Goal: Transaction & Acquisition: Purchase product/service

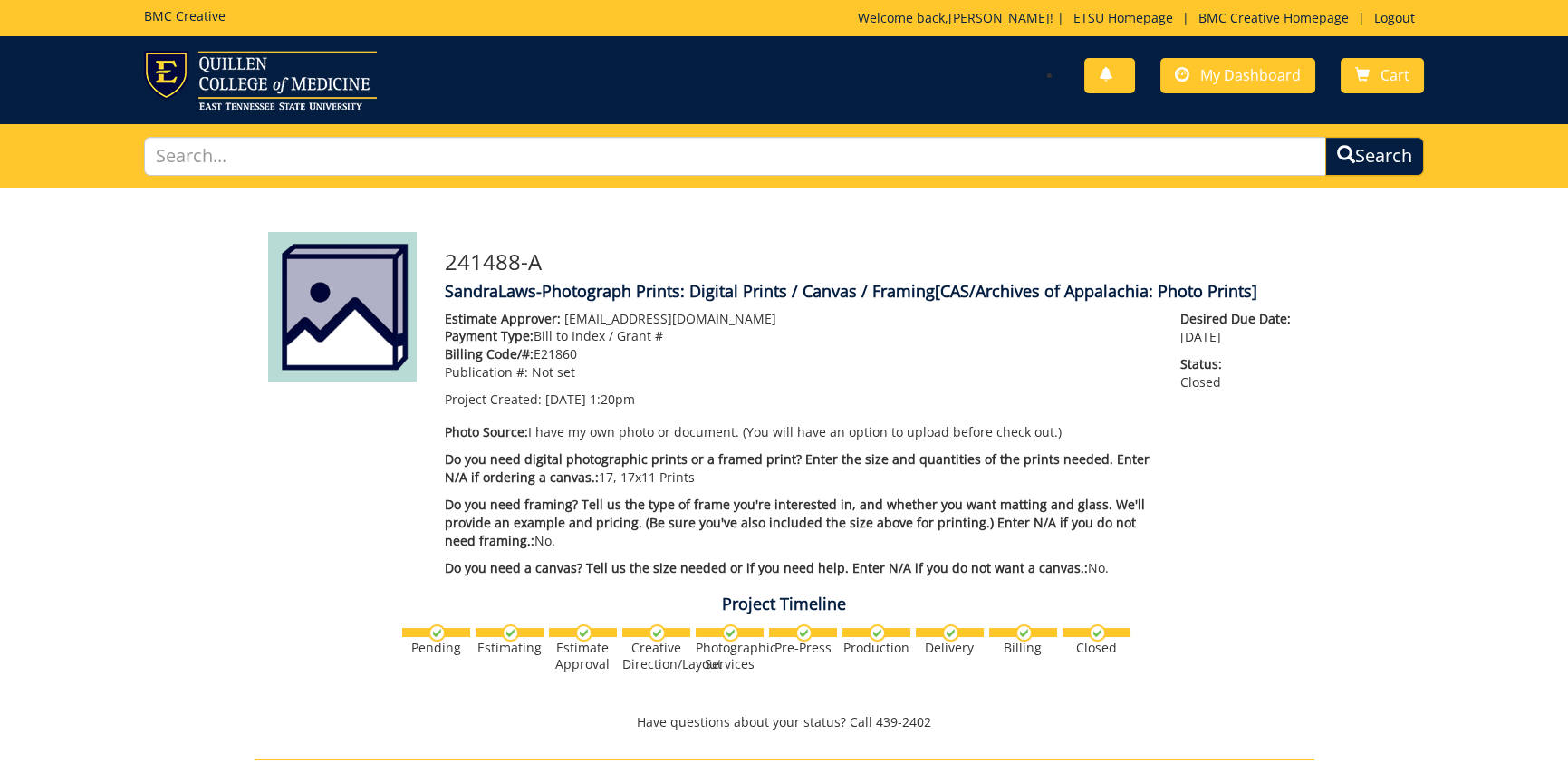
scroll to position [91, 0]
click at [1376, 68] on link "Cart" at bounding box center [1382, 76] width 83 height 35
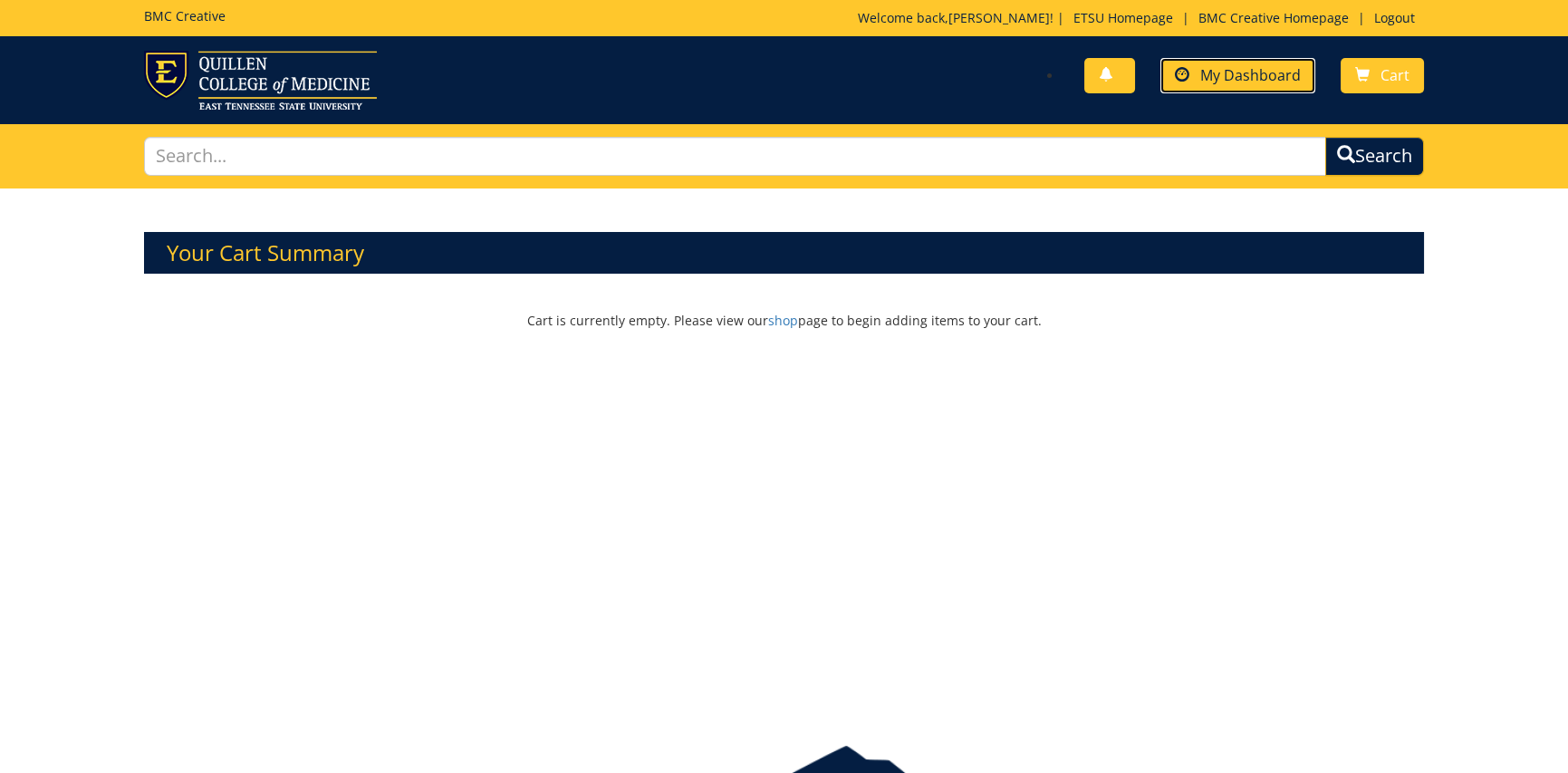
click at [1259, 75] on span "My Dashboard" at bounding box center [1251, 75] width 100 height 20
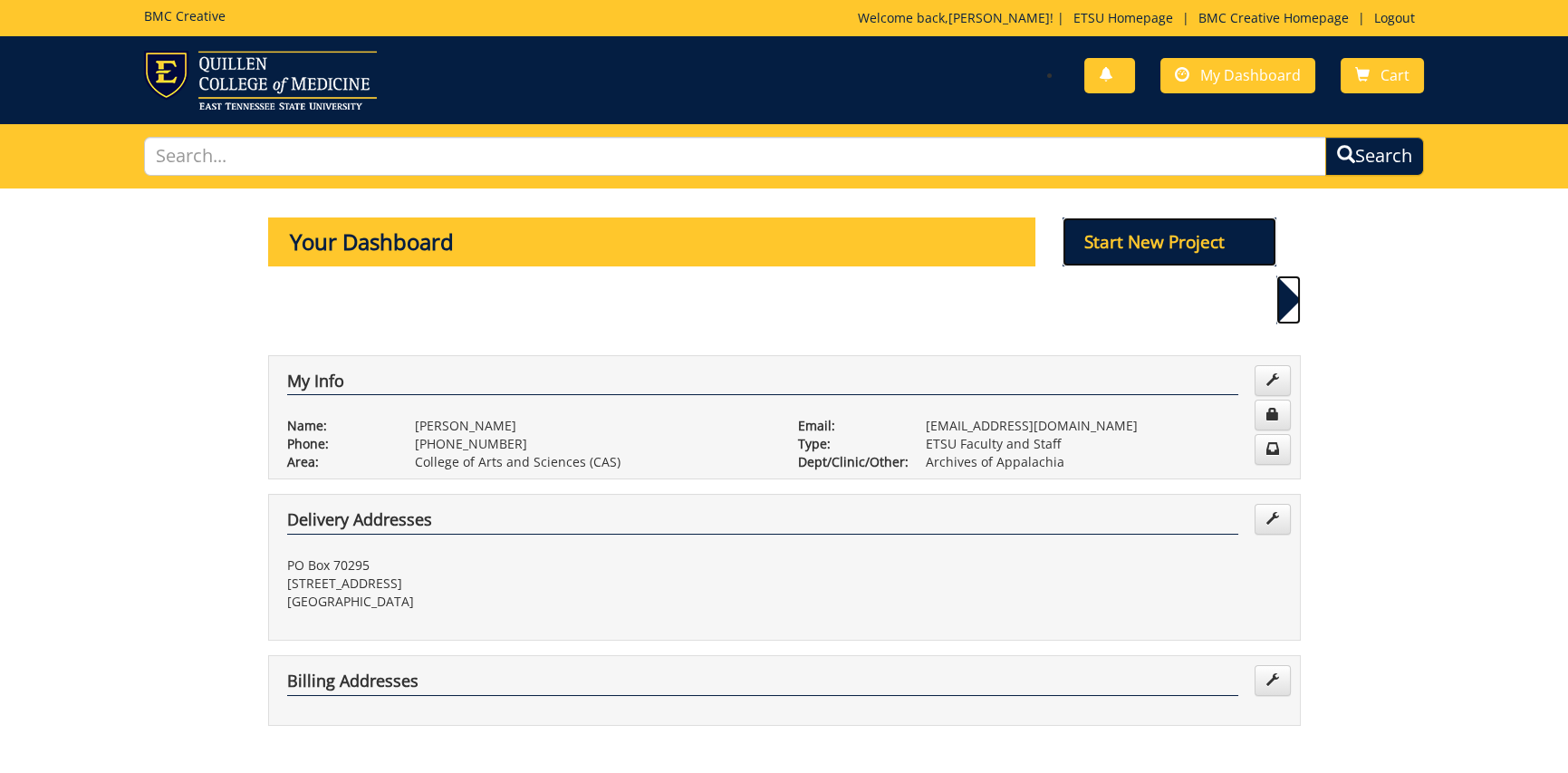
click at [1190, 235] on p "Start New Project" at bounding box center [1170, 241] width 214 height 49
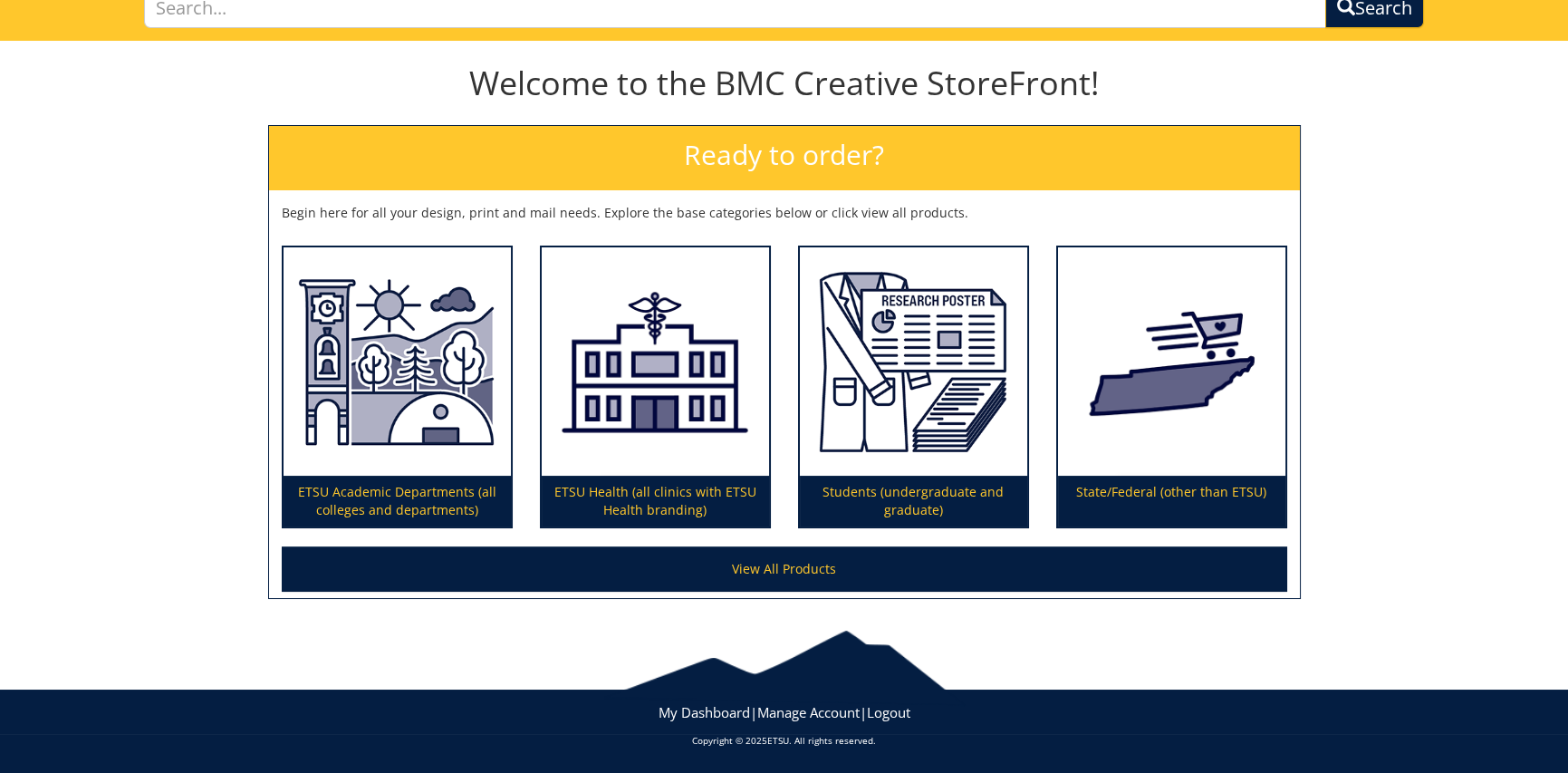
scroll to position [57, 0]
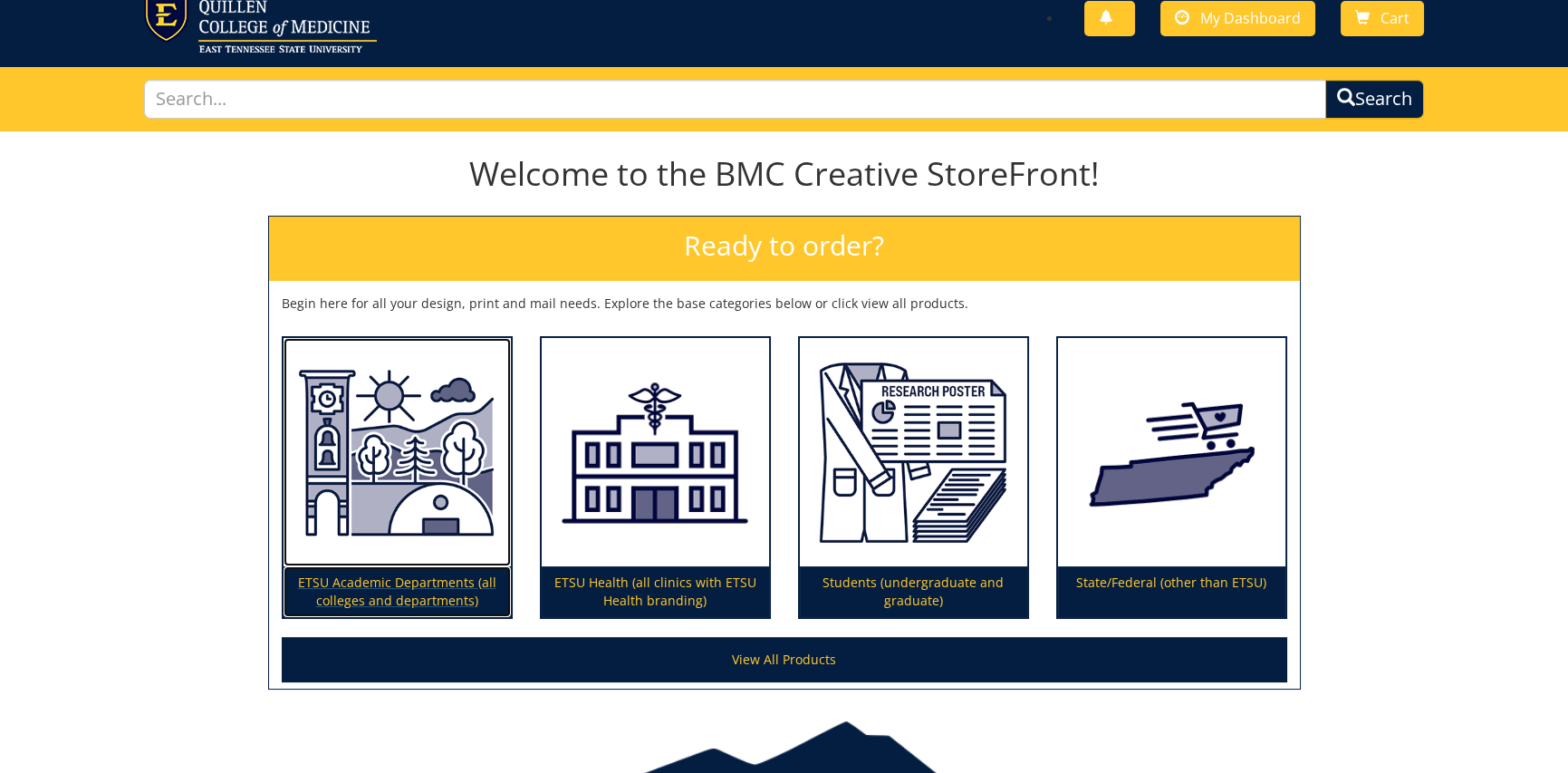
click at [393, 573] on p "ETSU Academic Departments (all colleges and departments)" at bounding box center [398, 591] width 228 height 51
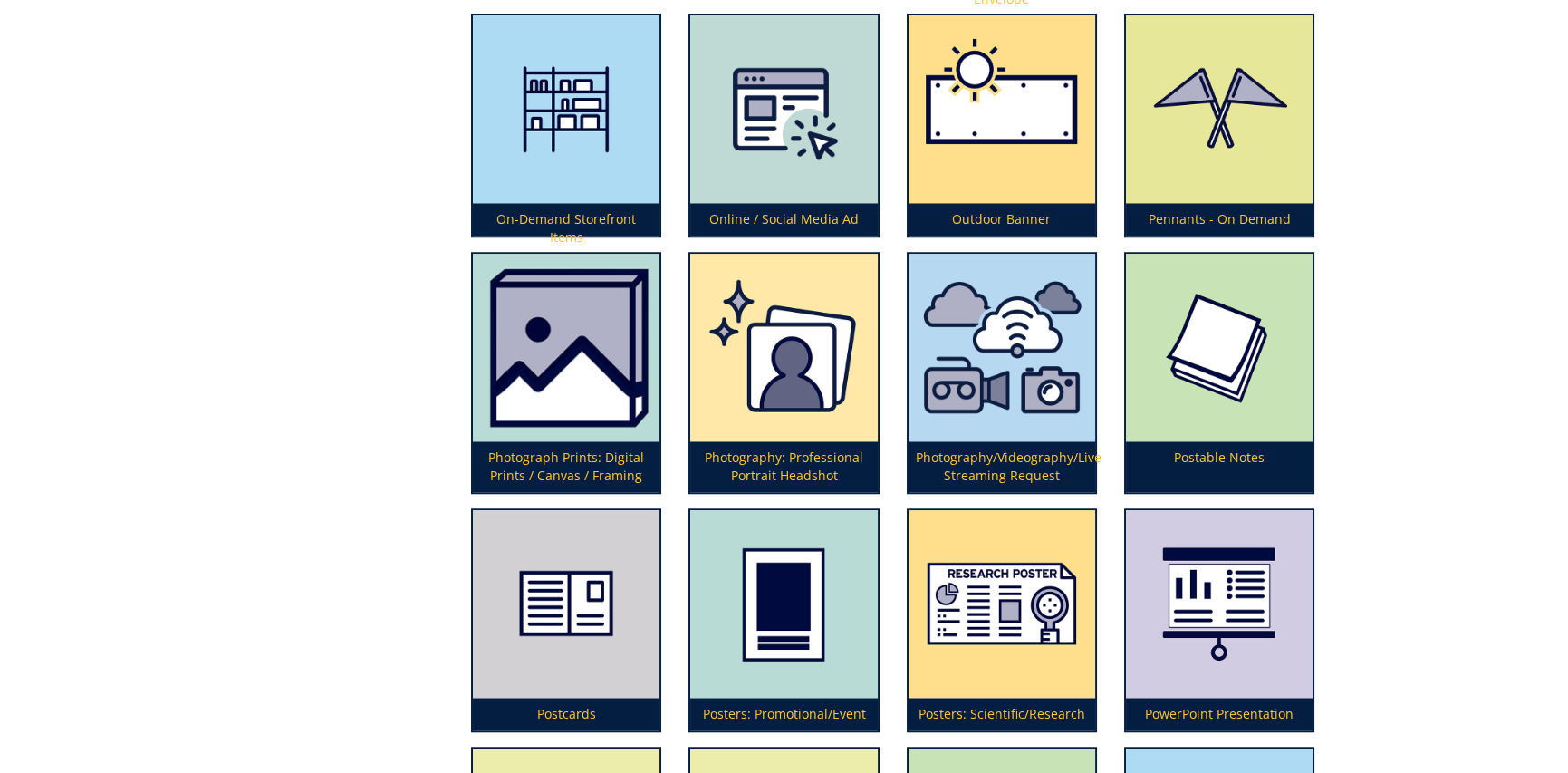
scroll to position [4261, 0]
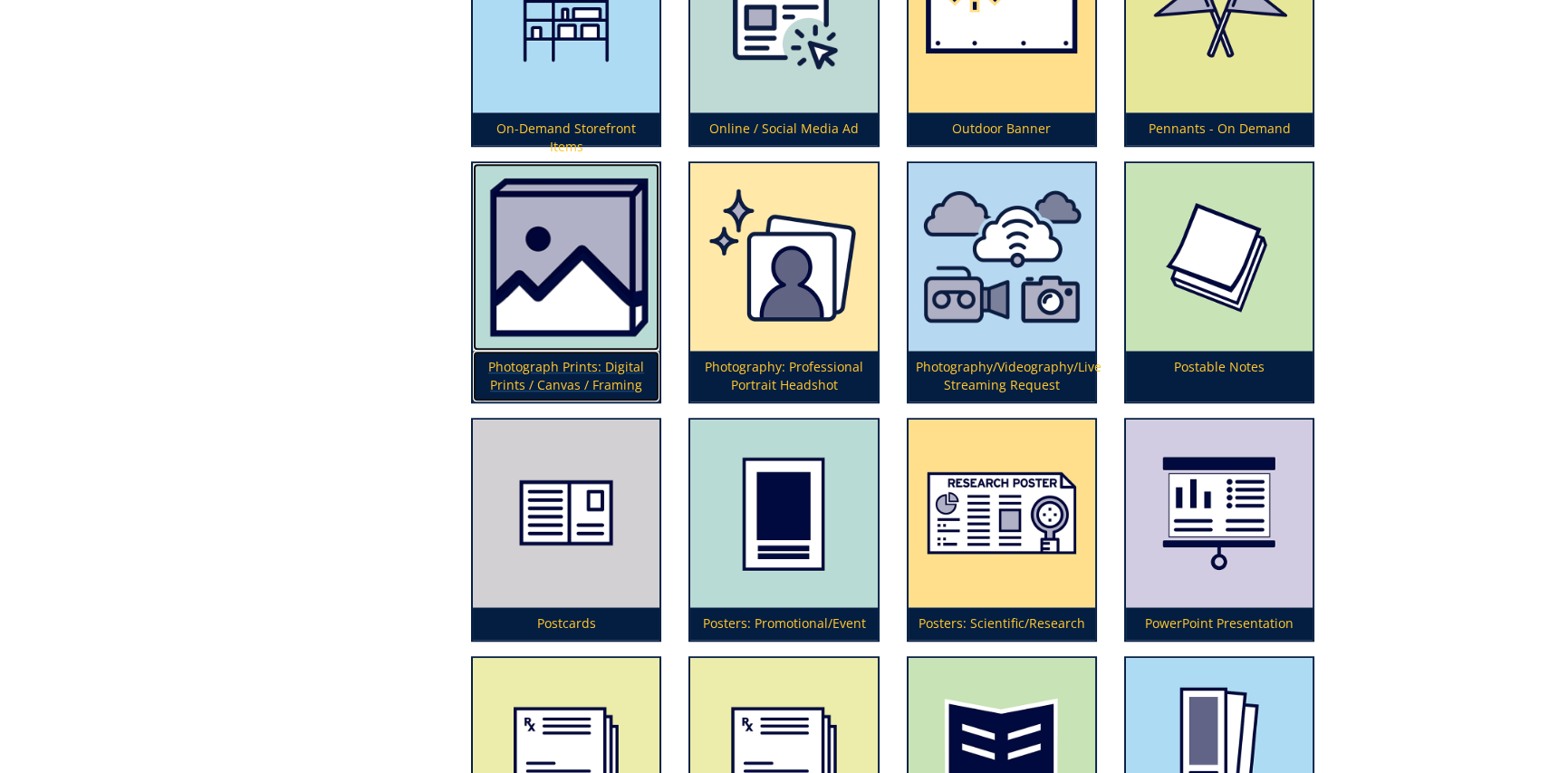
click at [545, 357] on p "Photograph Prints: Digital Prints / Canvas / Framing" at bounding box center [566, 376] width 186 height 51
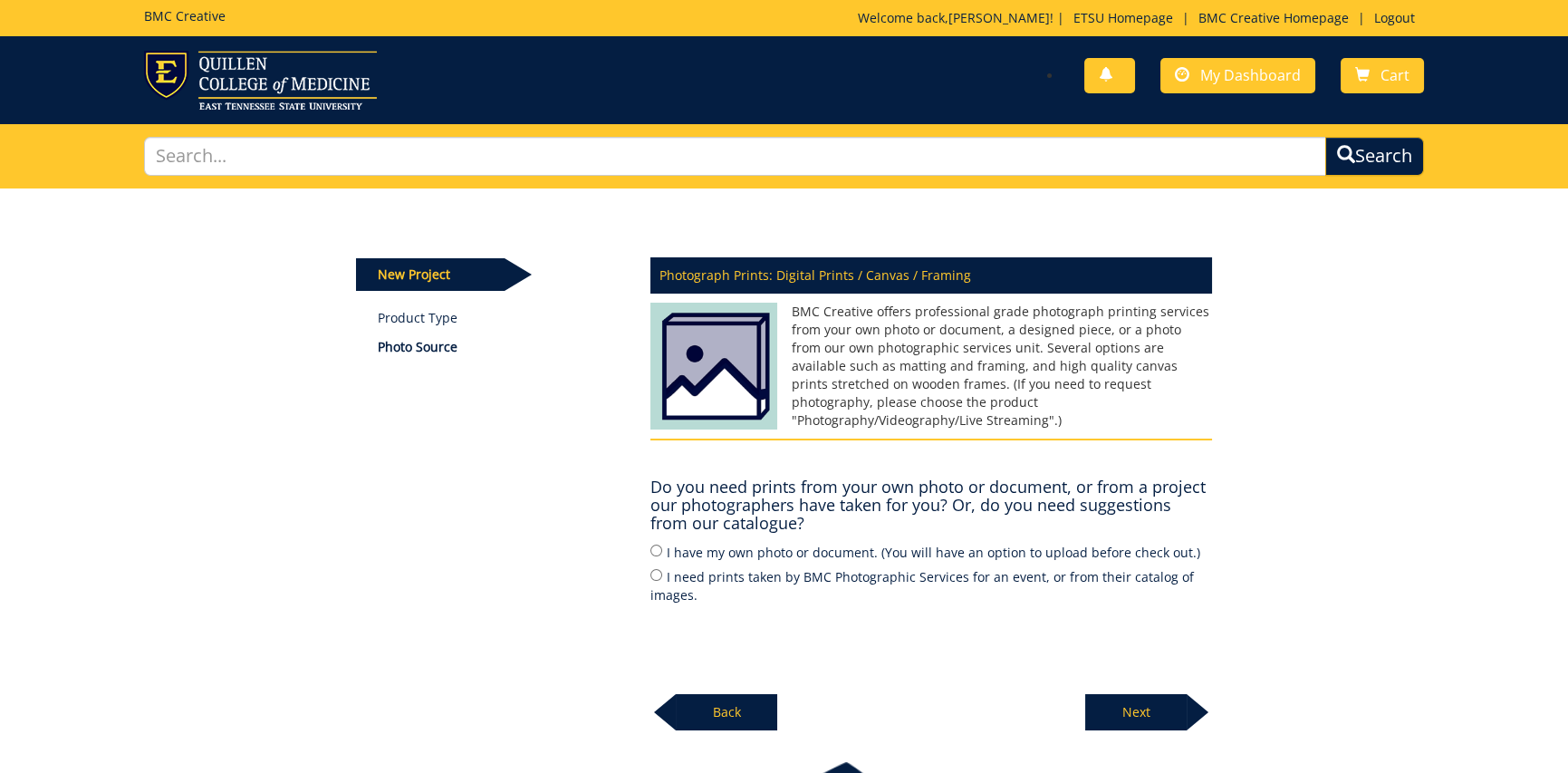
scroll to position [91, 0]
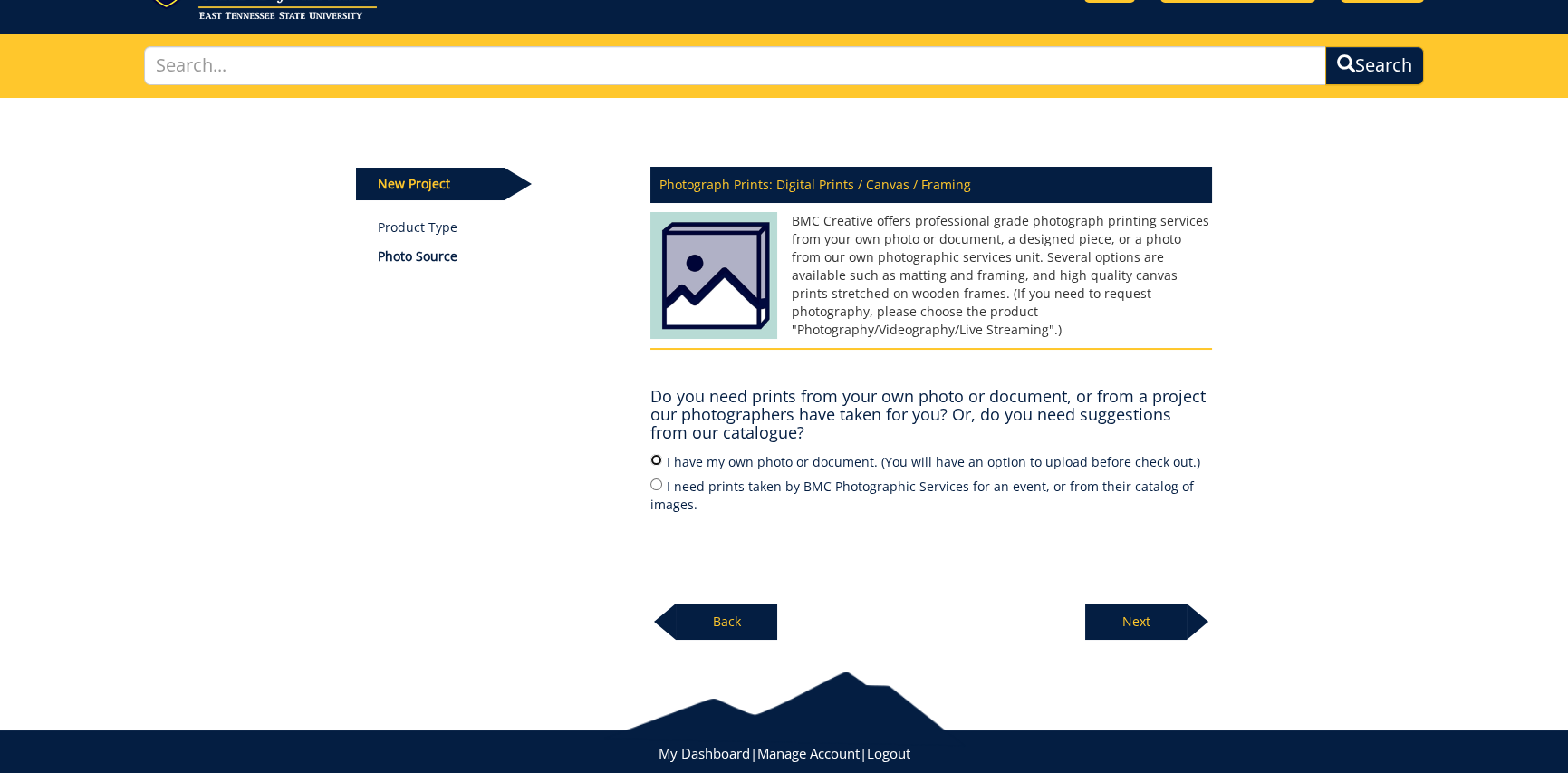
click at [659, 460] on input "I have my own photo or document. (You will have an option to upload before chec…" at bounding box center [656, 460] width 11 height 11
radio input "true"
click at [1119, 629] on p "Next" at bounding box center [1136, 622] width 101 height 36
click at [1131, 616] on p "Next" at bounding box center [1136, 622] width 101 height 36
click at [1138, 629] on p "Next" at bounding box center [1136, 622] width 101 height 36
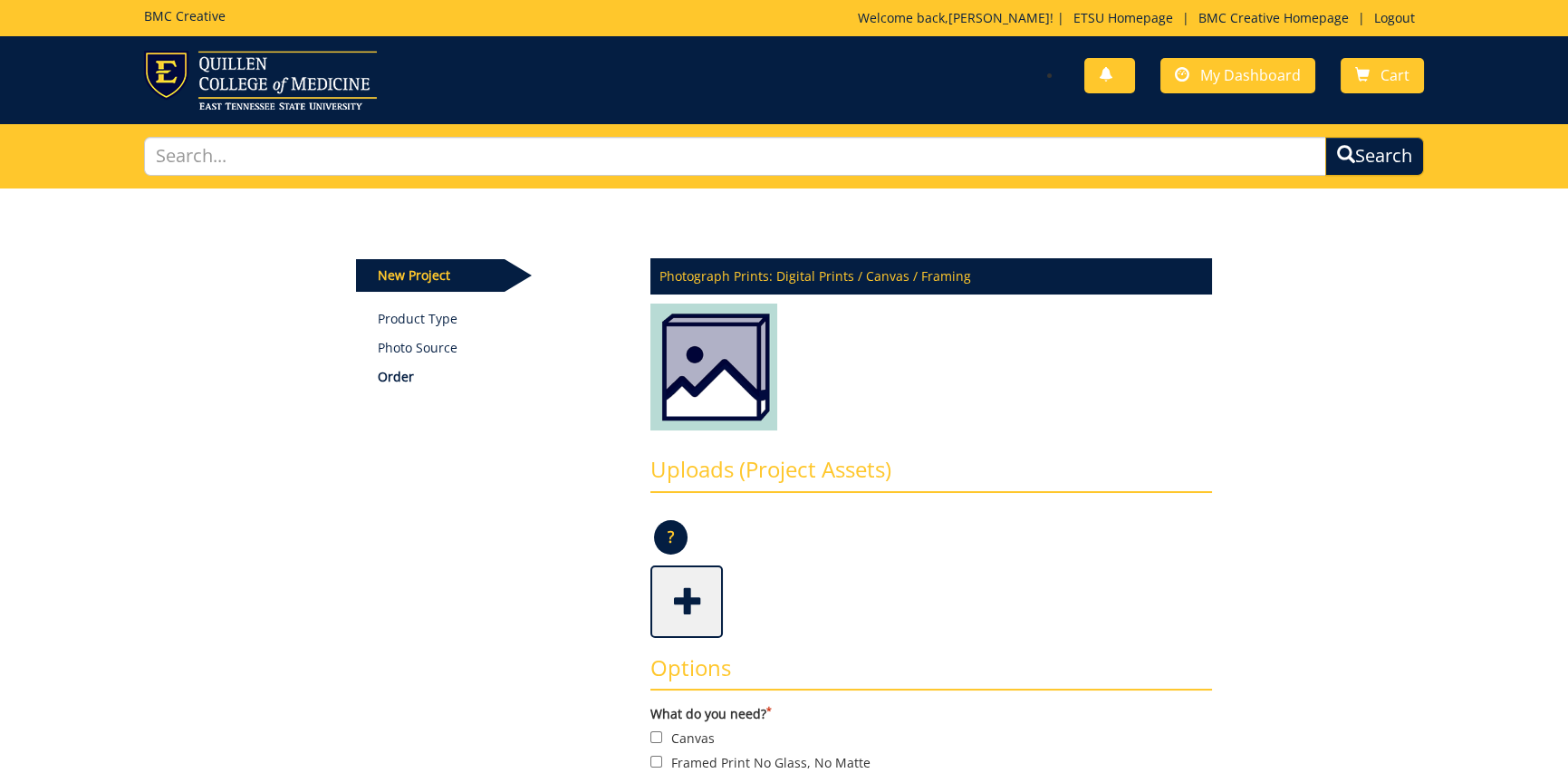
scroll to position [272, 0]
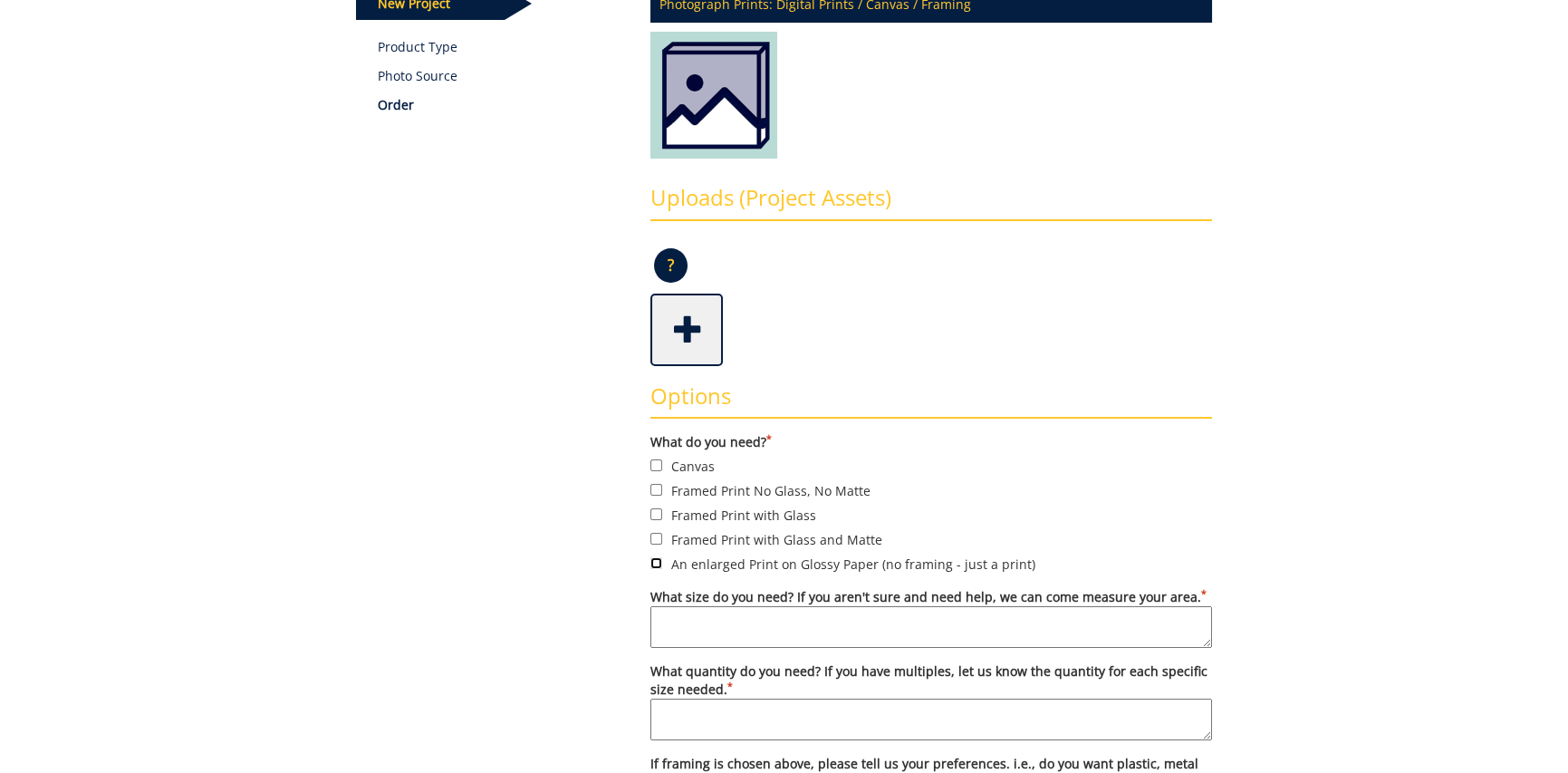
click at [656, 565] on input "An enlarged Print on Glossy Paper (no framing - just a print)" at bounding box center [656, 563] width 11 height 11
checkbox input "true"
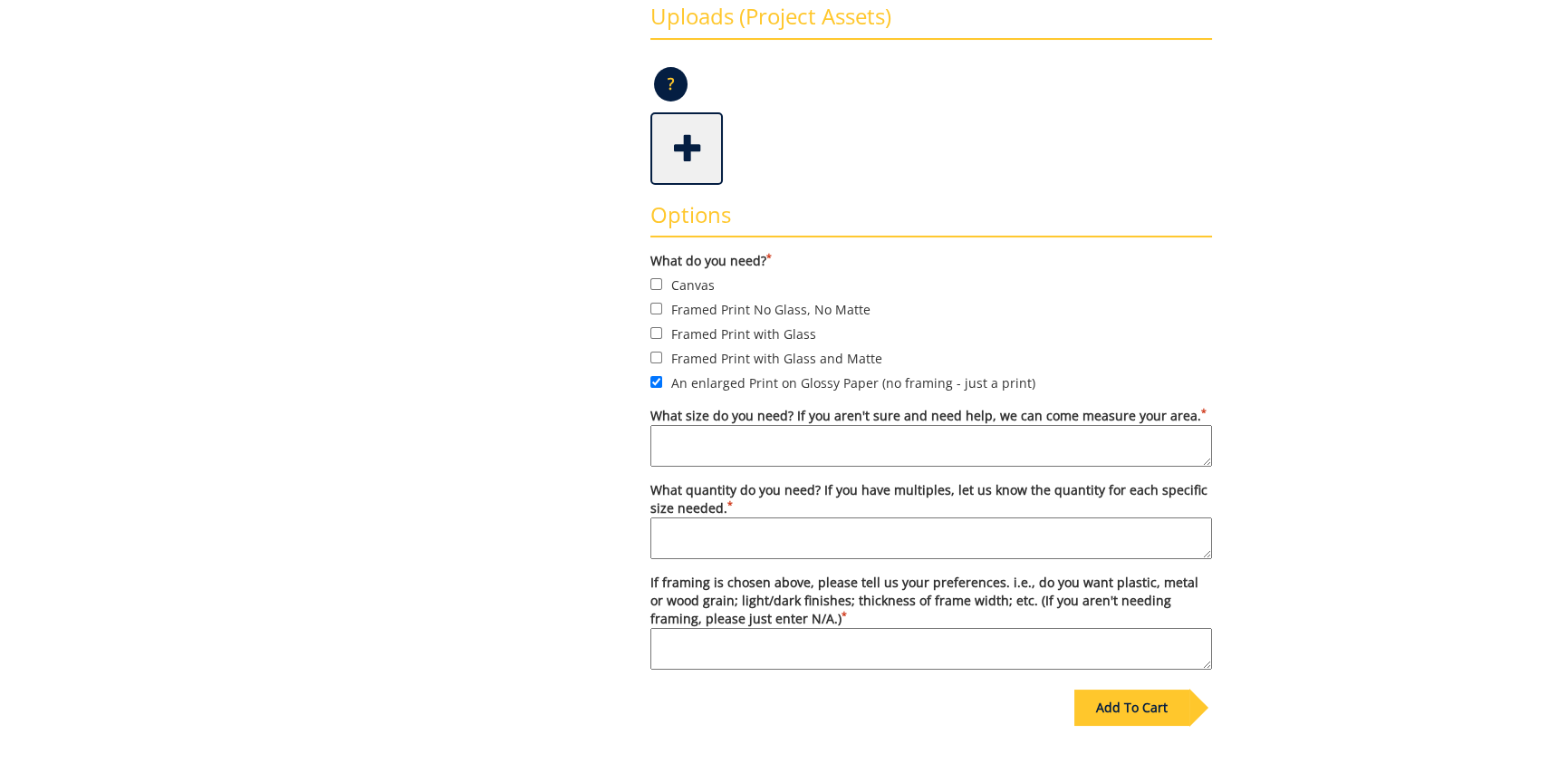
click at [778, 442] on textarea "What size do you need? If you aren't sure and need help, we can come measure yo…" at bounding box center [931, 446] width 562 height 42
type textarea "11x14 Please print all the way to the sides with no white lines."
click at [778, 532] on textarea "What quantity do you need? If you have multiples, let us know the quantity for …" at bounding box center [931, 539] width 562 height 42
click at [662, 528] on textarea "1 of each photo" at bounding box center [931, 539] width 562 height 42
type textarea "1 copy of each photo"
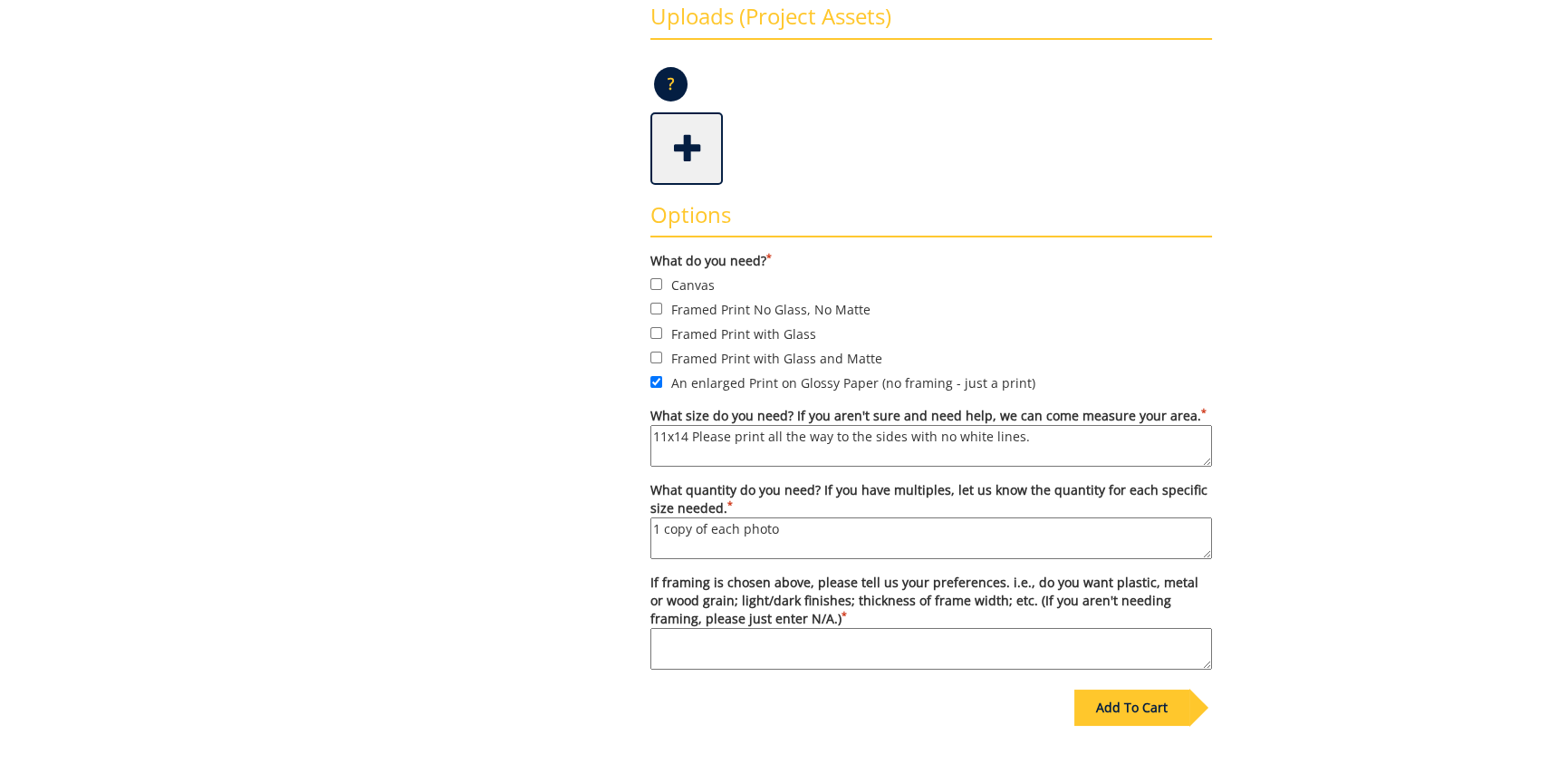
click at [1122, 711] on div "Add To Cart" at bounding box center [1132, 708] width 115 height 36
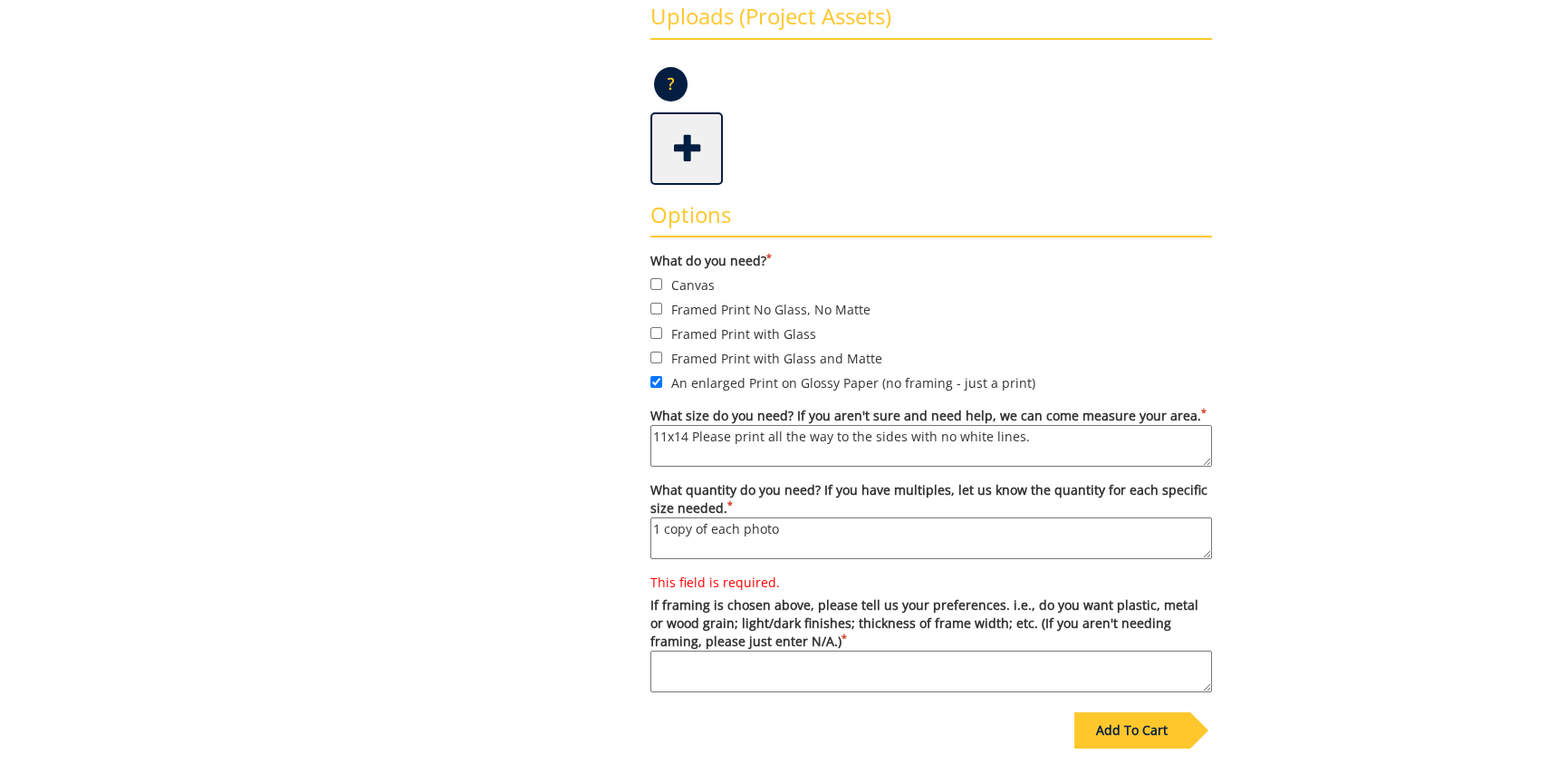
click at [858, 672] on textarea "This field is required. If framing is chosen above, please tell us your prefere…" at bounding box center [931, 672] width 562 height 42
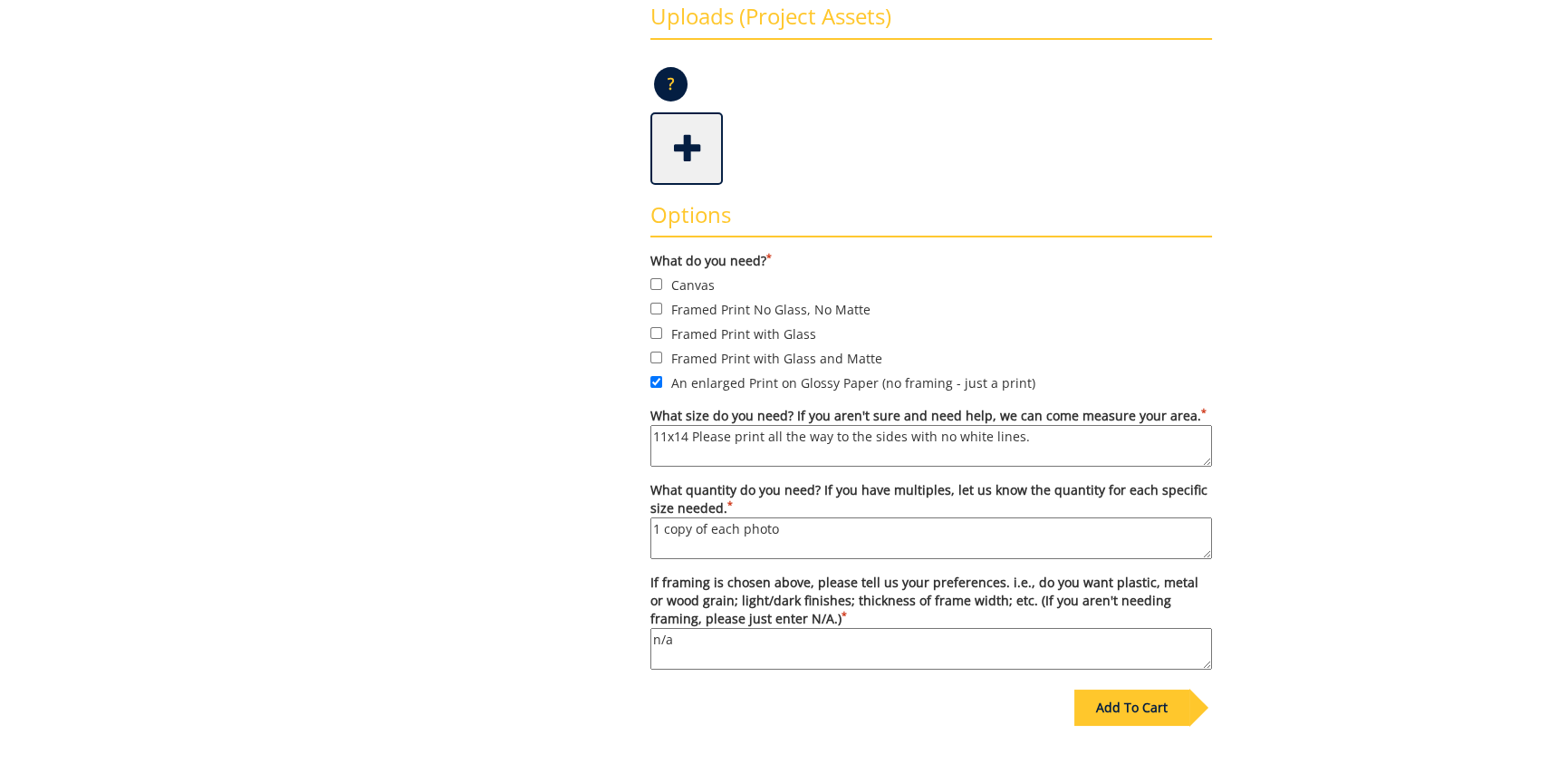
type textarea "n/a"
click at [1125, 716] on div "Add To Cart" at bounding box center [1132, 708] width 115 height 36
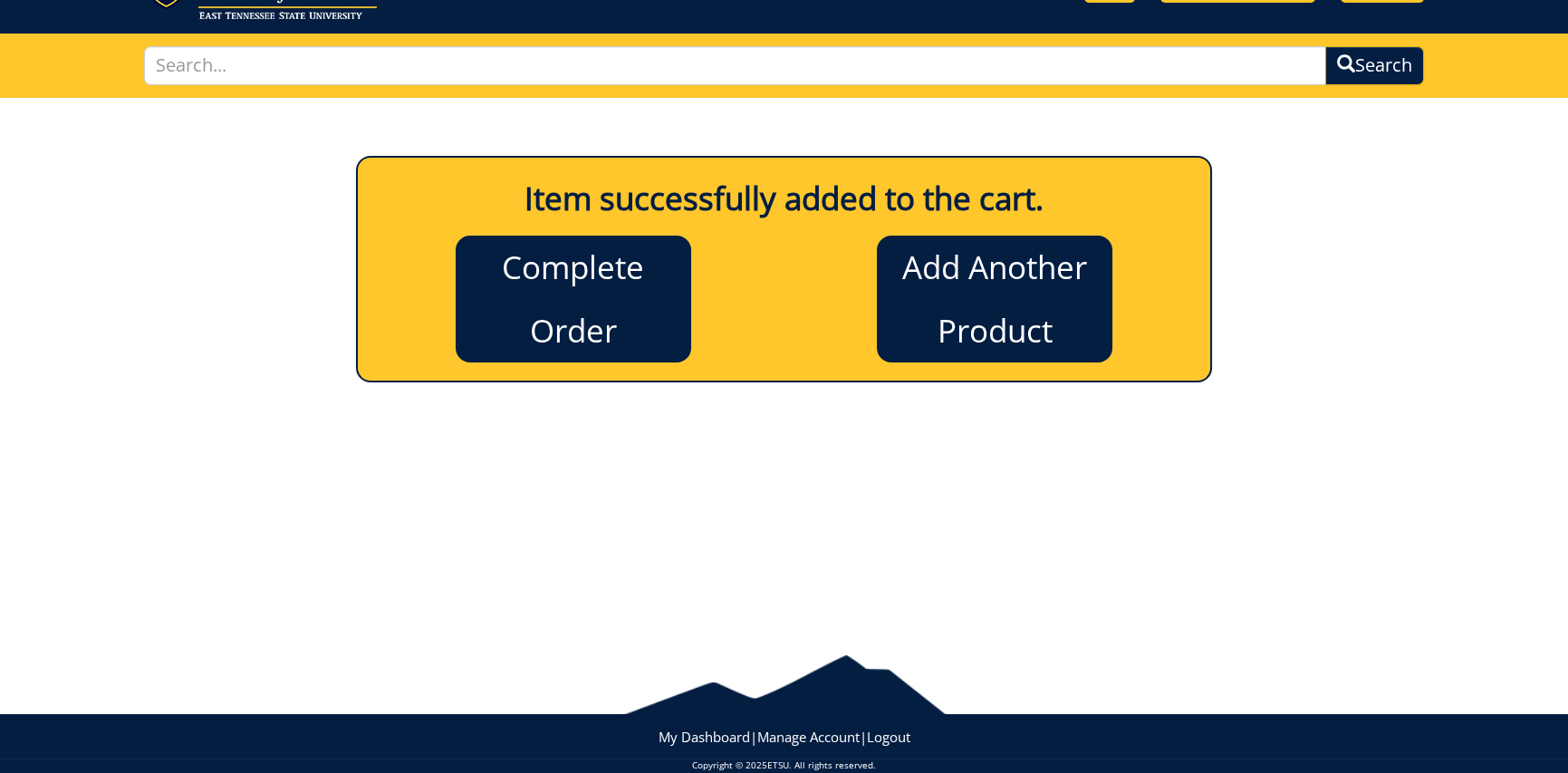
scroll to position [0, 0]
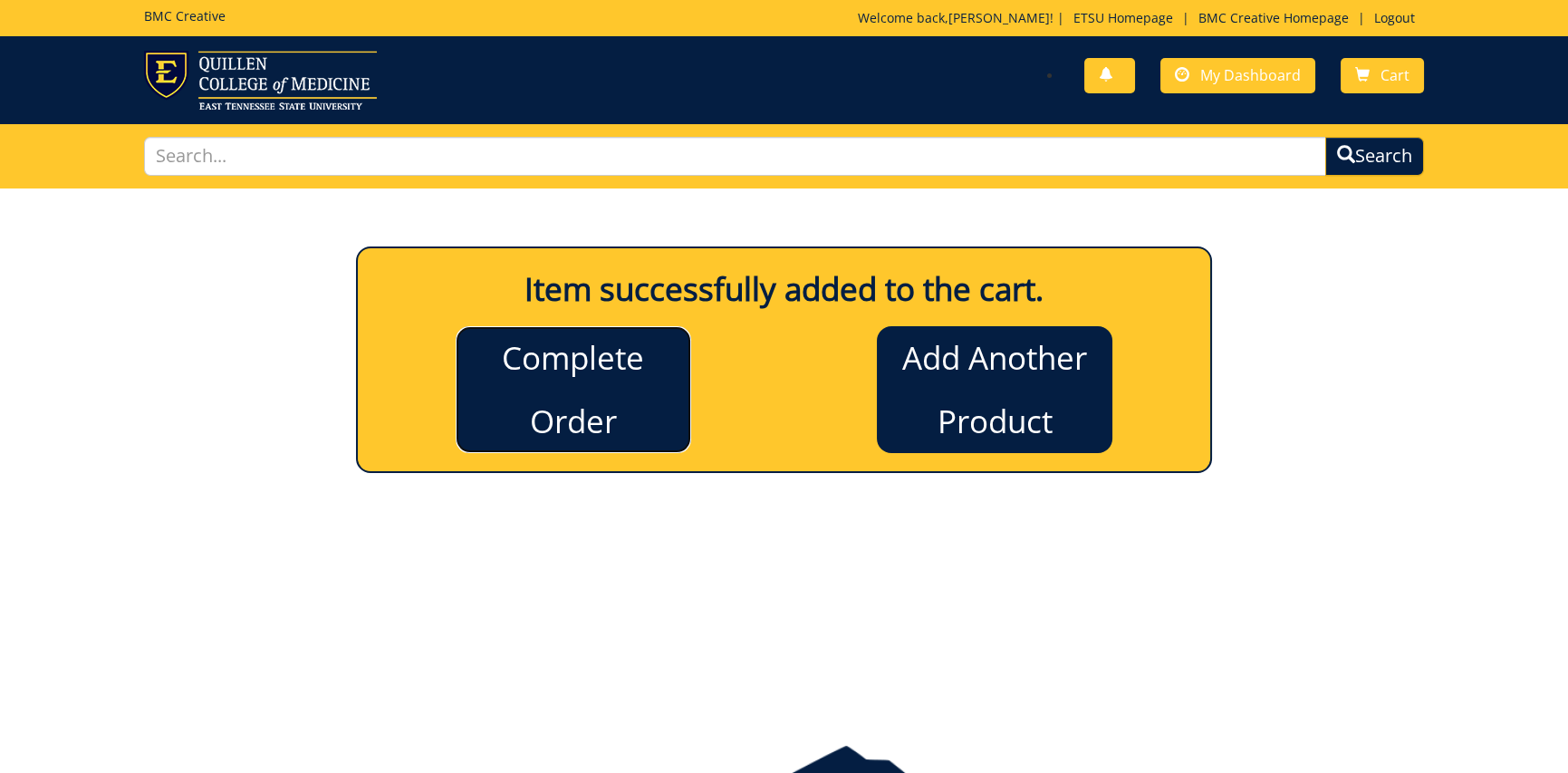
click at [551, 357] on link "Complete Order" at bounding box center [574, 389] width 235 height 127
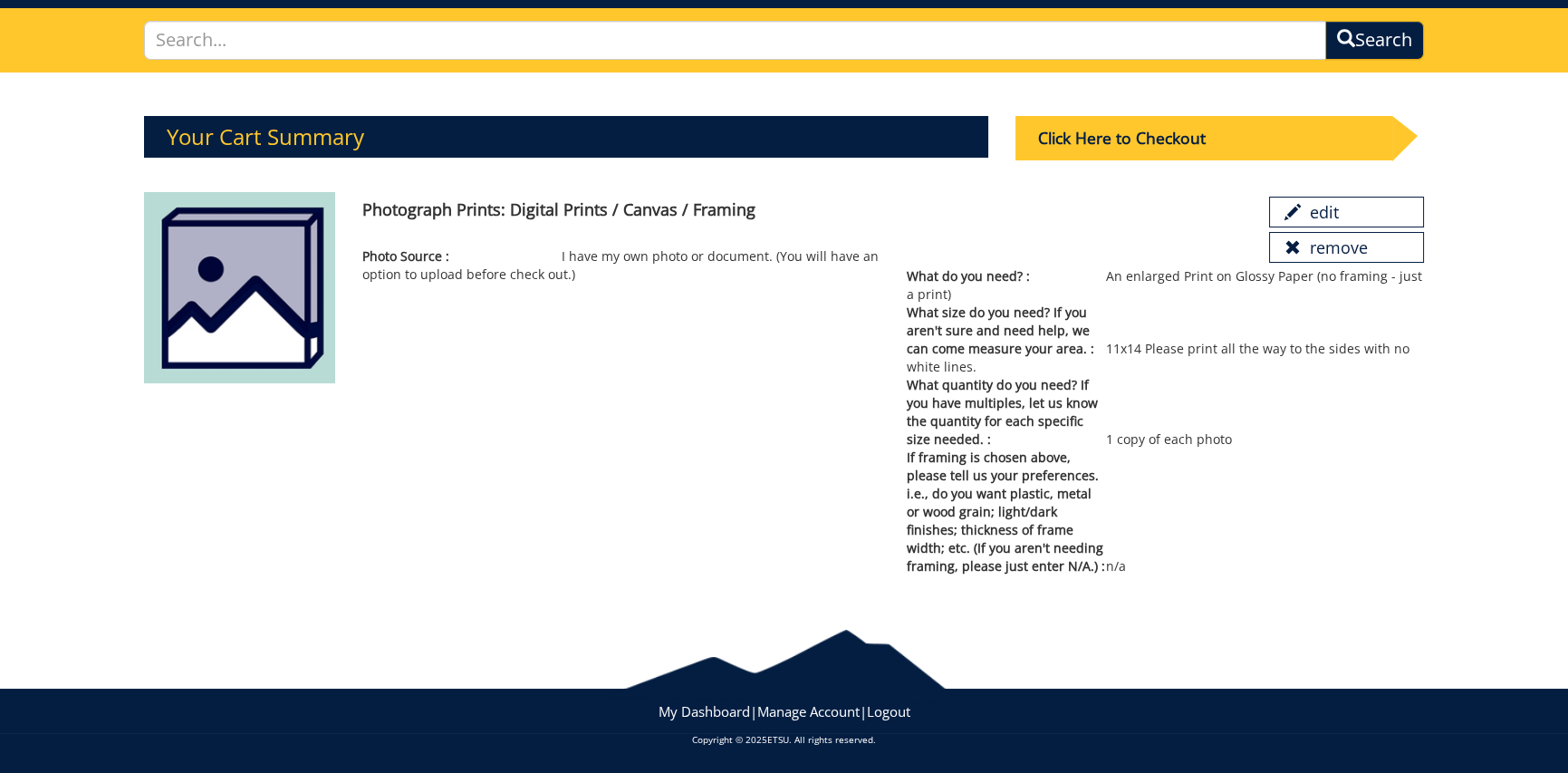
scroll to position [26, 0]
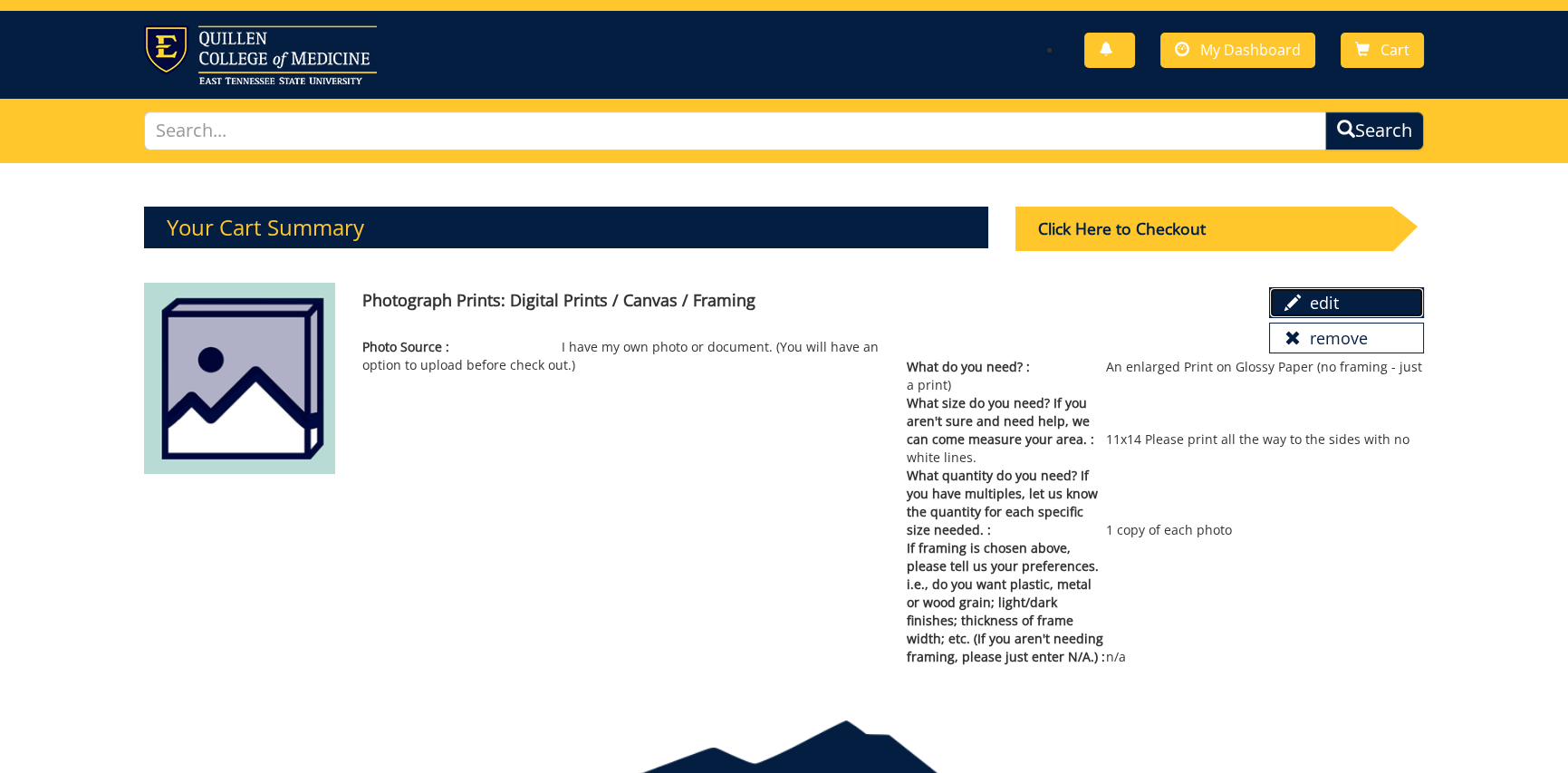
click at [1338, 303] on link "edit" at bounding box center [1346, 302] width 154 height 31
click at [1213, 223] on div "Click Here to Checkout" at bounding box center [1204, 229] width 377 height 44
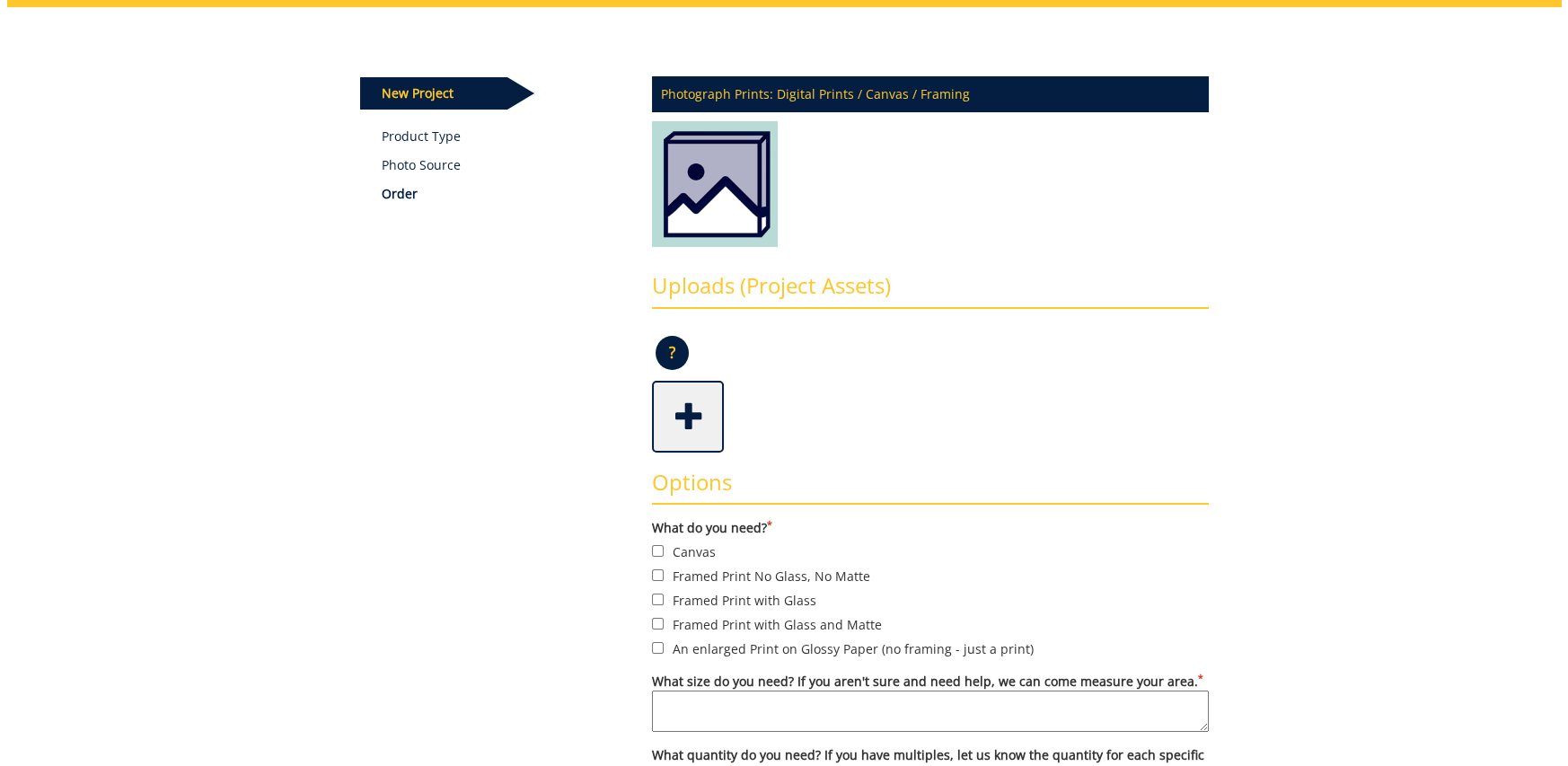
scroll to position [269, 0]
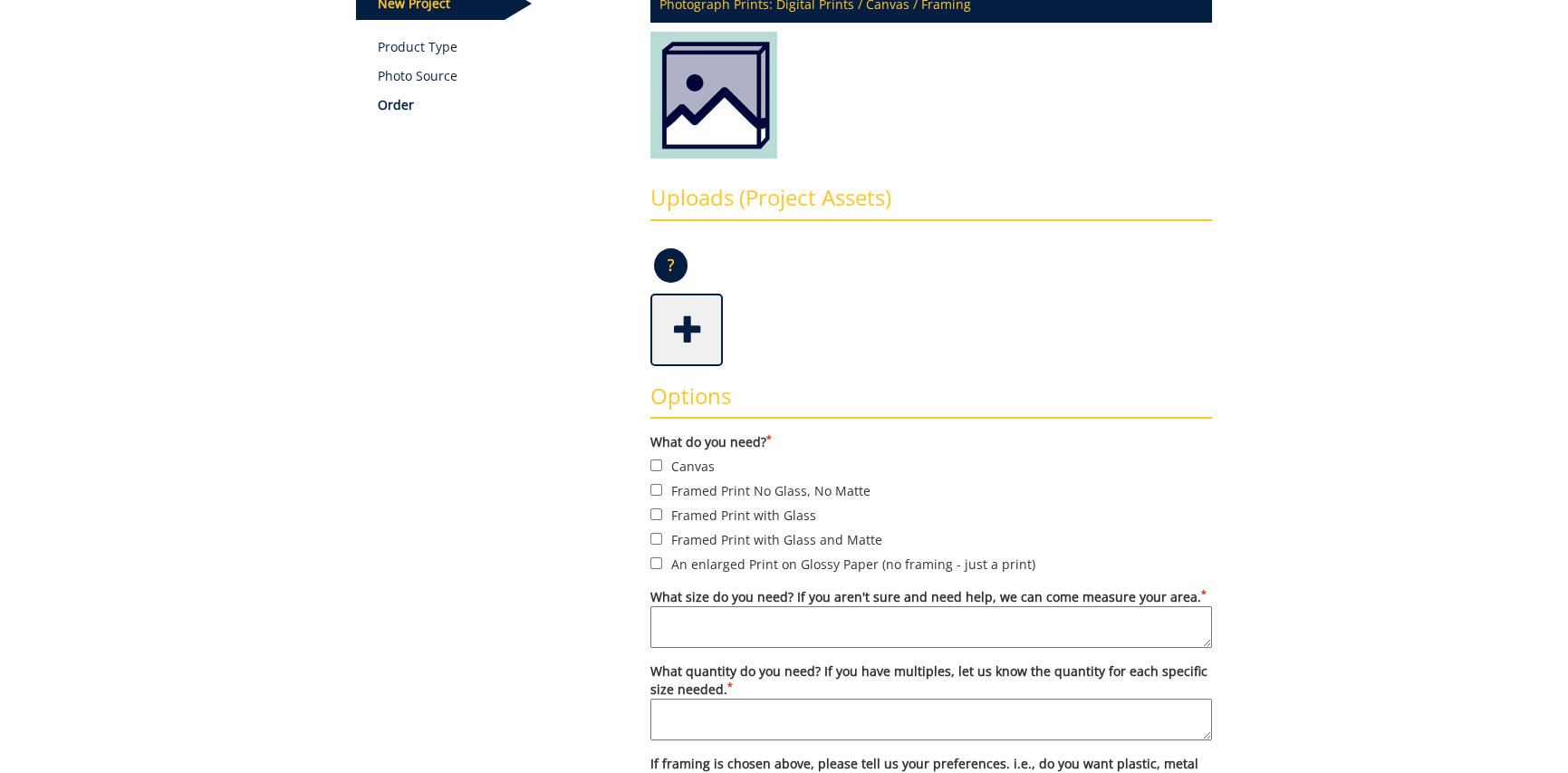
click at [686, 321] on span at bounding box center [688, 328] width 73 height 63
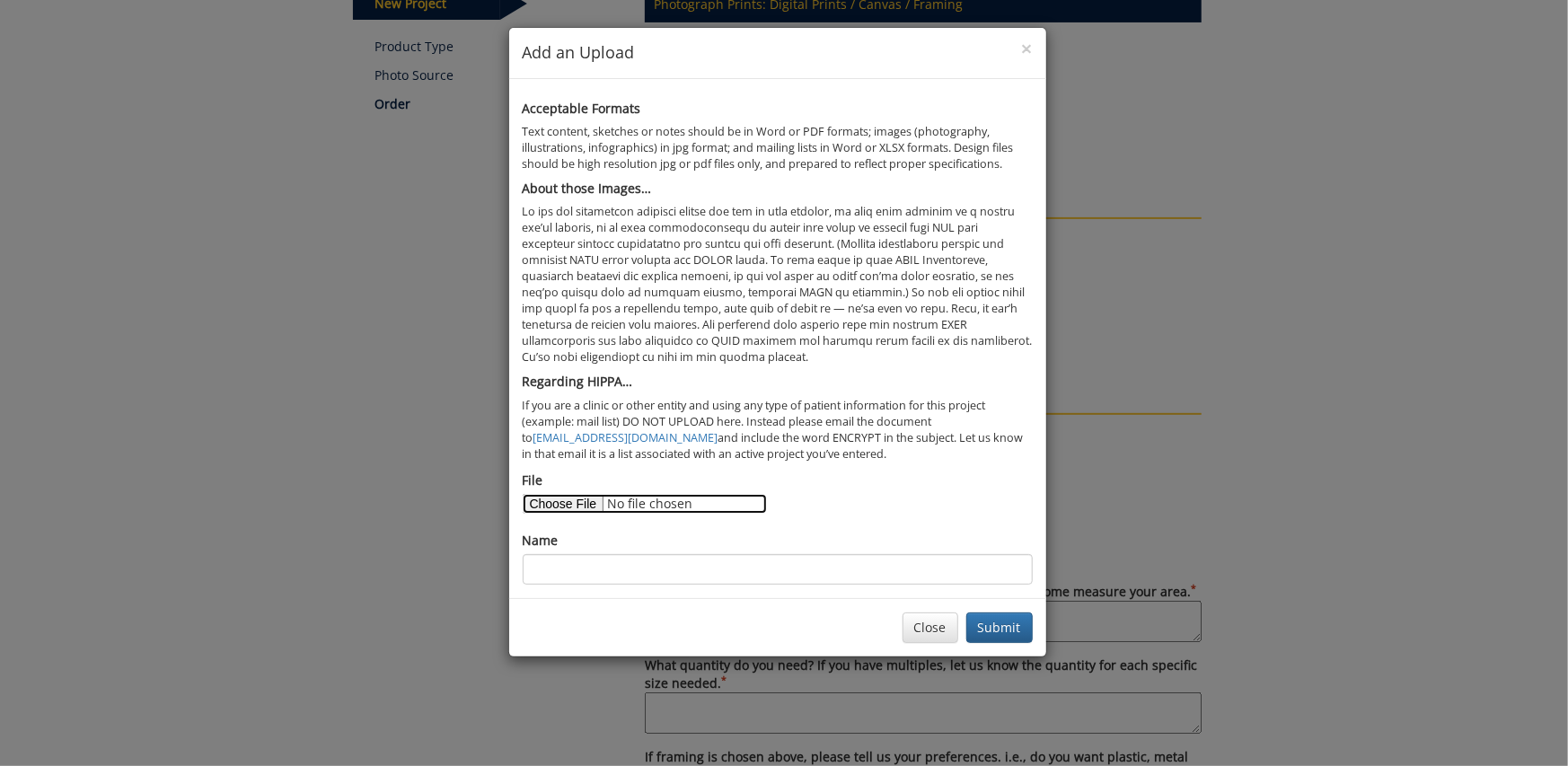
click at [574, 502] on input "File" at bounding box center [645, 503] width 244 height 20
click at [564, 510] on input "File" at bounding box center [645, 503] width 244 height 20
type input "C:\fakepath\0806_B01_F01_023a.tif"
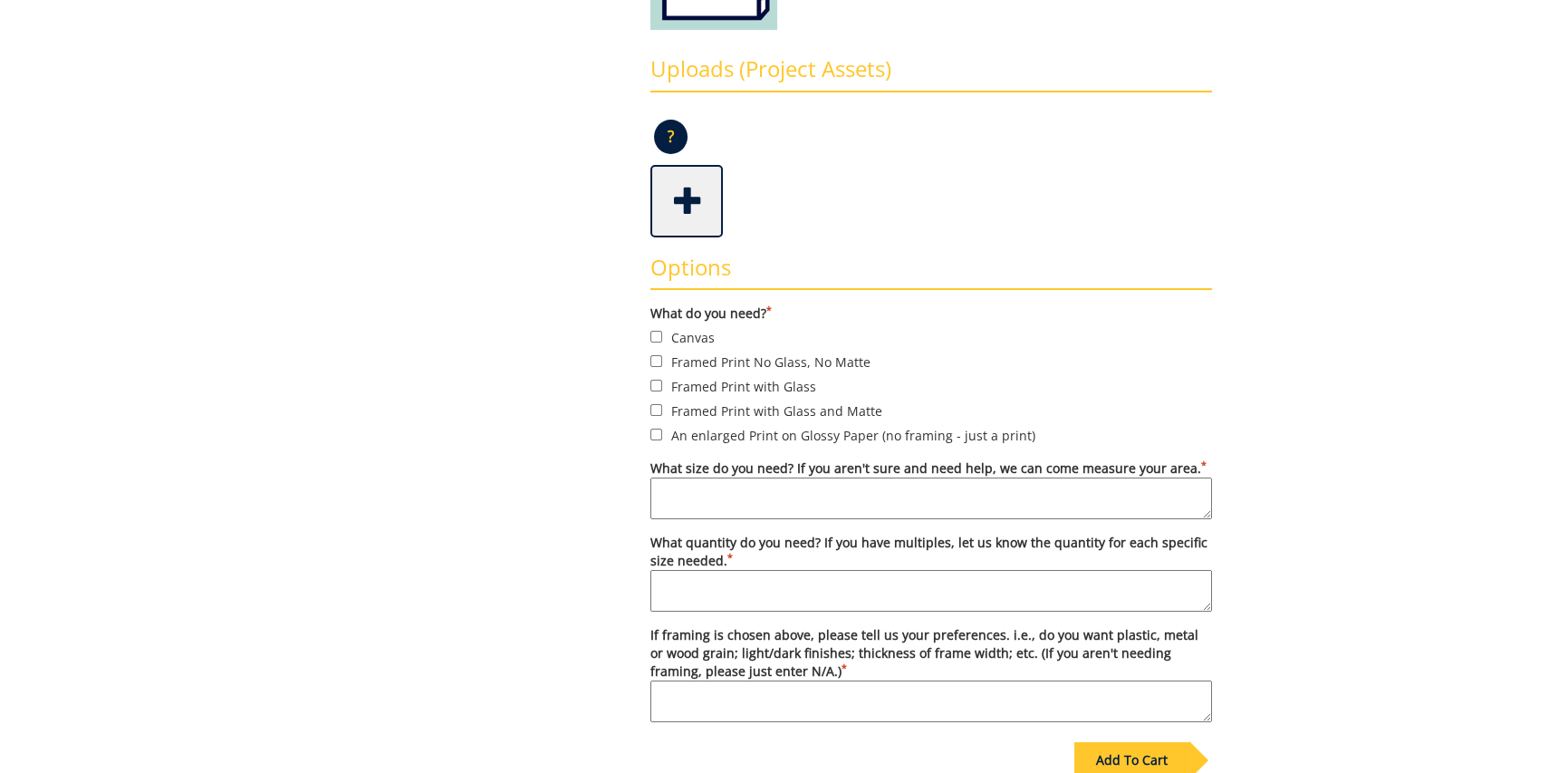
scroll to position [219, 0]
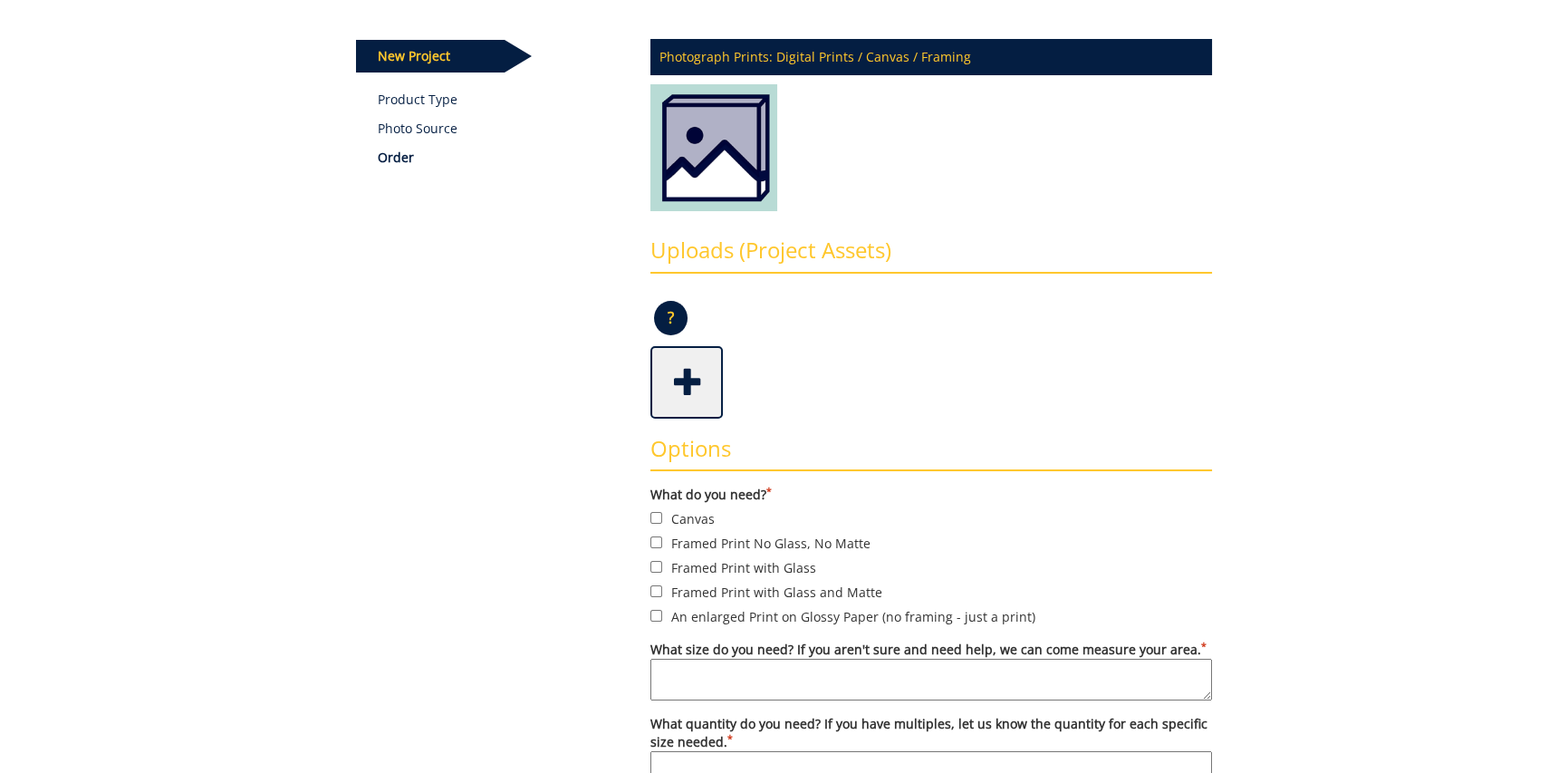
click at [686, 373] on span at bounding box center [688, 381] width 73 height 63
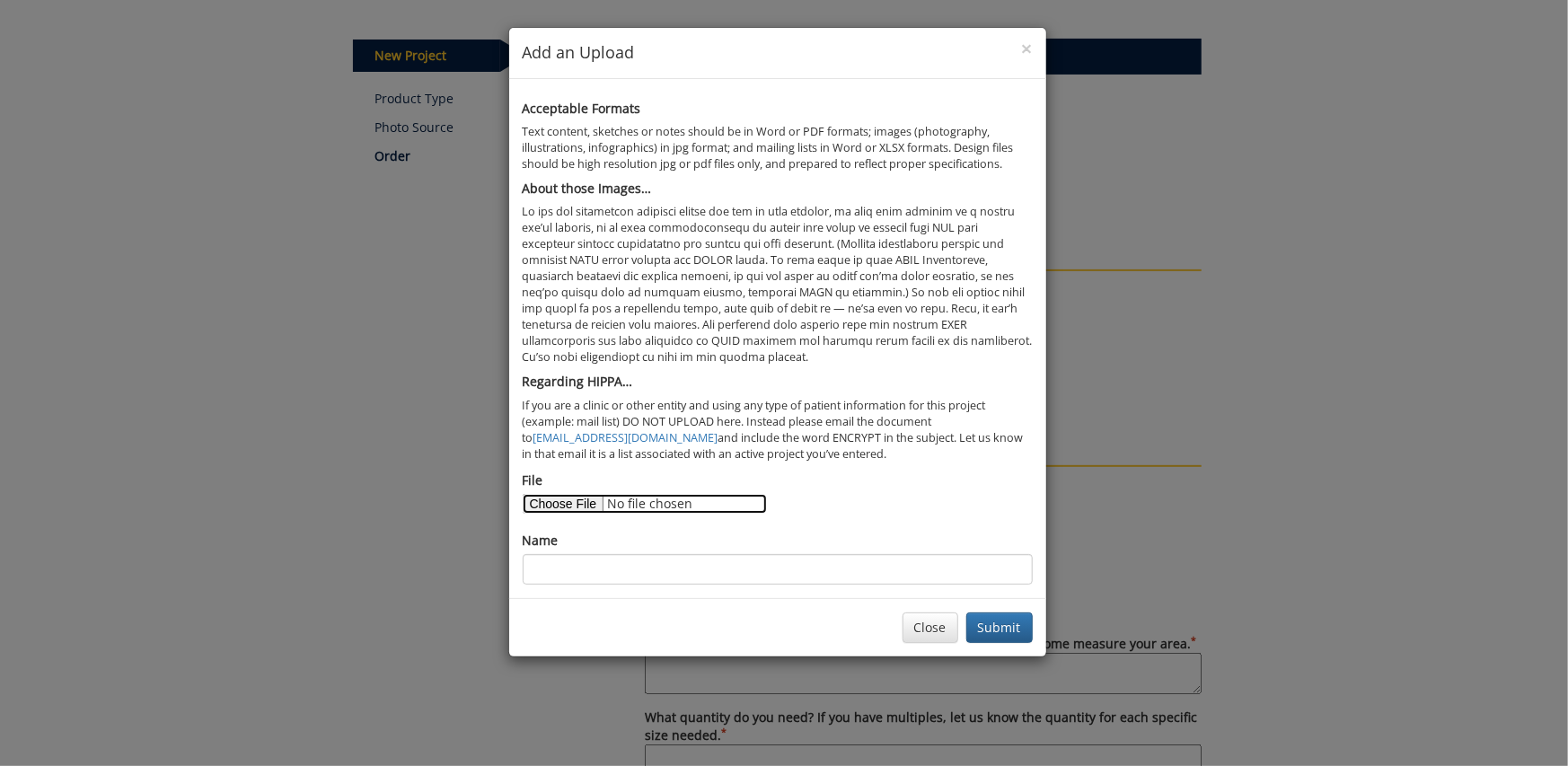
click at [584, 505] on input "File" at bounding box center [645, 503] width 244 height 20
click at [582, 503] on input "File" at bounding box center [645, 503] width 244 height 20
click at [643, 503] on input "File" at bounding box center [645, 503] width 244 height 20
type input "C:\fakepath\0806_B01_F01_019a.tif"
click at [1007, 630] on button "Submit" at bounding box center [1000, 628] width 66 height 30
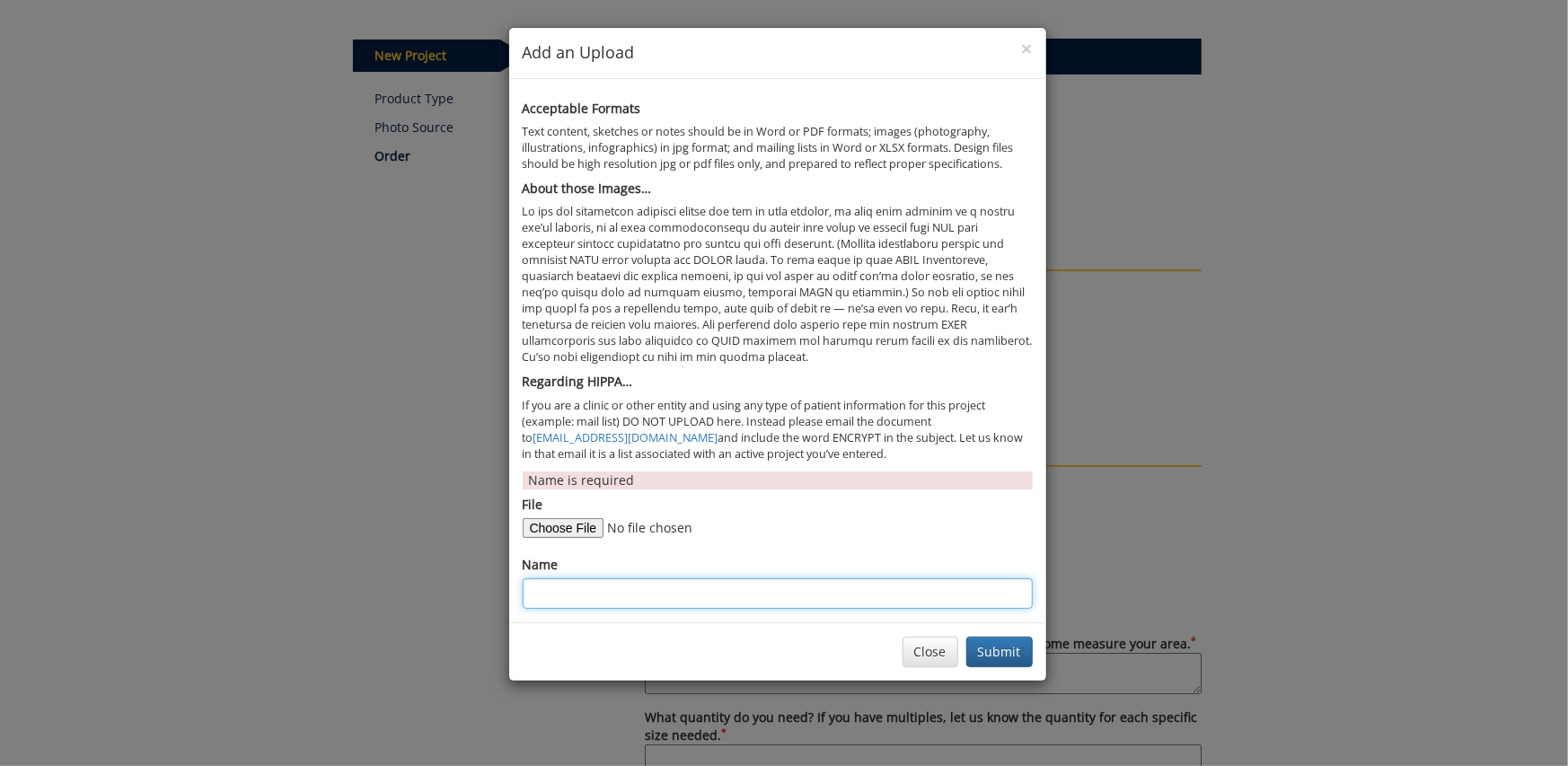
click at [574, 592] on input "Name" at bounding box center [778, 593] width 510 height 30
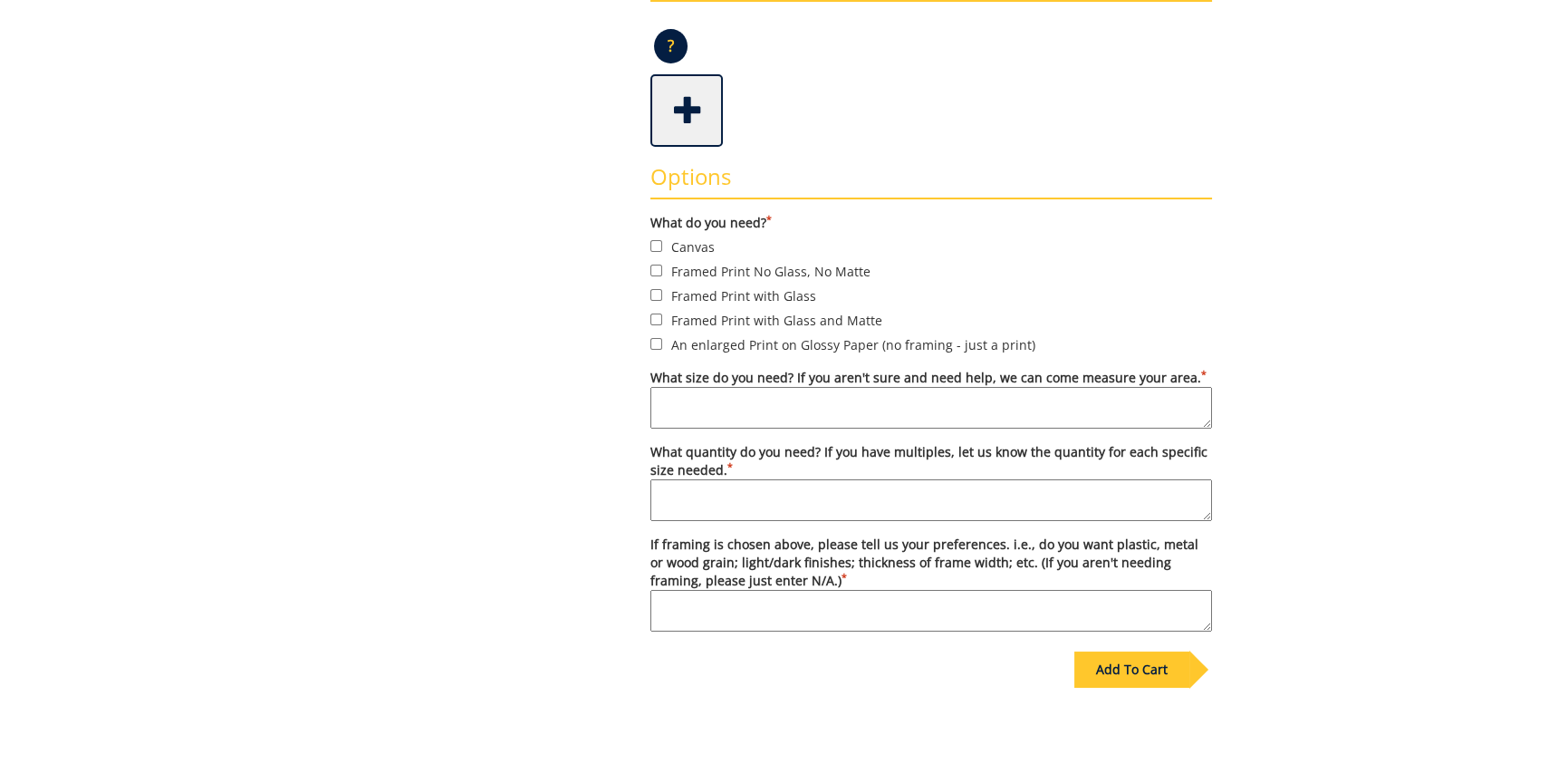
scroll to position [38, 0]
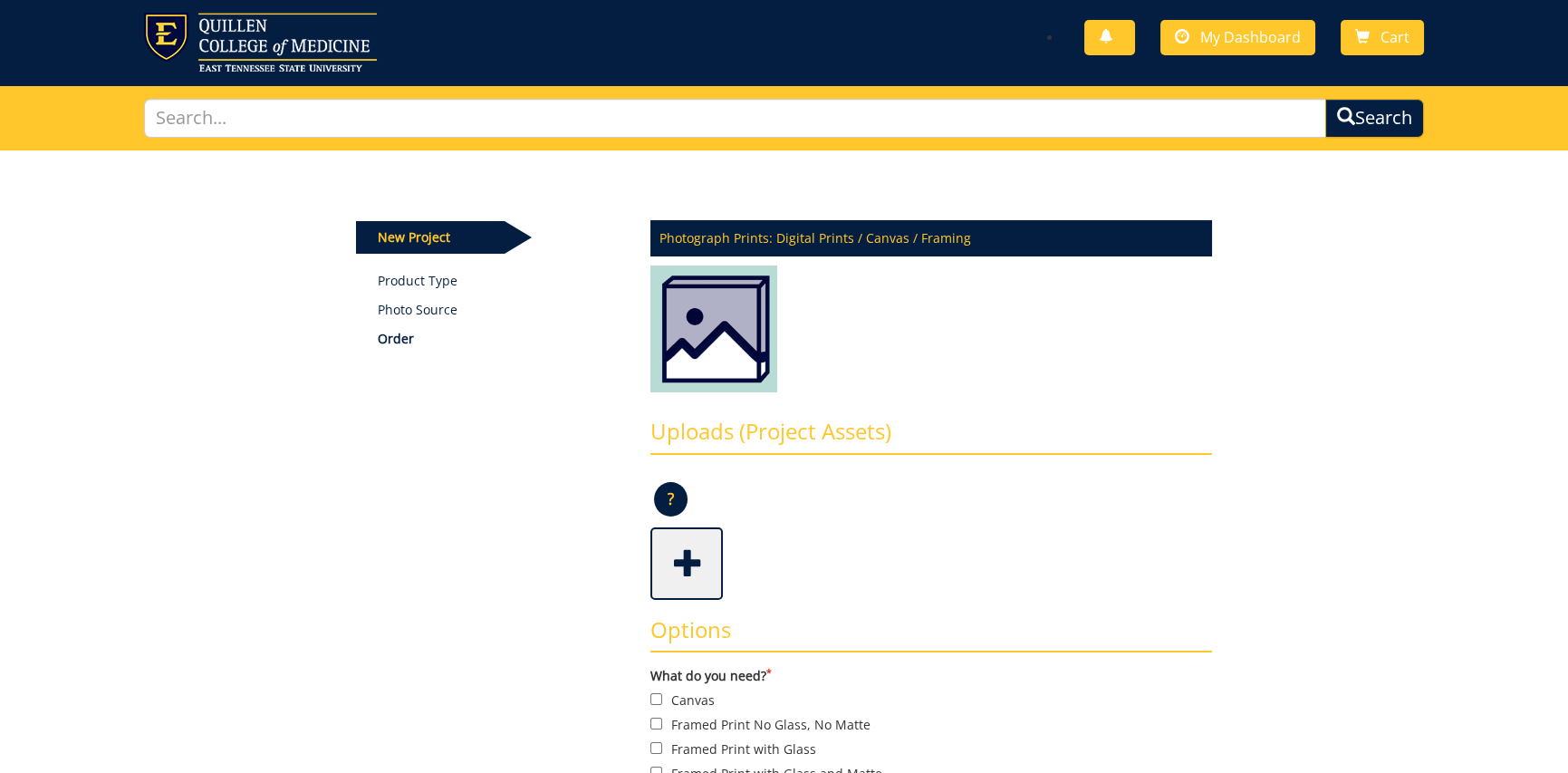
click at [684, 557] on span at bounding box center [688, 562] width 73 height 63
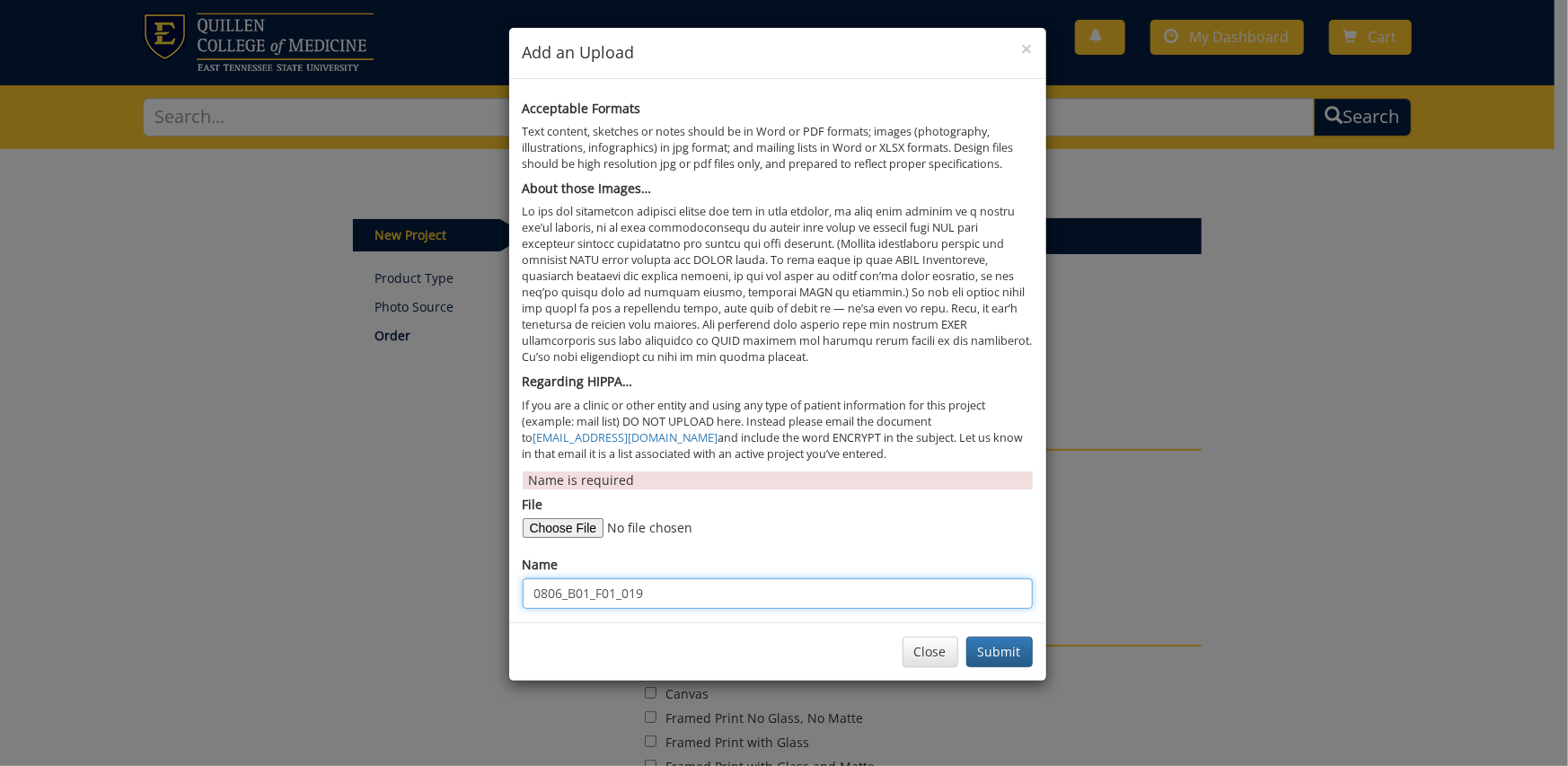
click at [683, 591] on input "0806_B01_F01_019" at bounding box center [778, 593] width 510 height 30
type input "0806_B01_F01_019a"
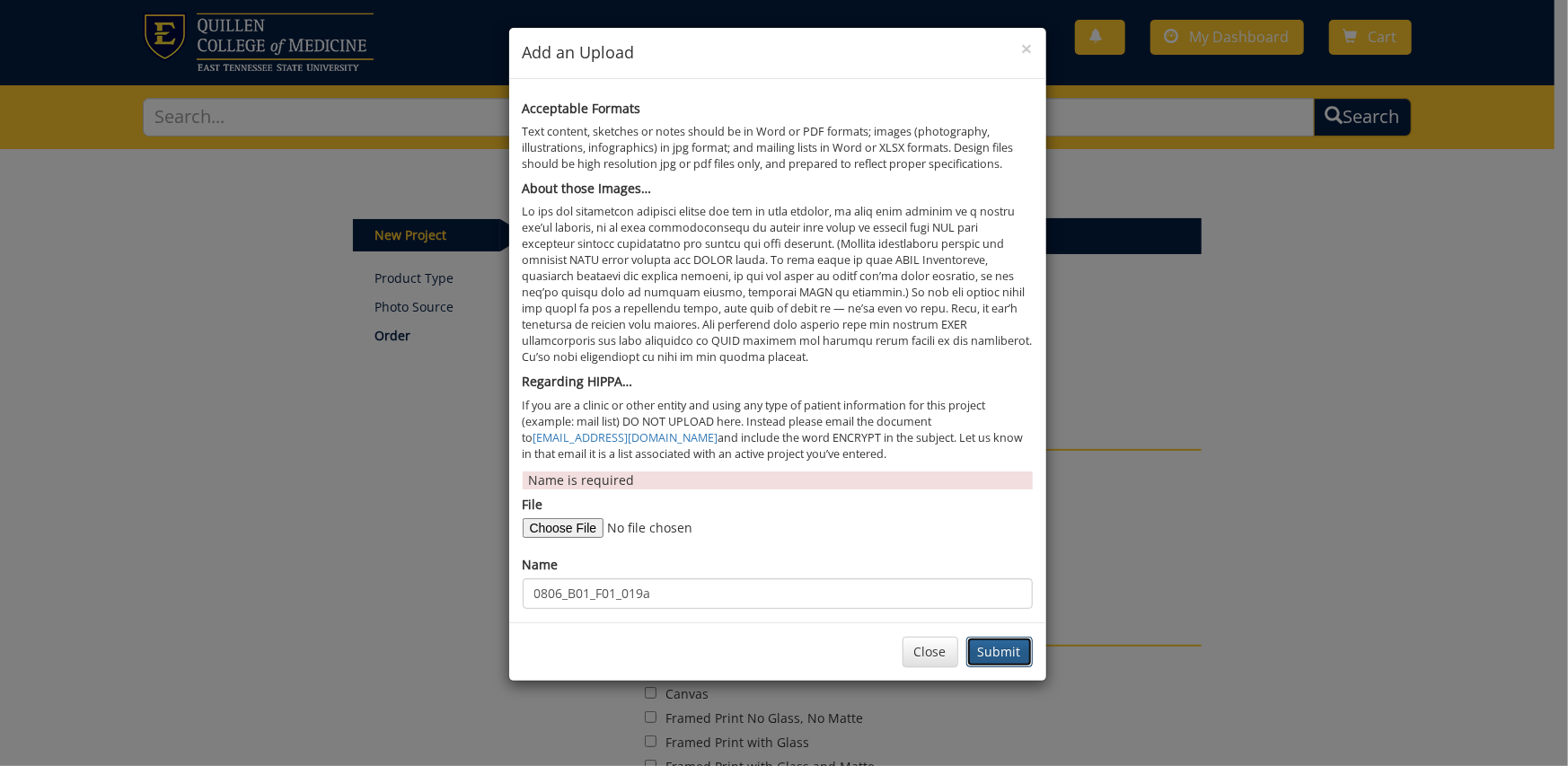
click at [979, 654] on button "Submit" at bounding box center [1000, 652] width 66 height 30
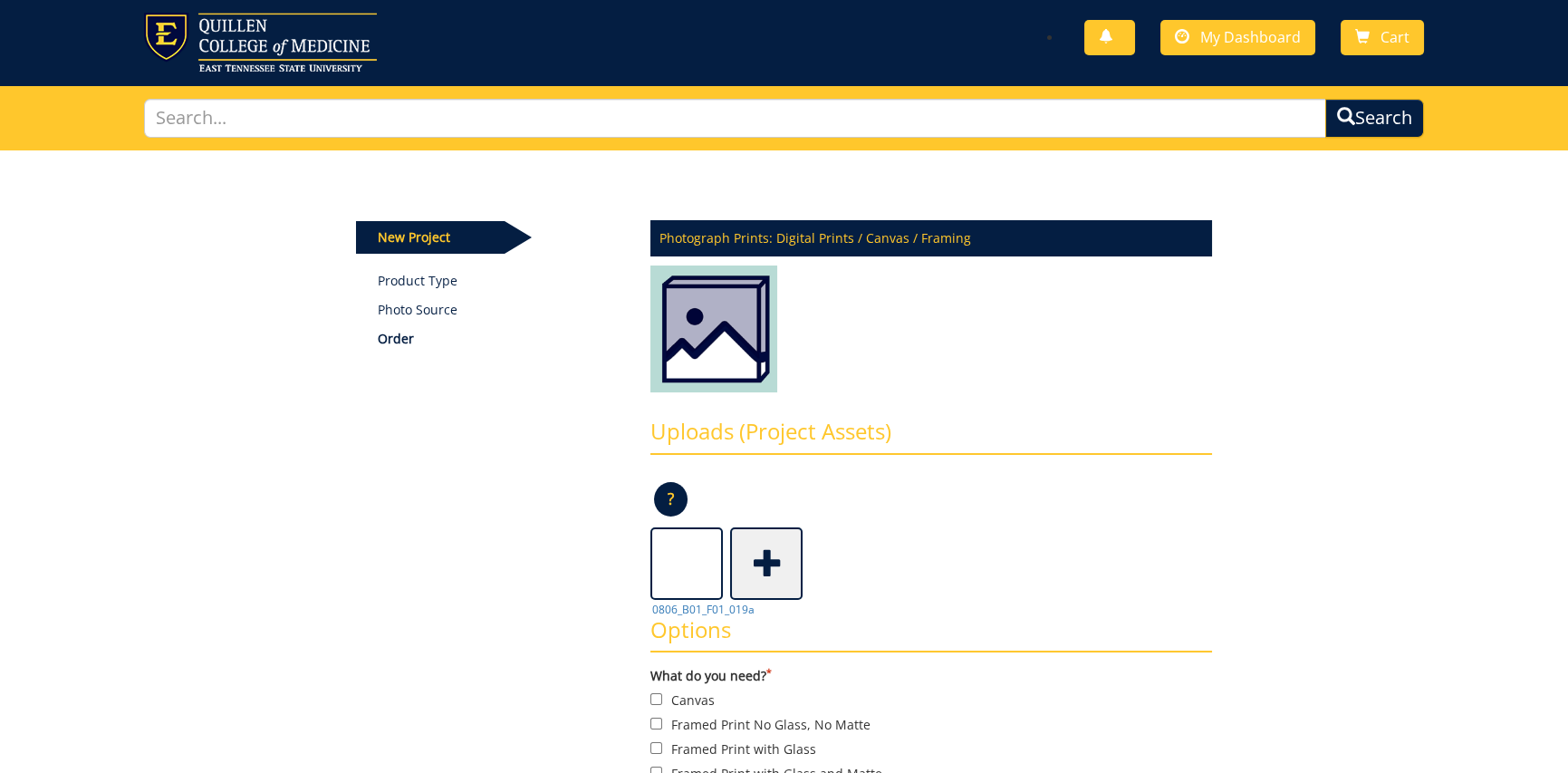
scroll to position [310, 0]
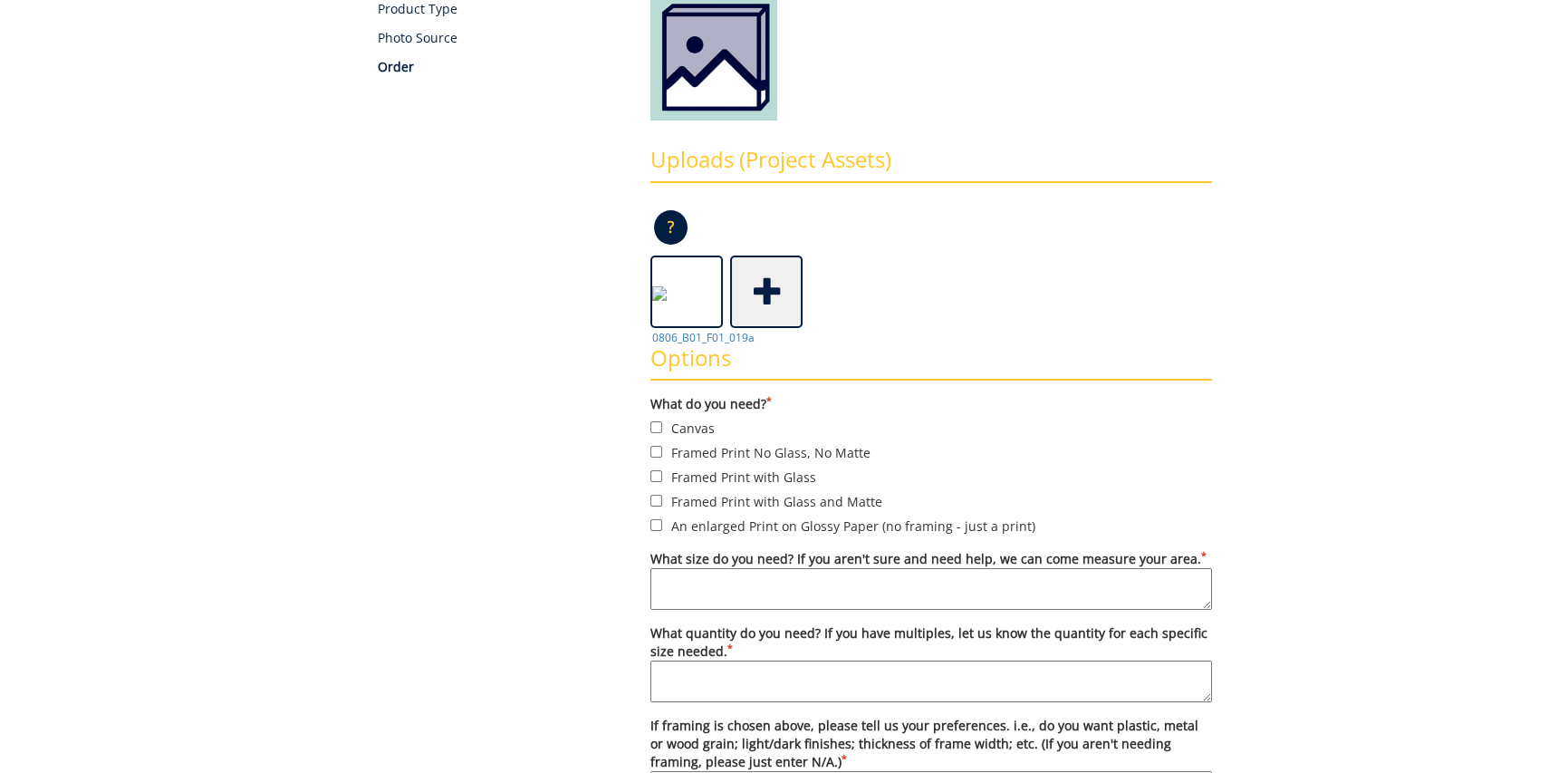
click at [769, 291] on span at bounding box center [769, 290] width 73 height 63
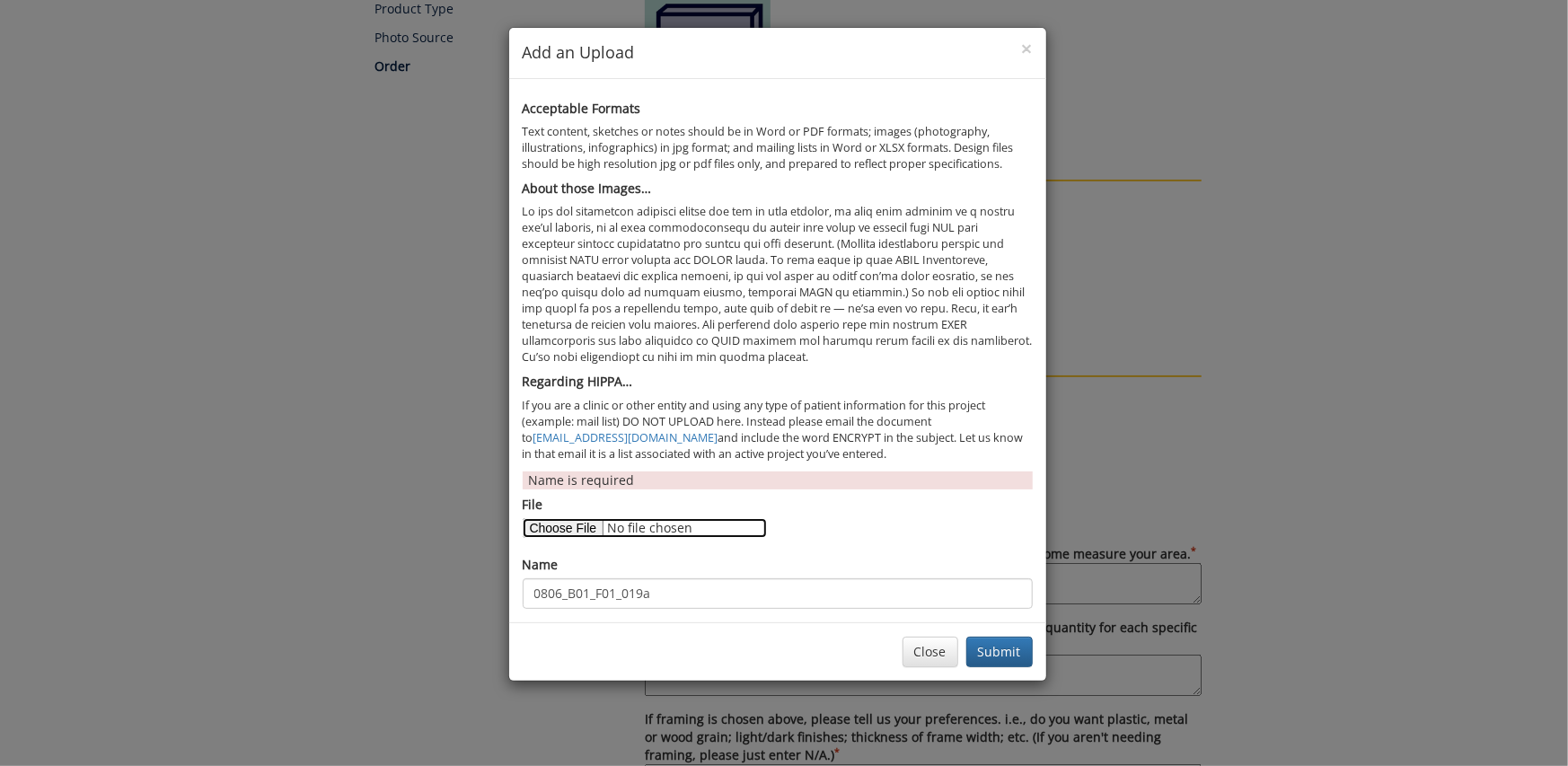
click at [553, 533] on input "File" at bounding box center [645, 528] width 244 height 20
type input "C:\fakepath\0806_B01_F01_023a.tif"
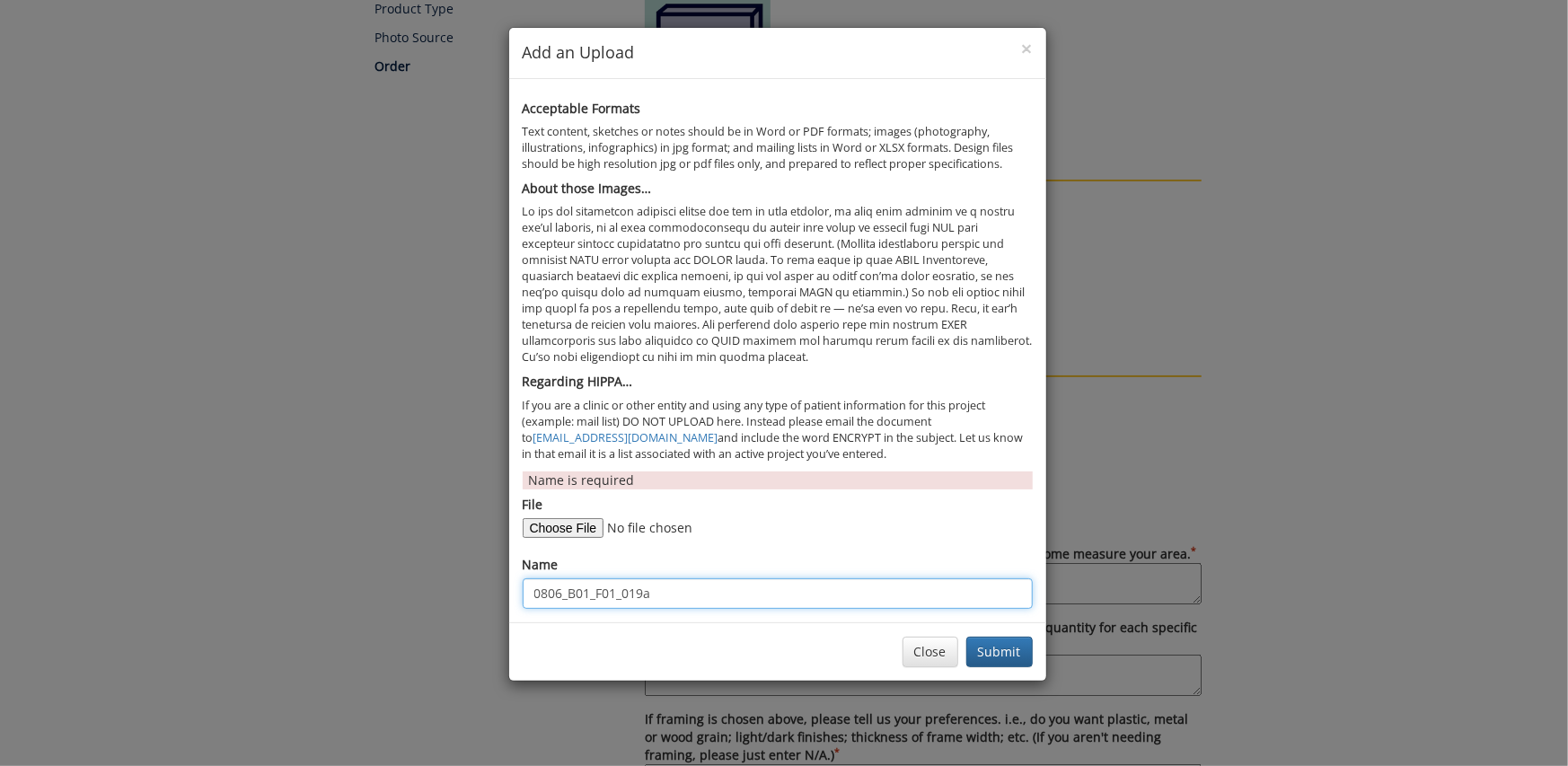
click at [661, 606] on input "0806_B01_F01_019a" at bounding box center [778, 593] width 510 height 30
type input "0806_B01_F01_023a"
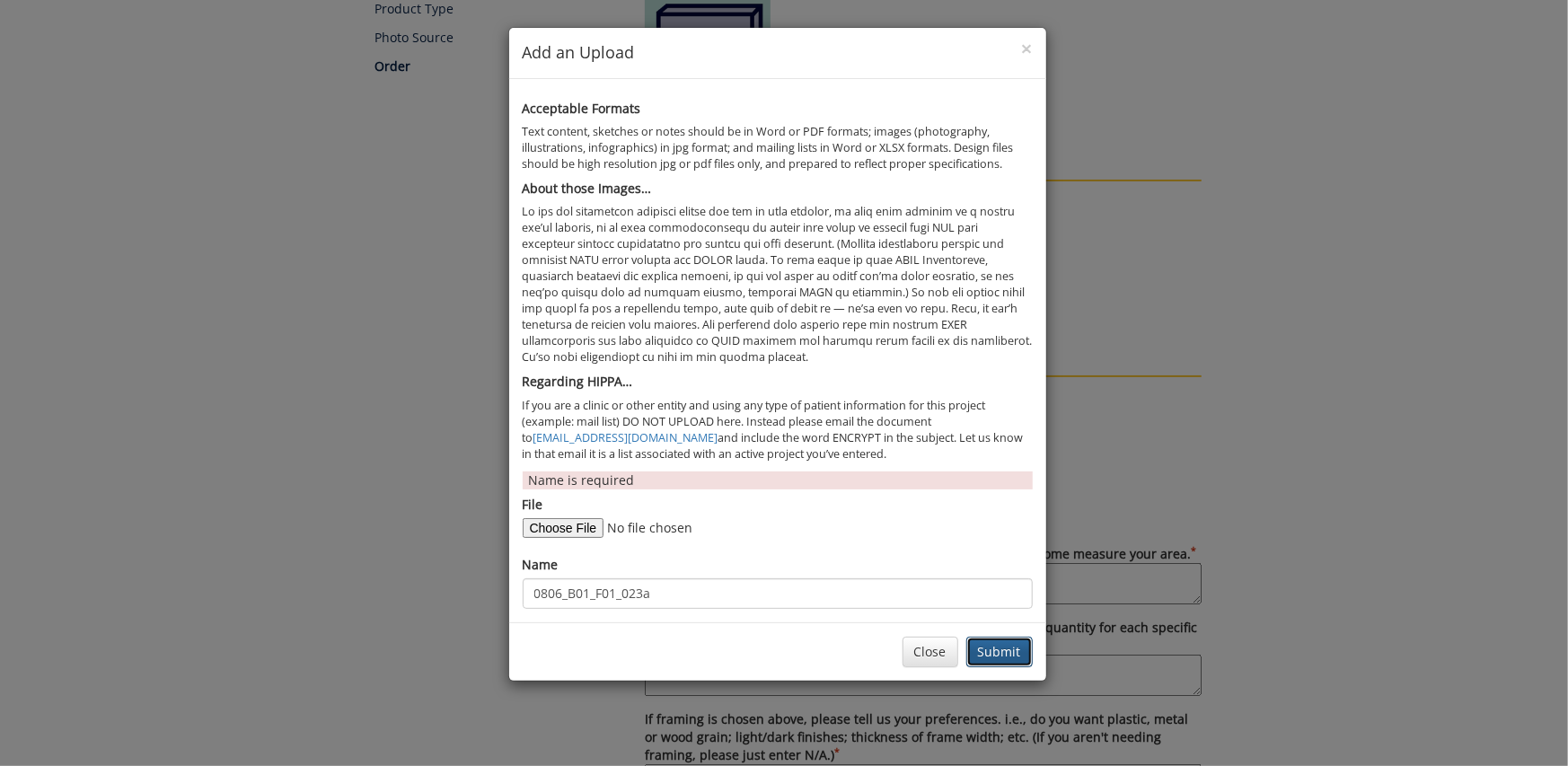
click at [984, 653] on button "Submit" at bounding box center [1000, 652] width 66 height 30
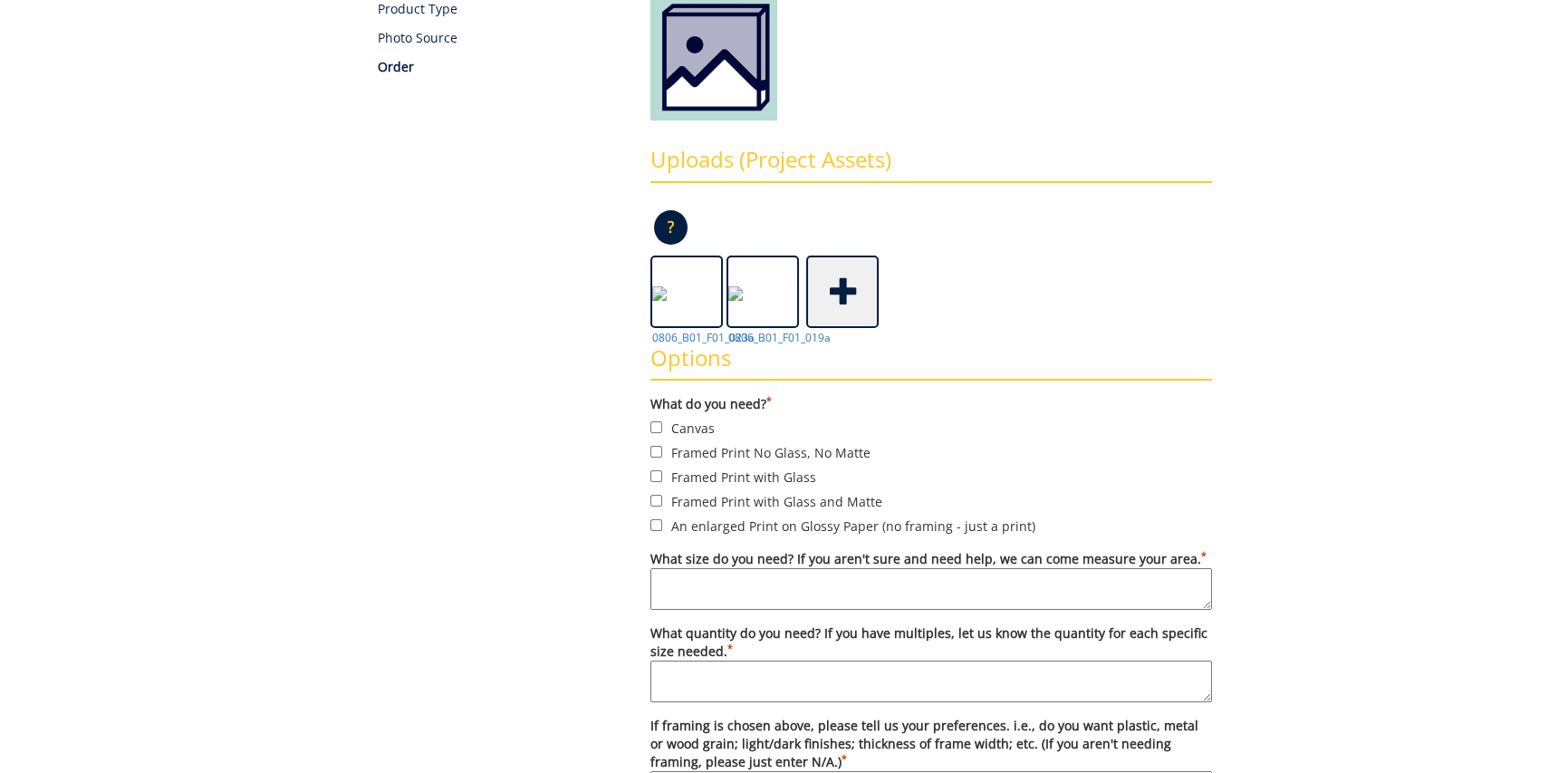
click at [843, 292] on span at bounding box center [844, 290] width 73 height 63
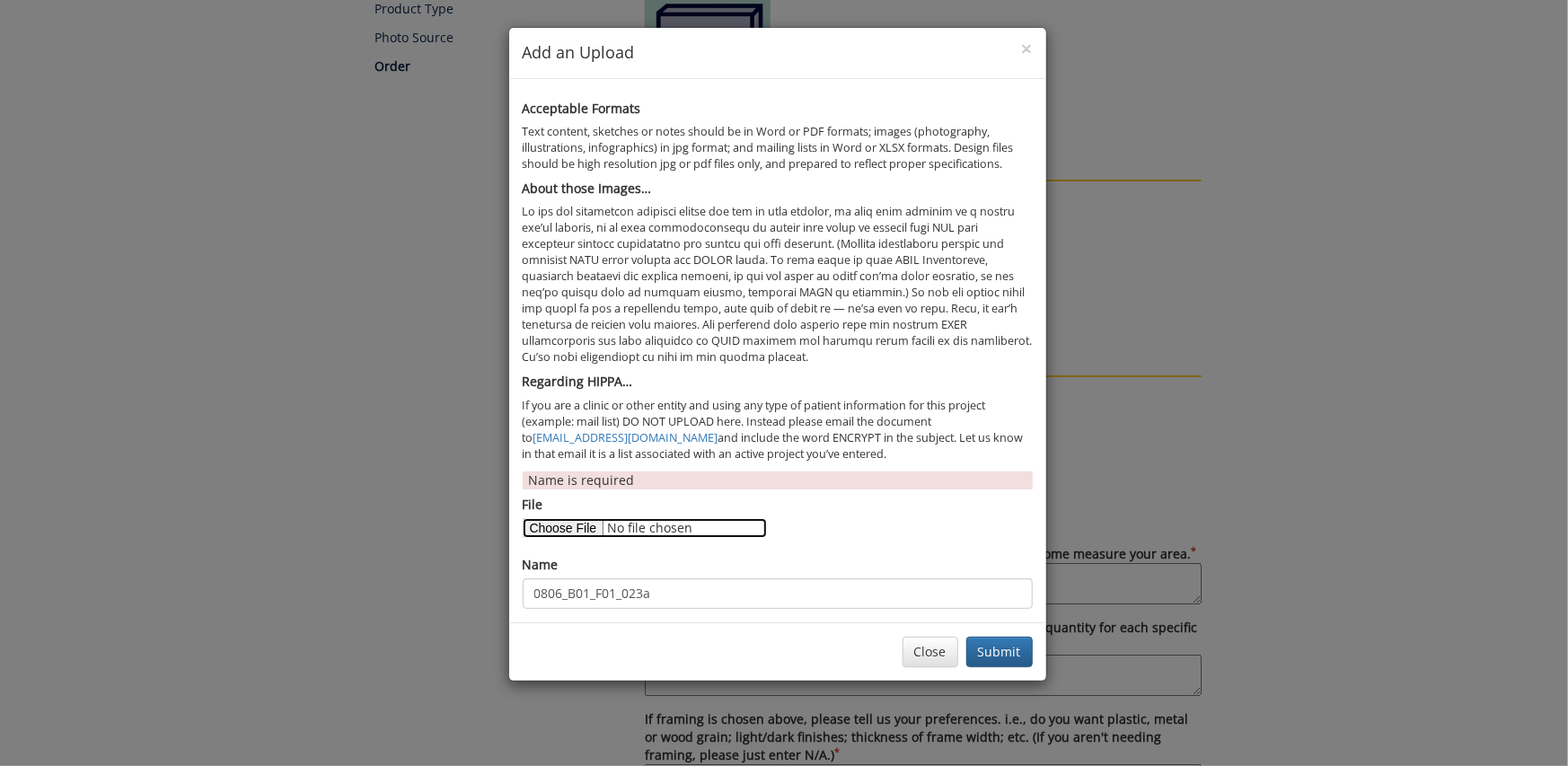
click at [586, 527] on input "File" at bounding box center [645, 528] width 244 height 20
type input "C:\fakepath\0806_B01_F01_077.tif"
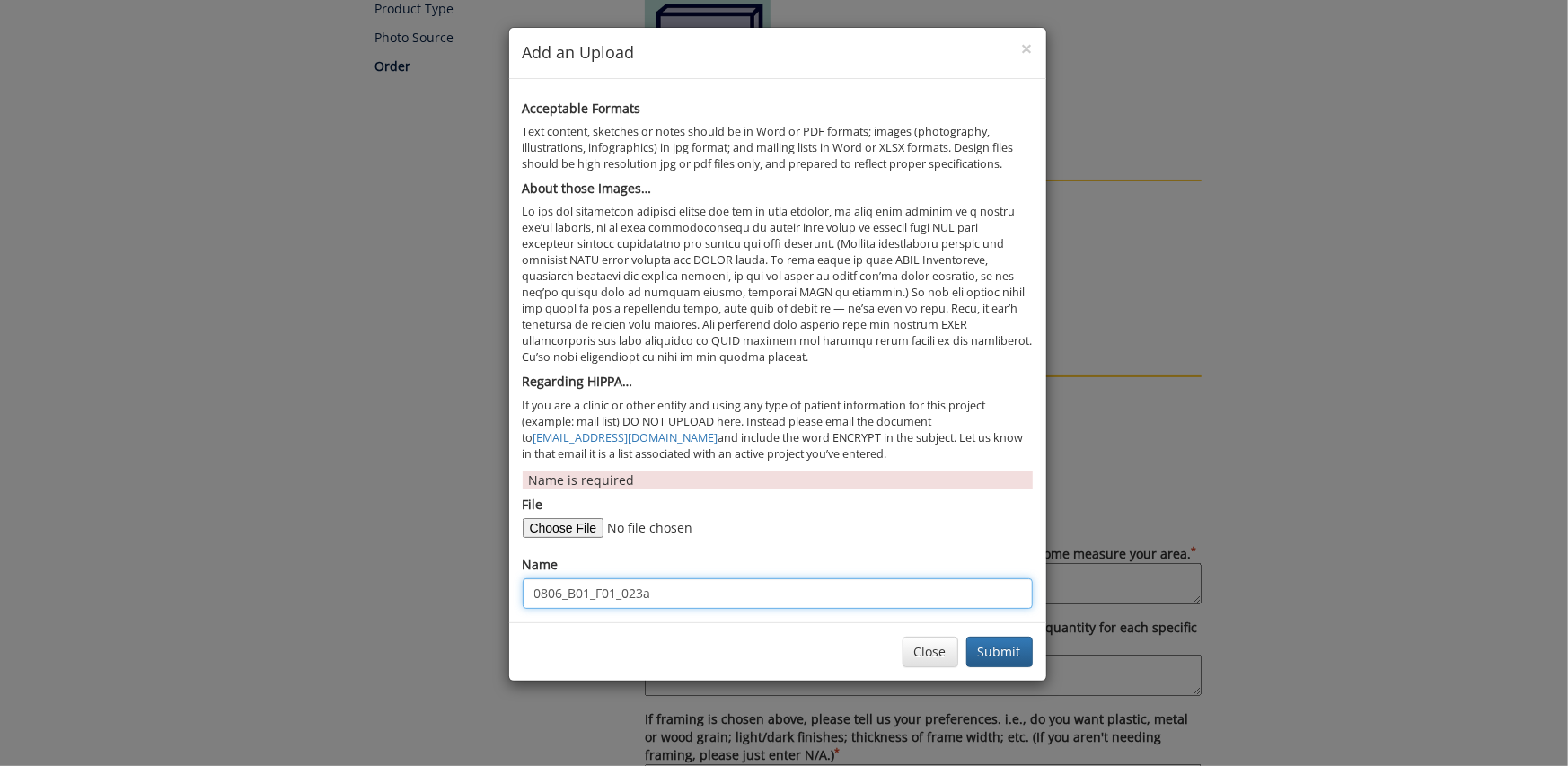
click at [662, 593] on input "0806_B01_F01_023a" at bounding box center [778, 593] width 510 height 30
type input "0806_B01_F01_077"
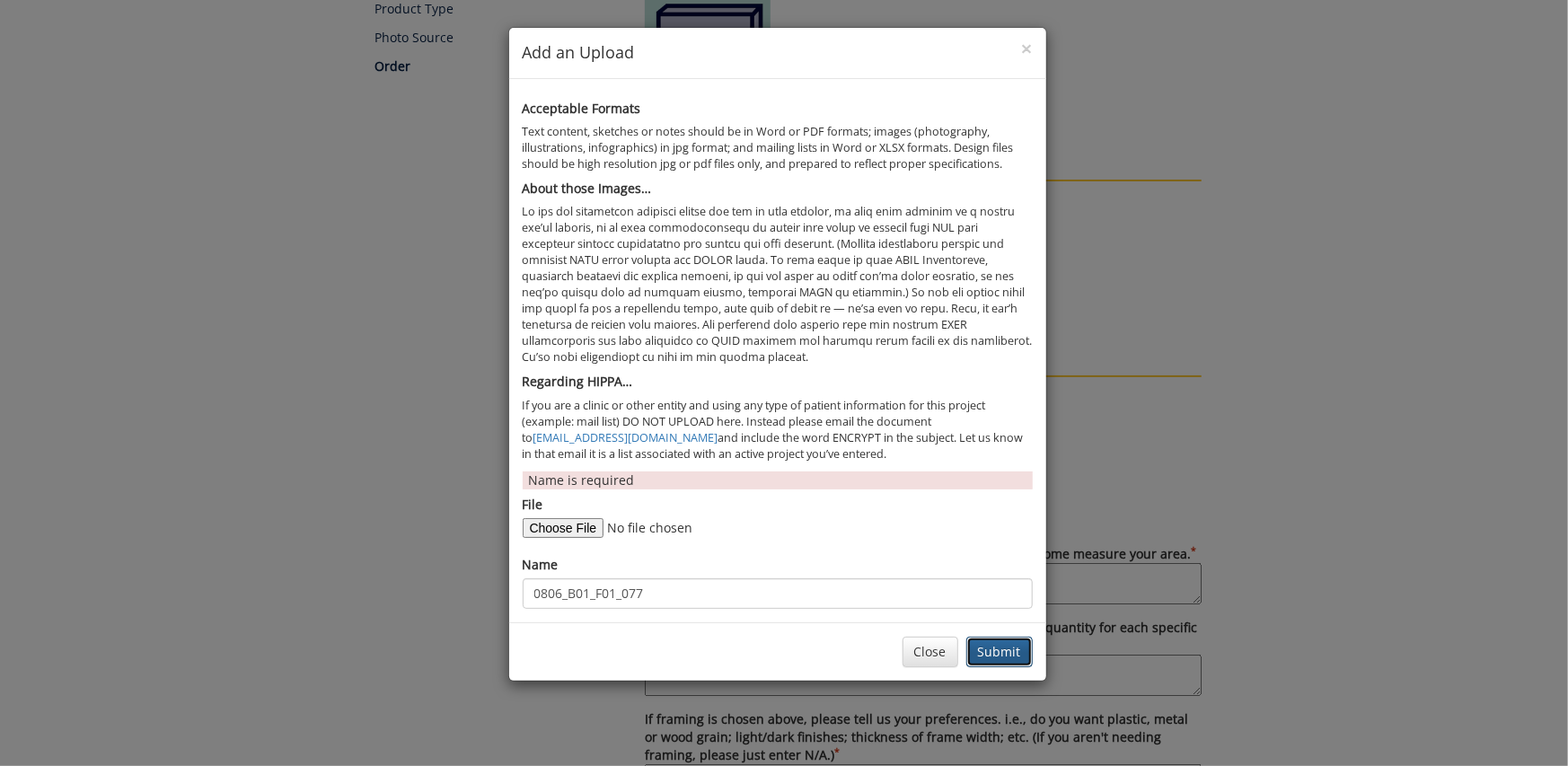
click at [986, 650] on button "Submit" at bounding box center [1000, 652] width 66 height 30
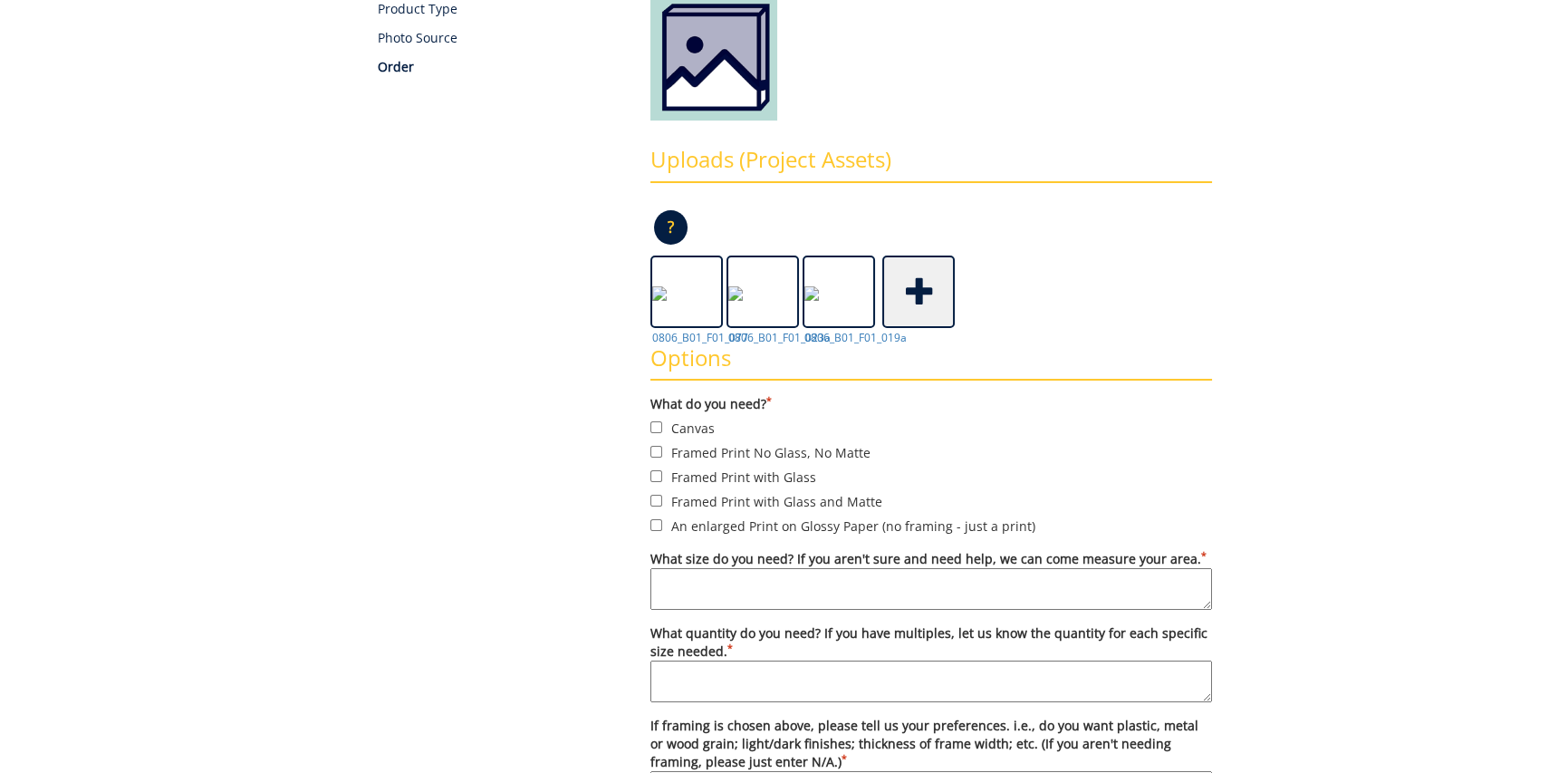
click at [914, 289] on span at bounding box center [921, 290] width 73 height 63
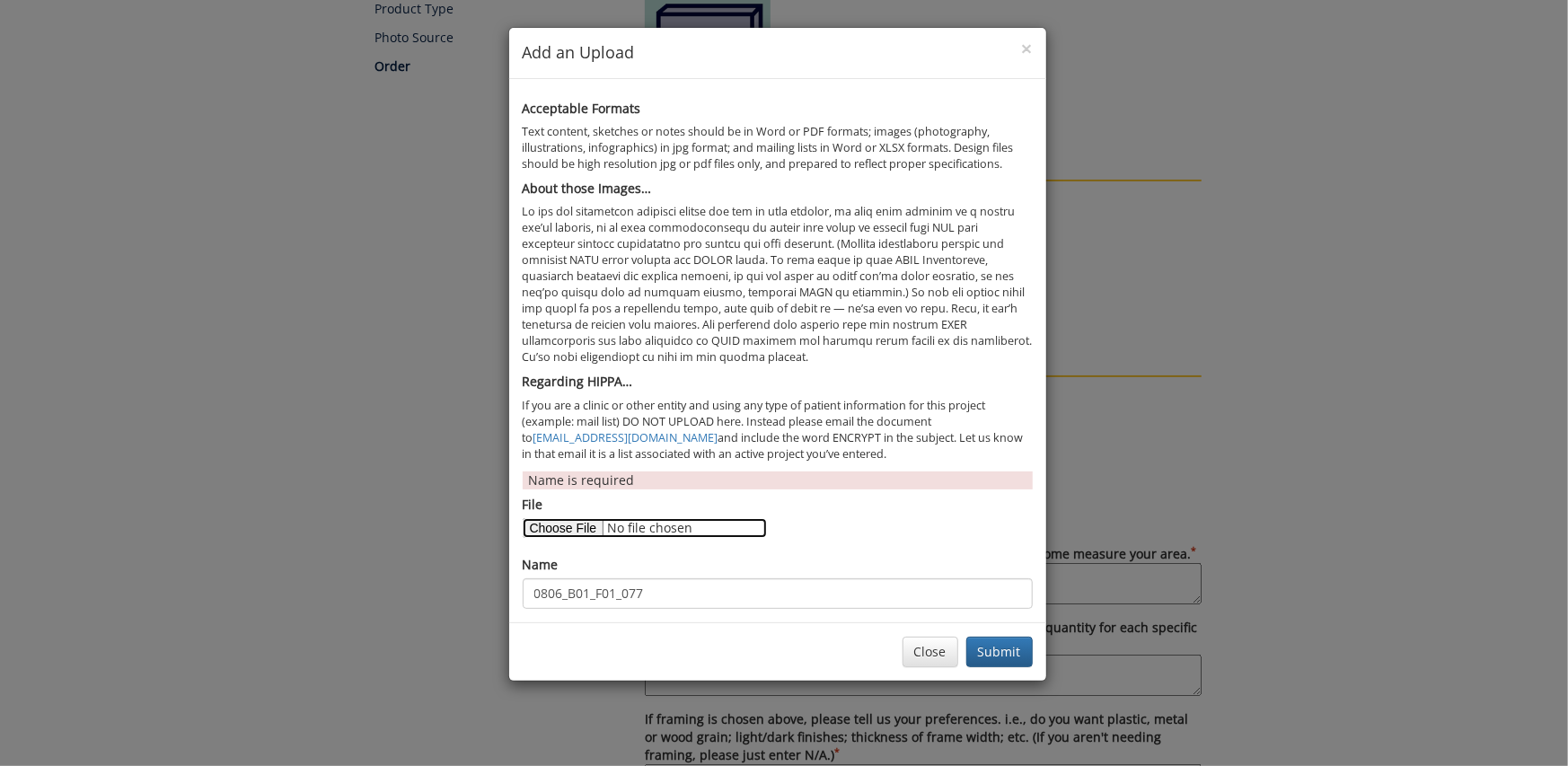
click at [587, 529] on input "File" at bounding box center [645, 528] width 244 height 20
type input "C:\fakepath\0806_B01_F02_039a.tif"
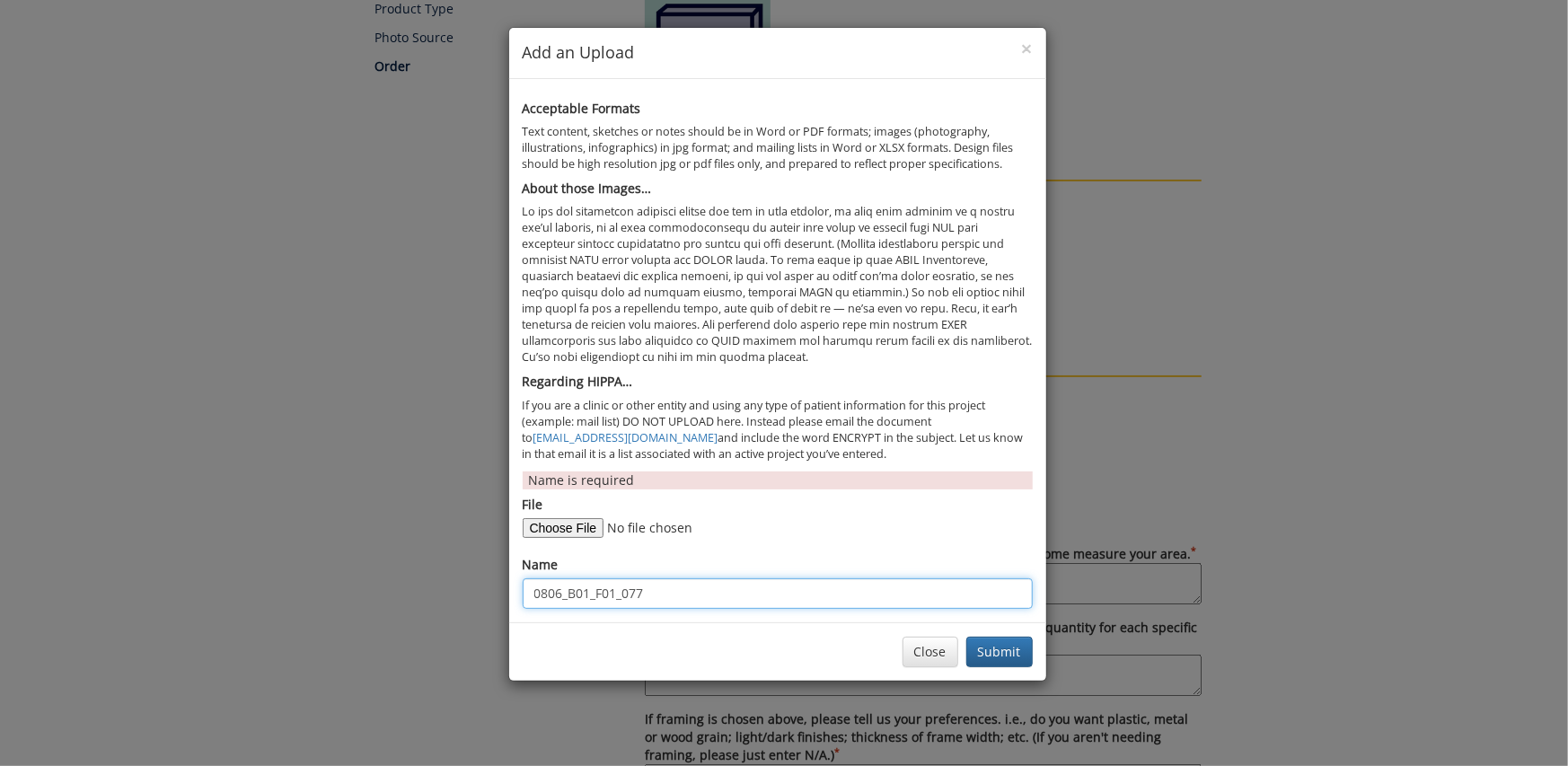
click at [611, 595] on input "0806_B01_F01_077" at bounding box center [778, 593] width 510 height 30
type input "0806_B01_F02_039a"
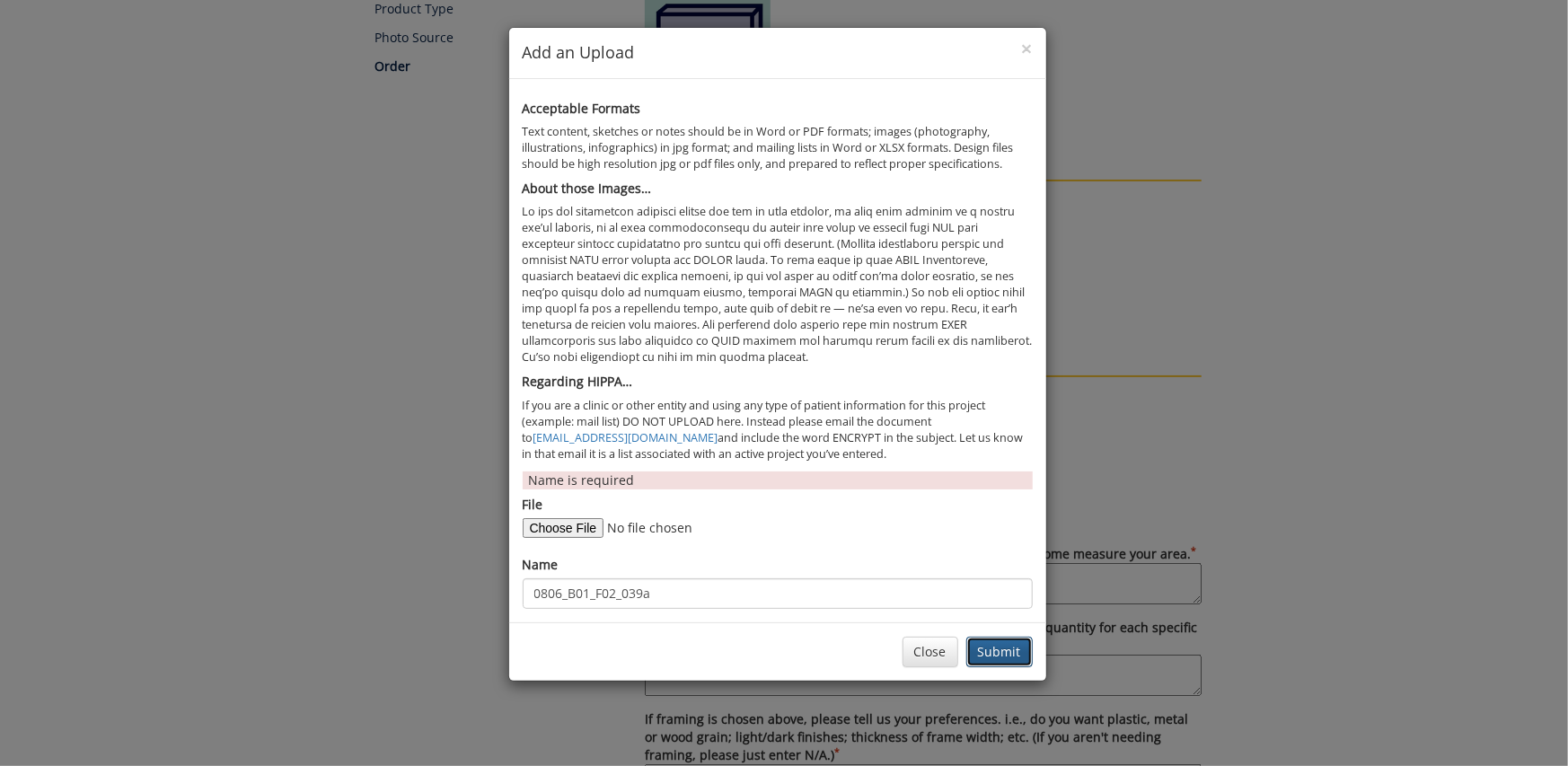
click at [995, 654] on button "Submit" at bounding box center [1000, 652] width 66 height 30
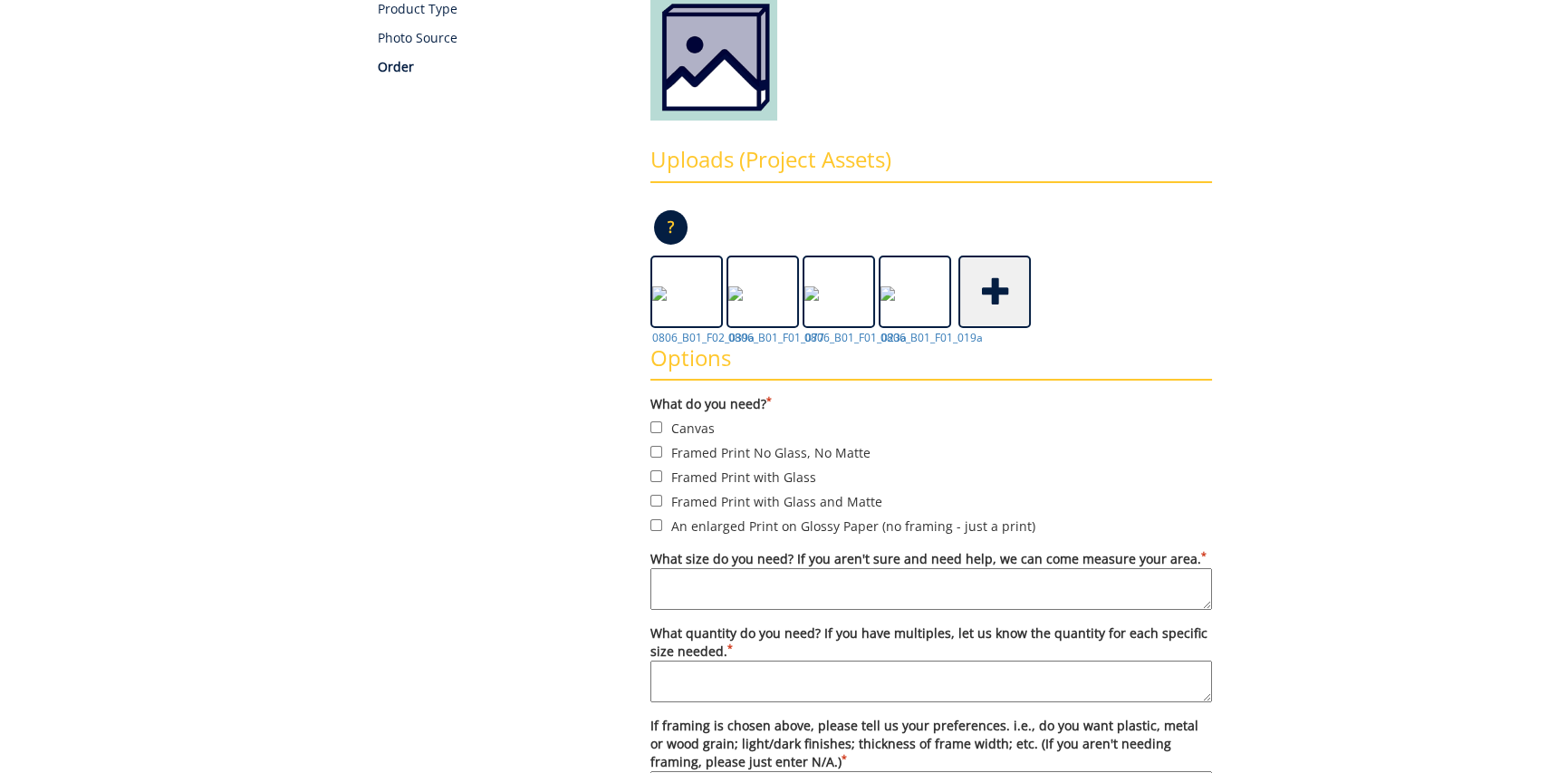
click at [994, 286] on span at bounding box center [996, 290] width 73 height 63
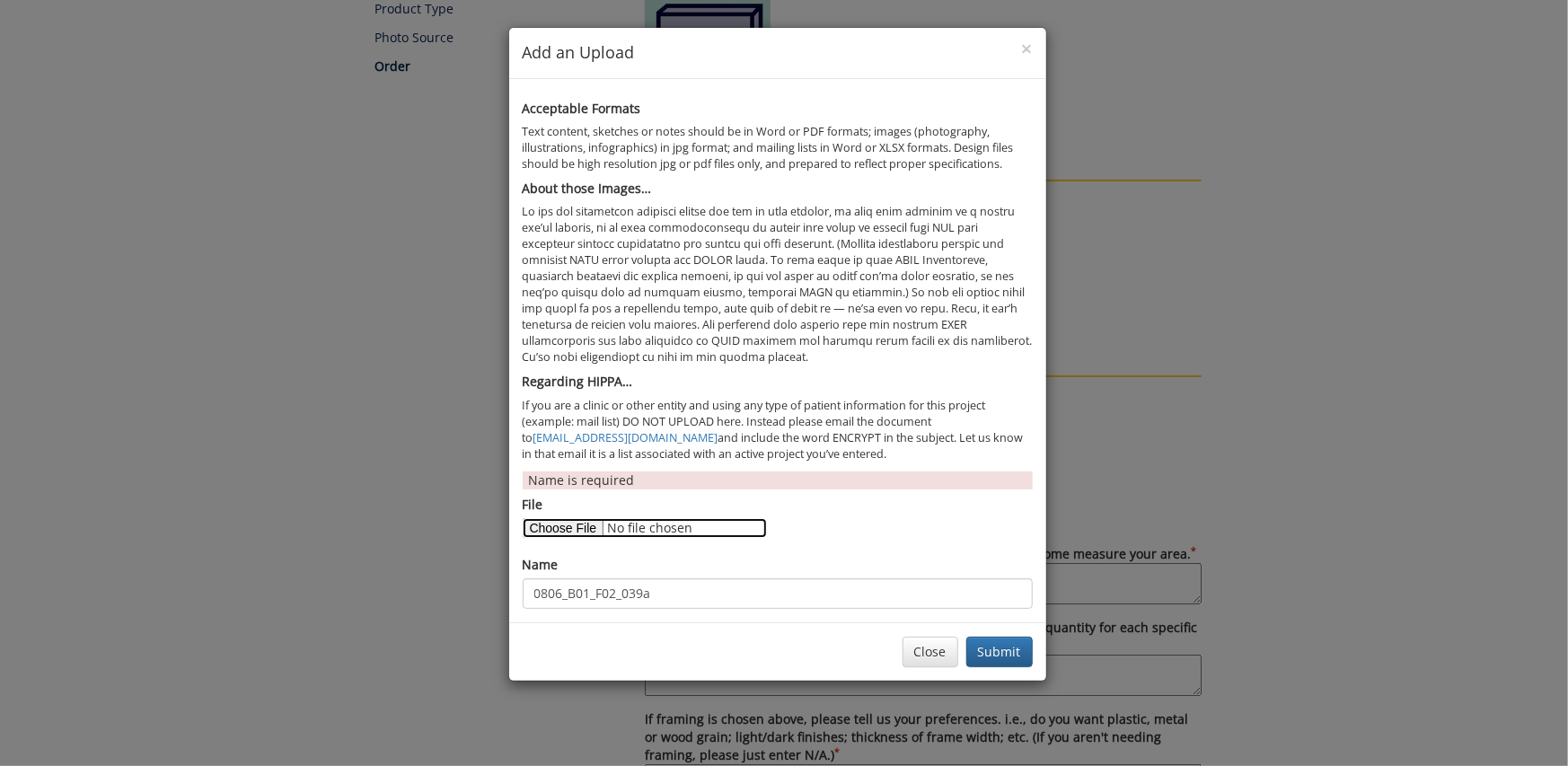
click at [574, 520] on input "File" at bounding box center [645, 528] width 244 height 20
type input "C:\fakepath\0806_B01_F02_057a.tif"
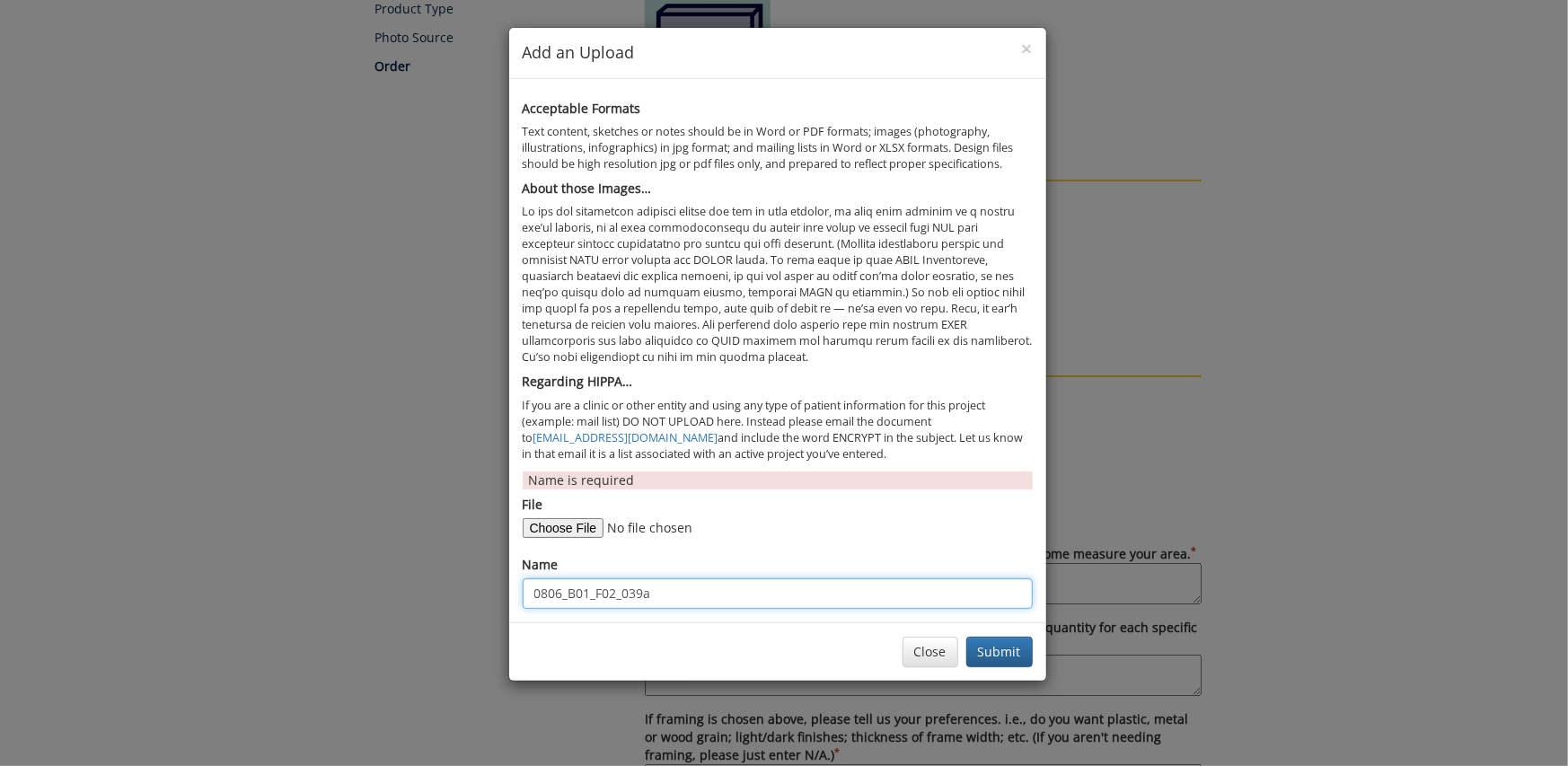
click at [658, 593] on input "0806_B01_F02_039a" at bounding box center [778, 593] width 510 height 30
type input "0806_B01_F02_057a"
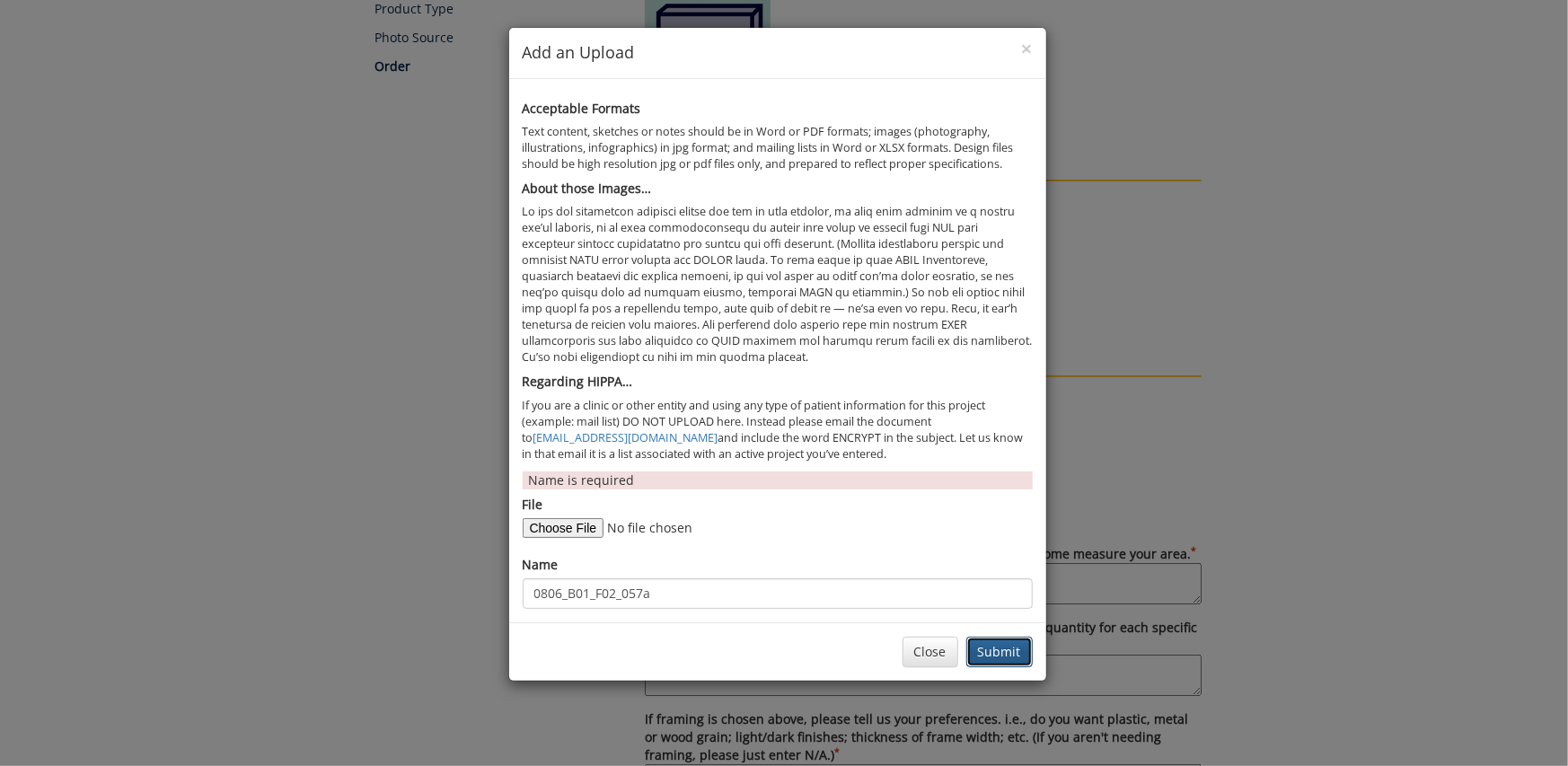
click at [1007, 655] on button "Submit" at bounding box center [1000, 652] width 66 height 30
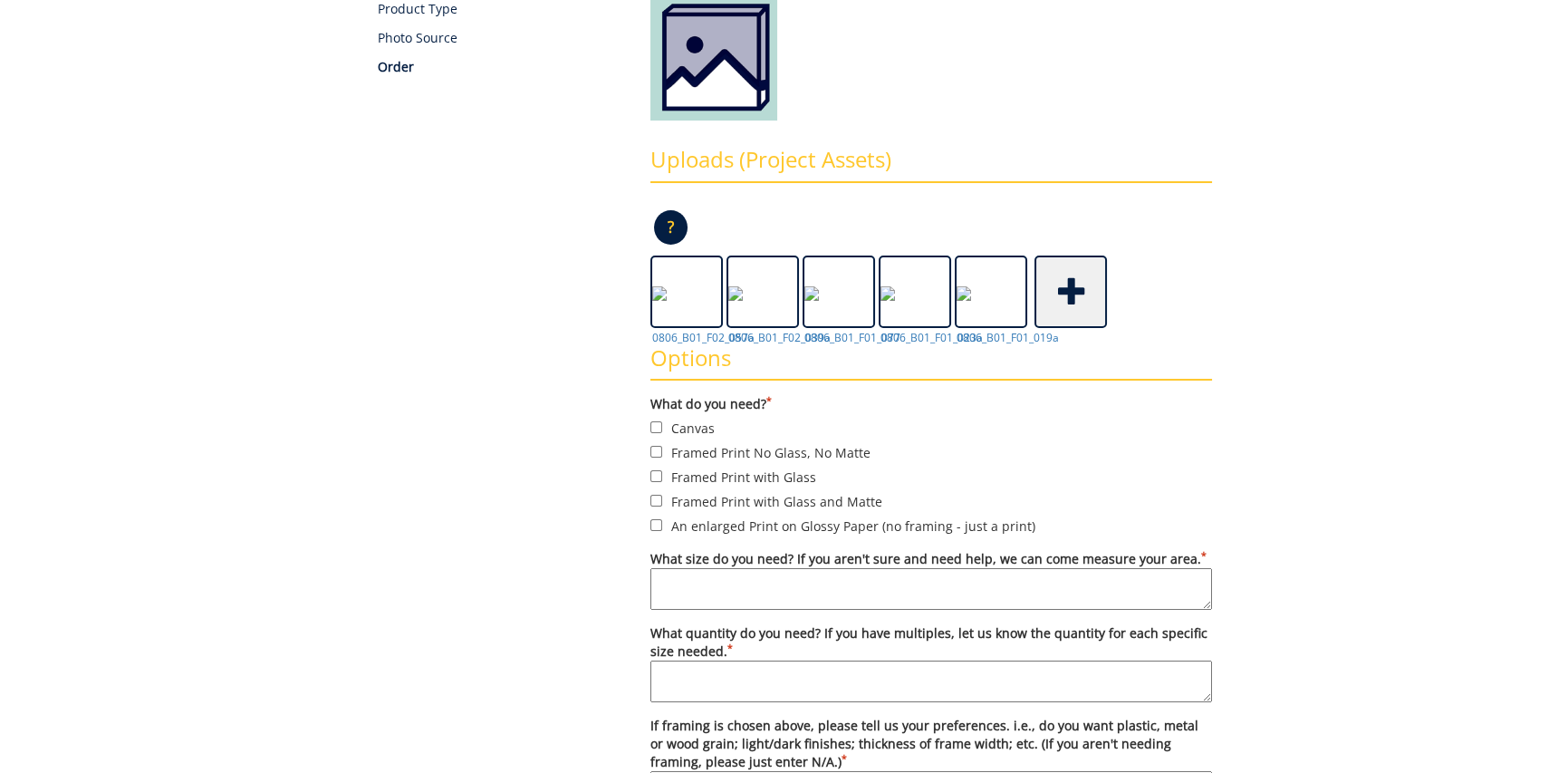
click at [1069, 294] on span at bounding box center [1073, 290] width 73 height 63
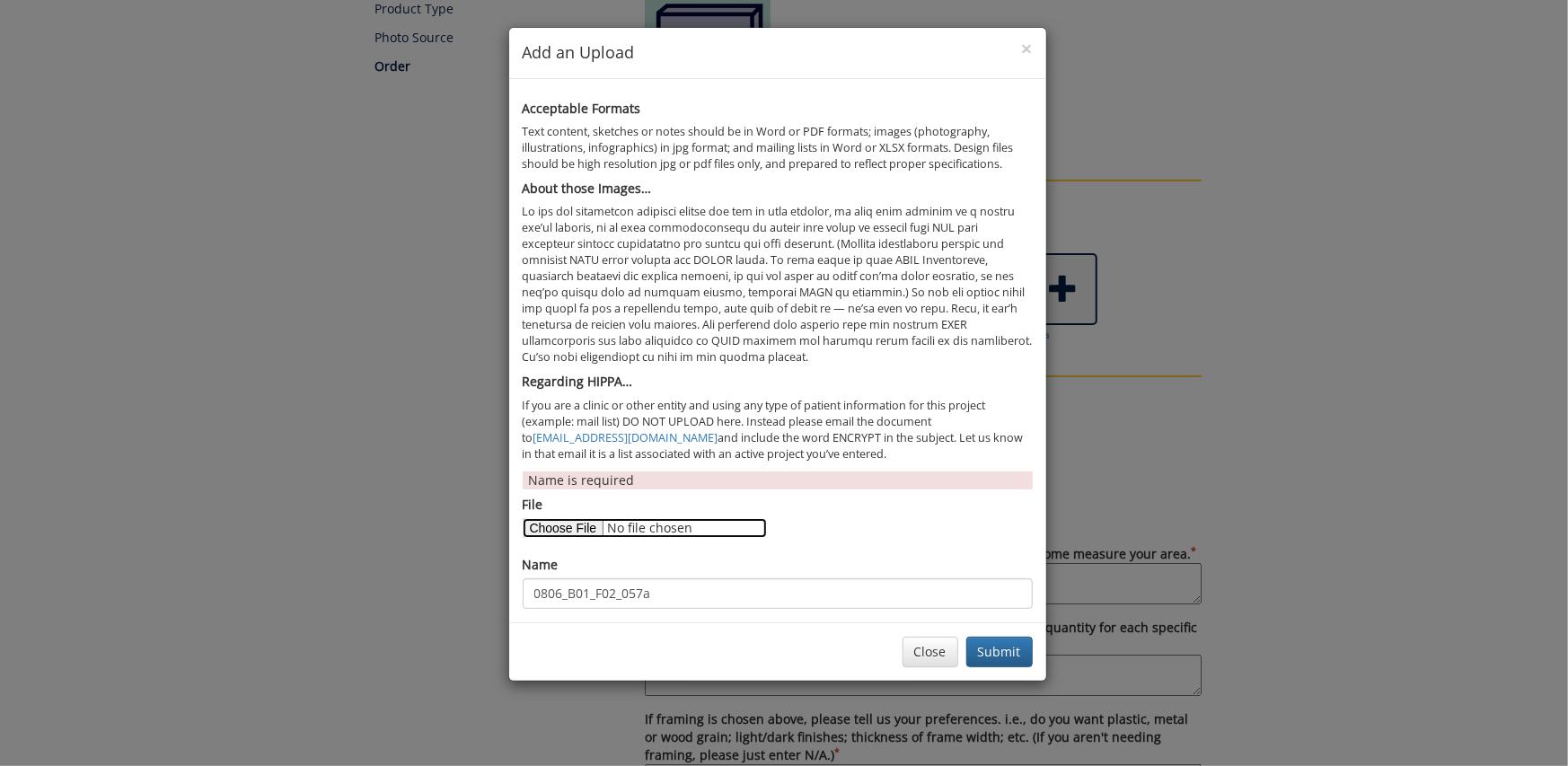
click at [568, 523] on input "File" at bounding box center [645, 528] width 244 height 20
type input "C:\fakepath\0806_B01_F10_059a.tif"
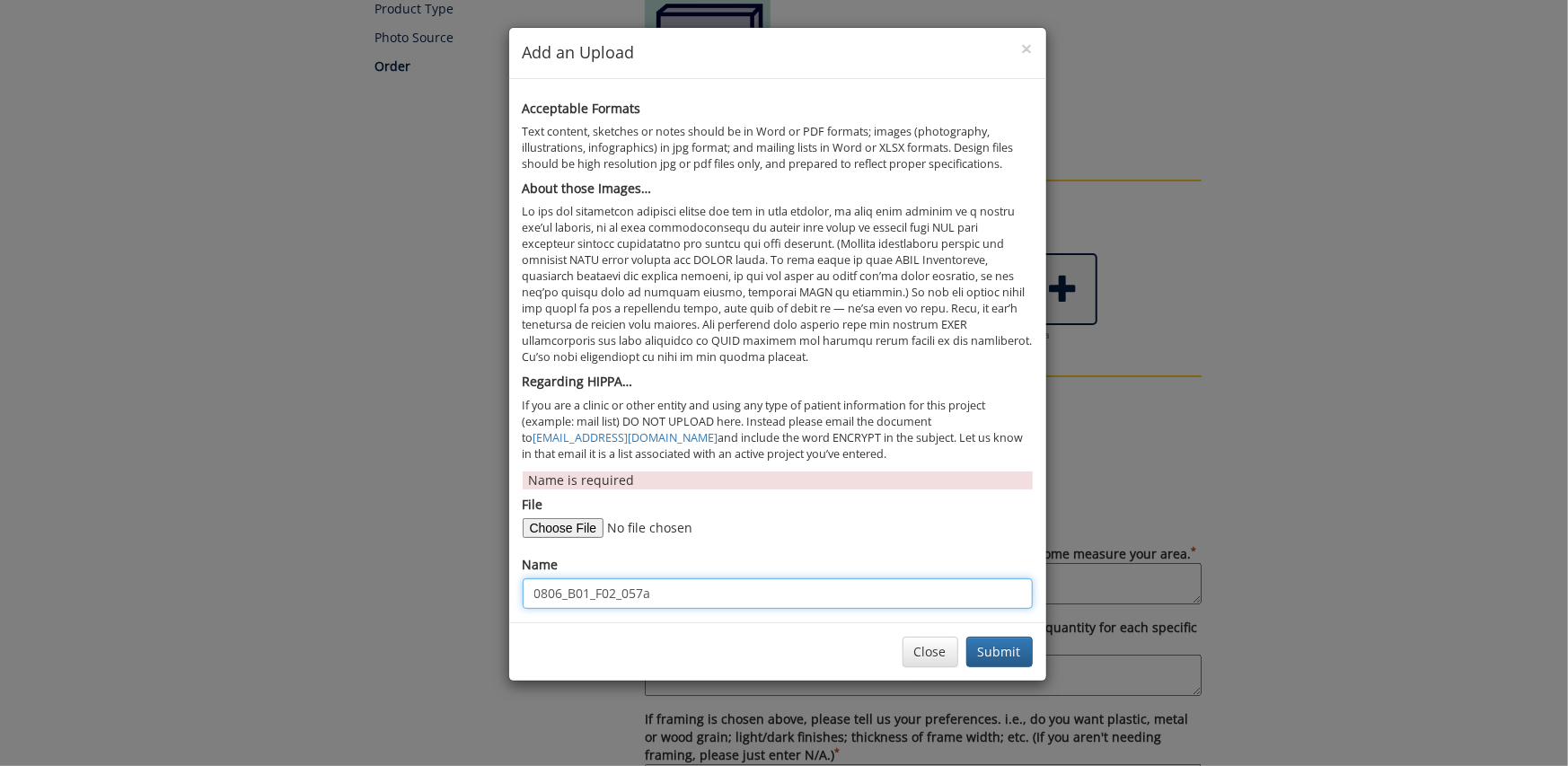
click at [642, 593] on input "0806_B01_F02_057a" at bounding box center [778, 593] width 510 height 30
click at [616, 593] on input "0806_B01_F02_059a" at bounding box center [778, 593] width 510 height 30
type input "0806_B01_F10_059a"
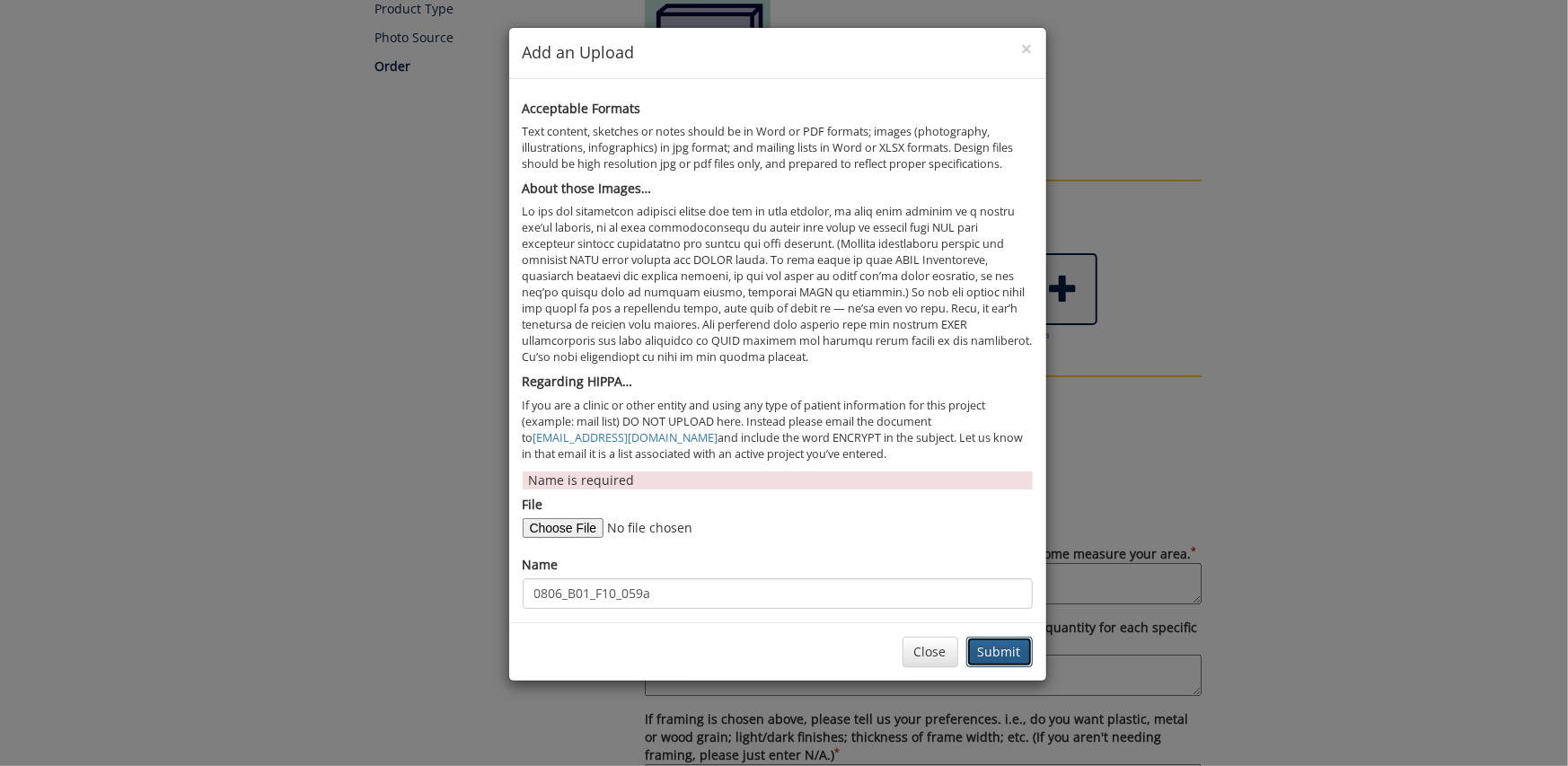
click at [982, 647] on button "Submit" at bounding box center [1000, 652] width 66 height 30
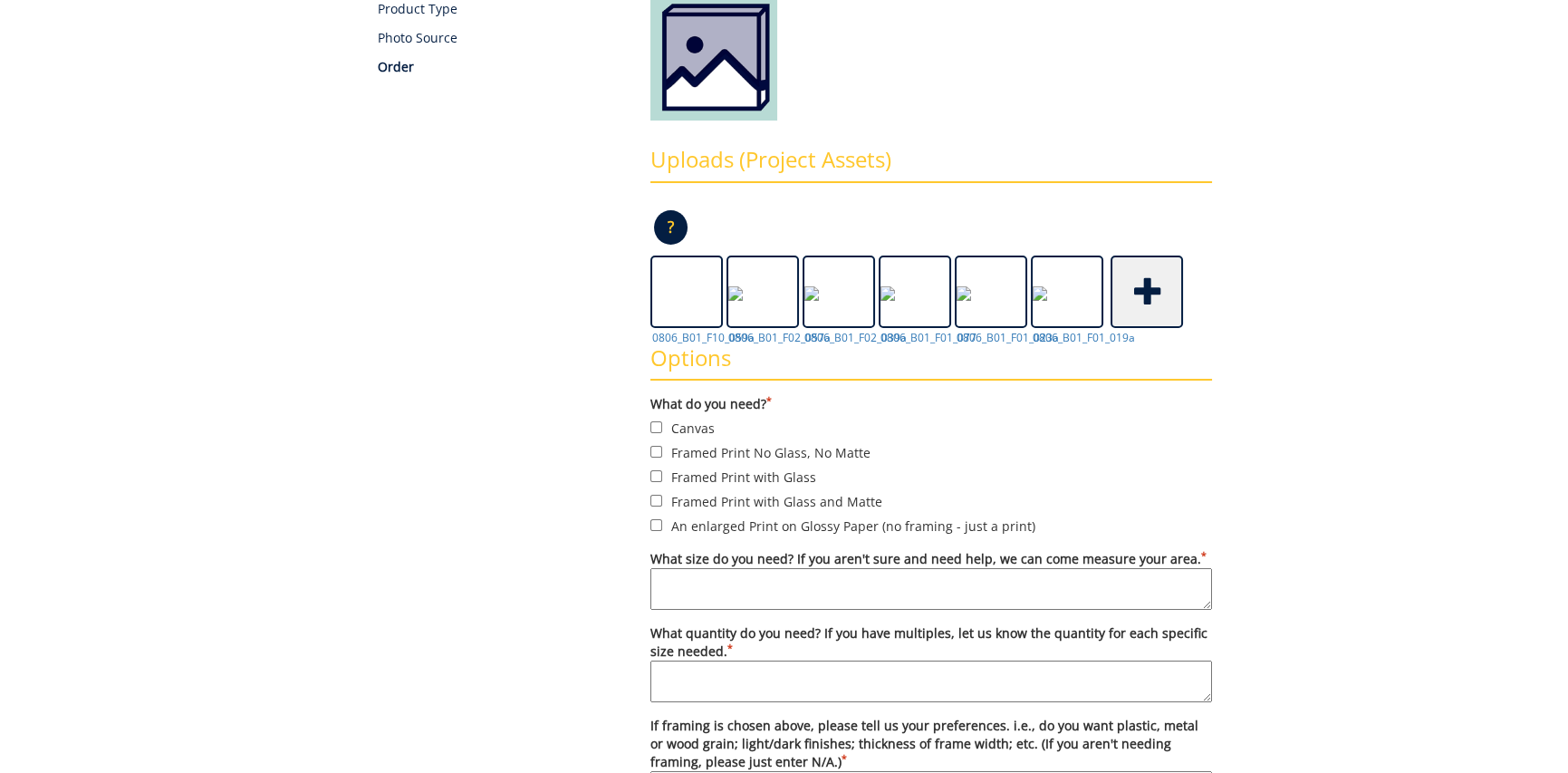
click at [1144, 294] on span at bounding box center [1149, 290] width 73 height 63
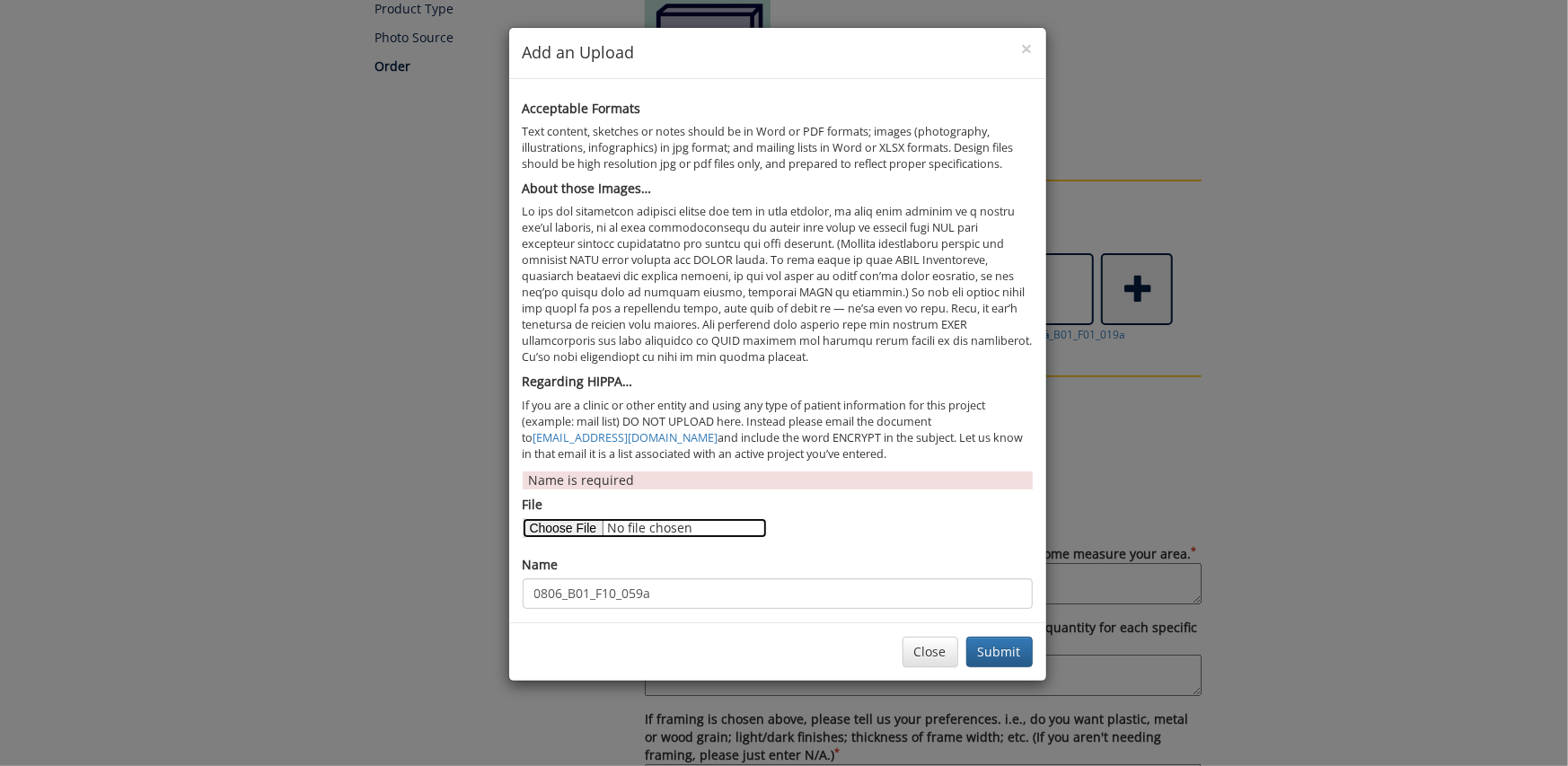
click at [579, 533] on input "File" at bounding box center [645, 528] width 244 height 20
type input "C:\fakepath\0806_B02_F11_039a.tif"
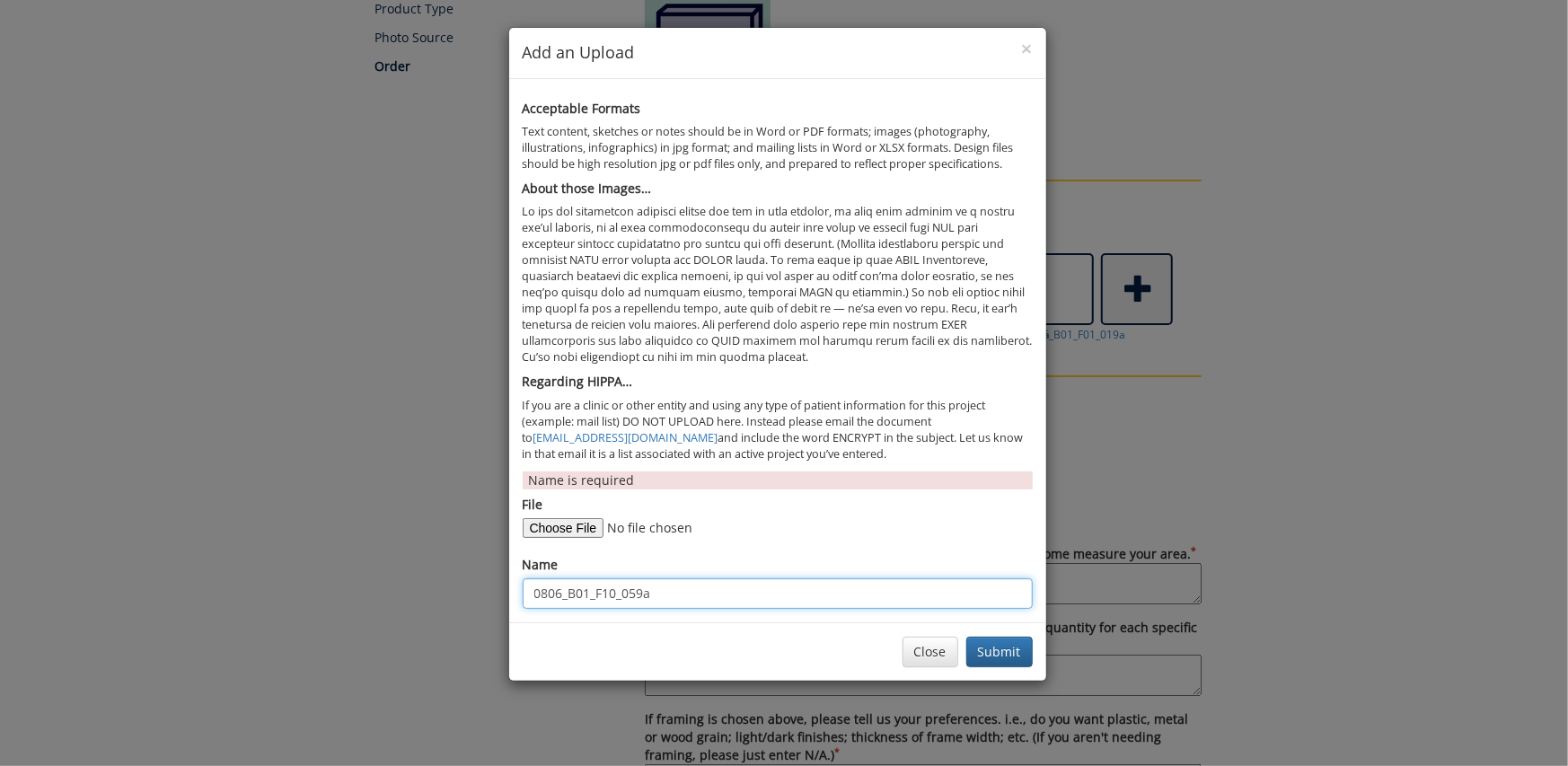
click at [587, 595] on input "0806_B01_F10_059a" at bounding box center [778, 593] width 510 height 30
type input "0806_B02_F11_039a"
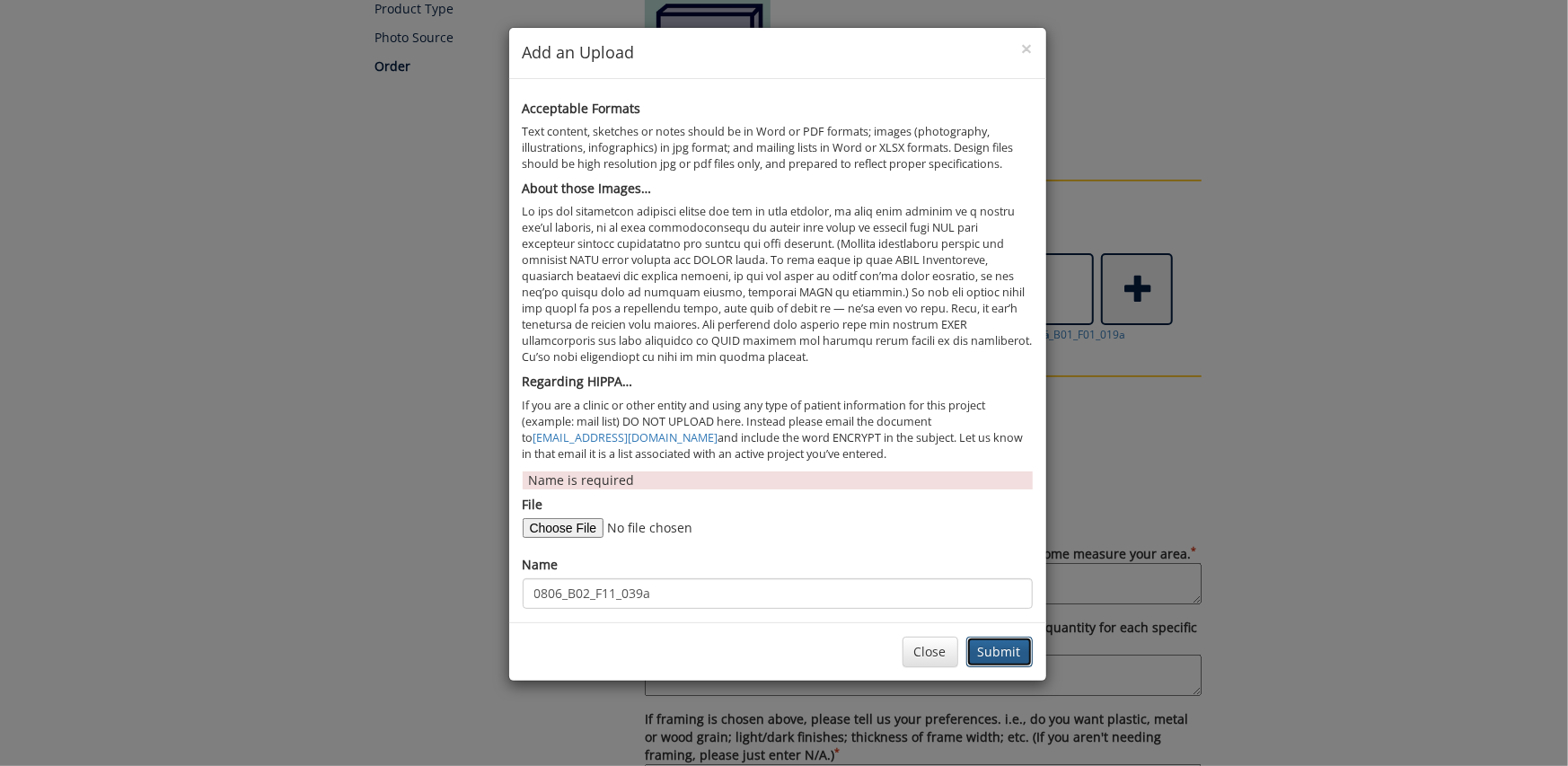
click at [997, 647] on button "Submit" at bounding box center [1000, 652] width 66 height 30
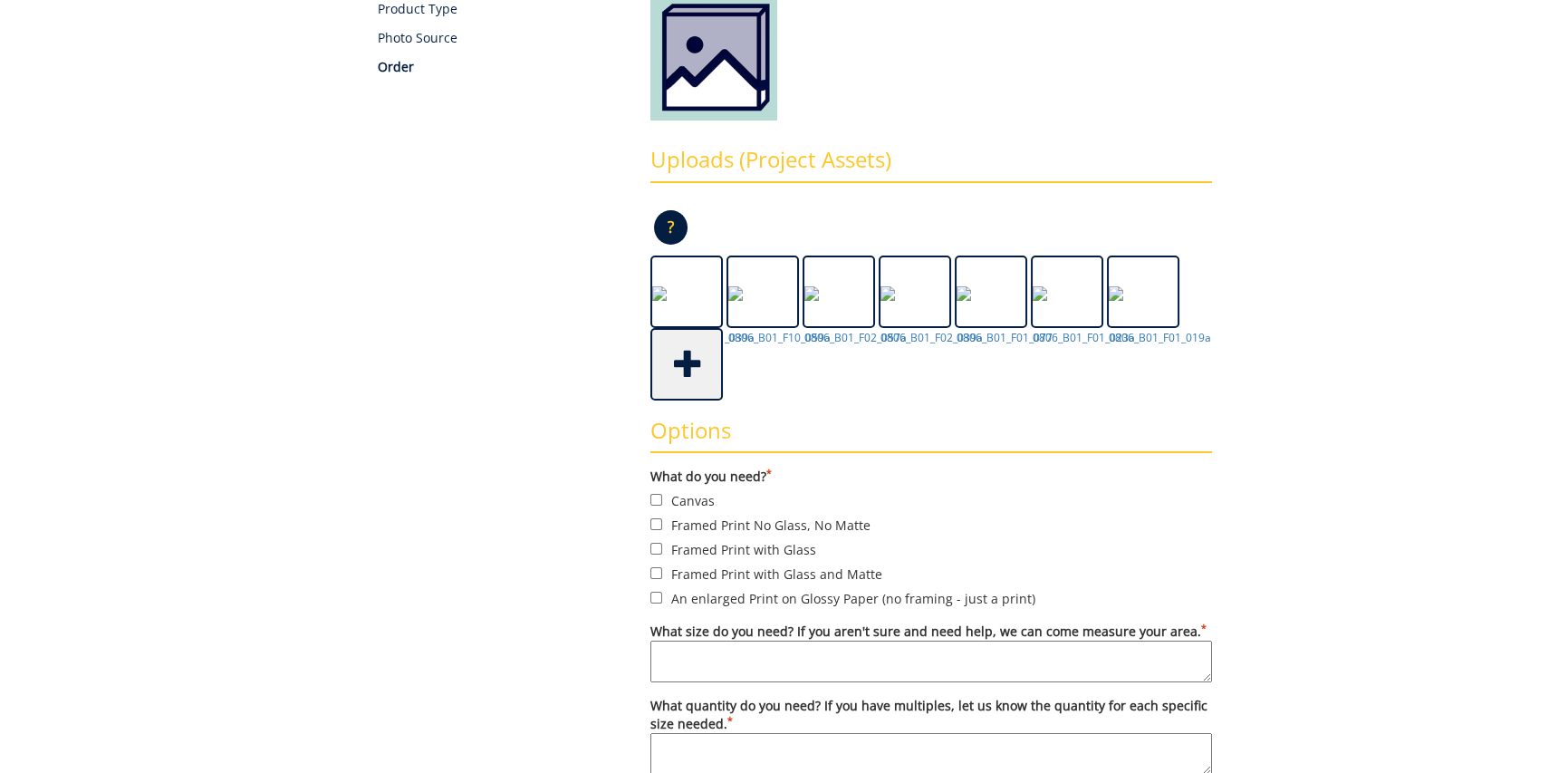
click at [694, 365] on span at bounding box center [688, 363] width 73 height 63
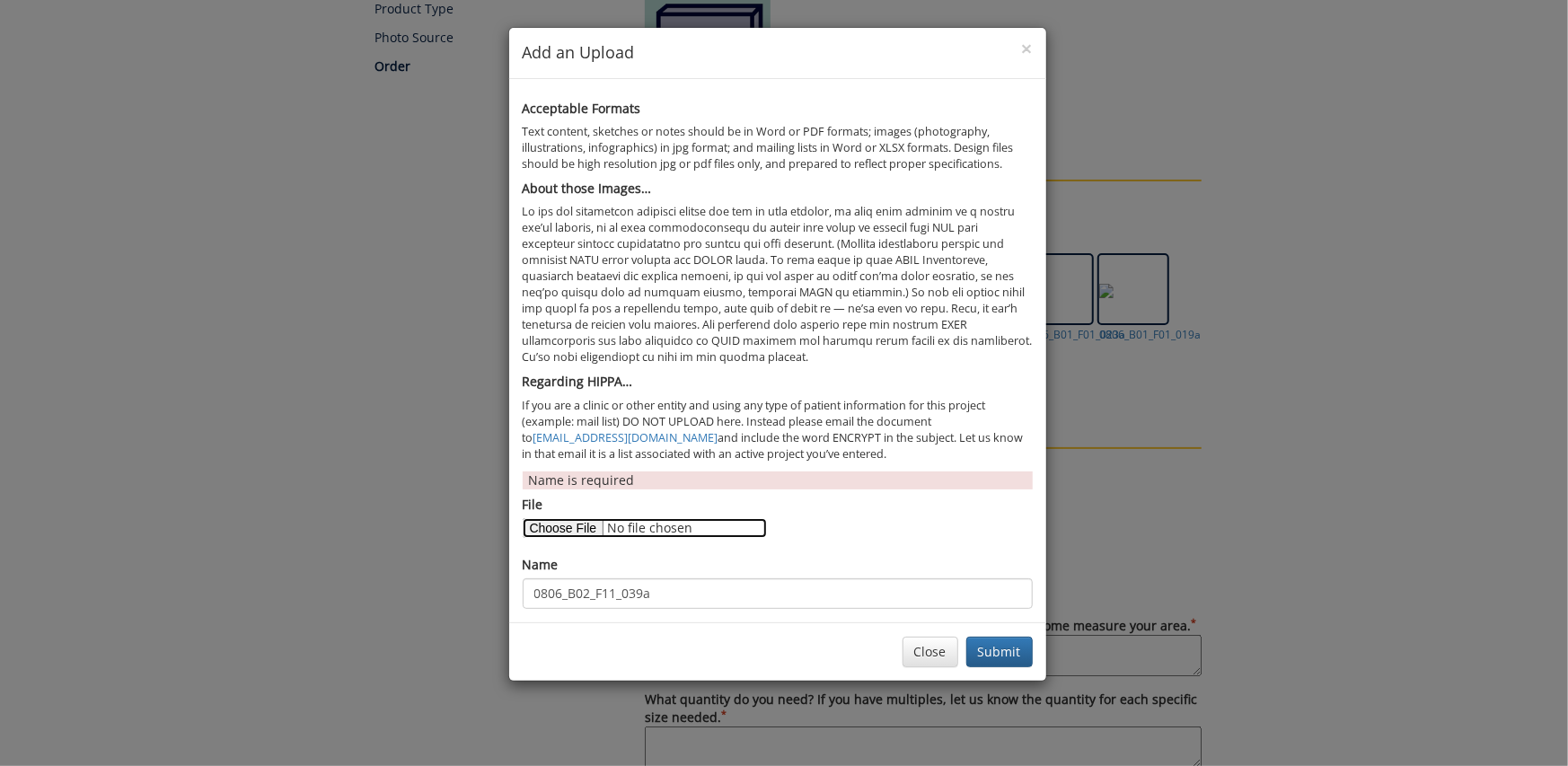
click at [585, 526] on input "File" at bounding box center [645, 528] width 244 height 20
type input "C:\fakepath\0806_B03_F04_010a.tif"
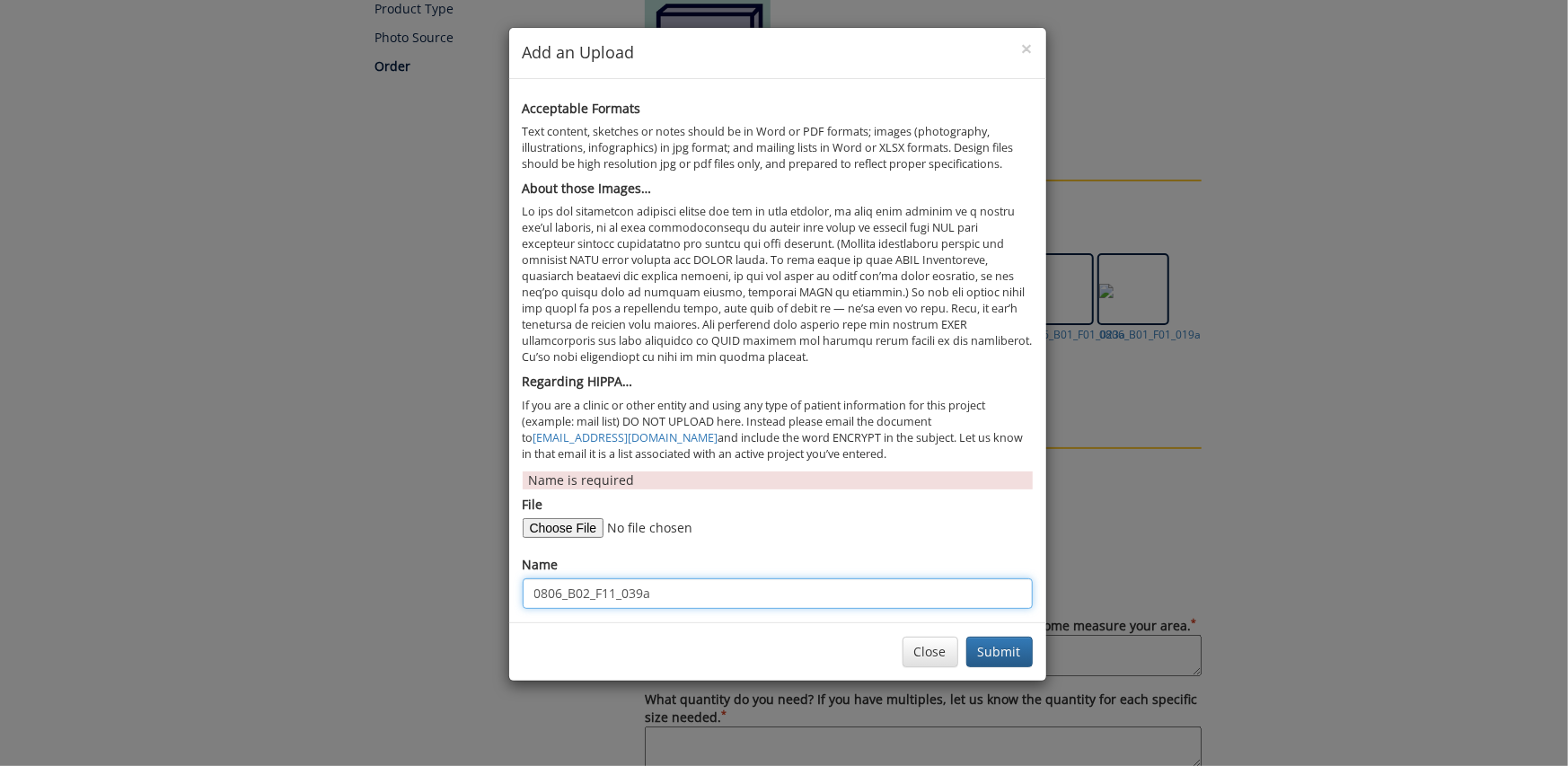
click at [590, 594] on input "0806_B02_F11_039a" at bounding box center [778, 593] width 510 height 30
type input "0806_B03_F04_010a"
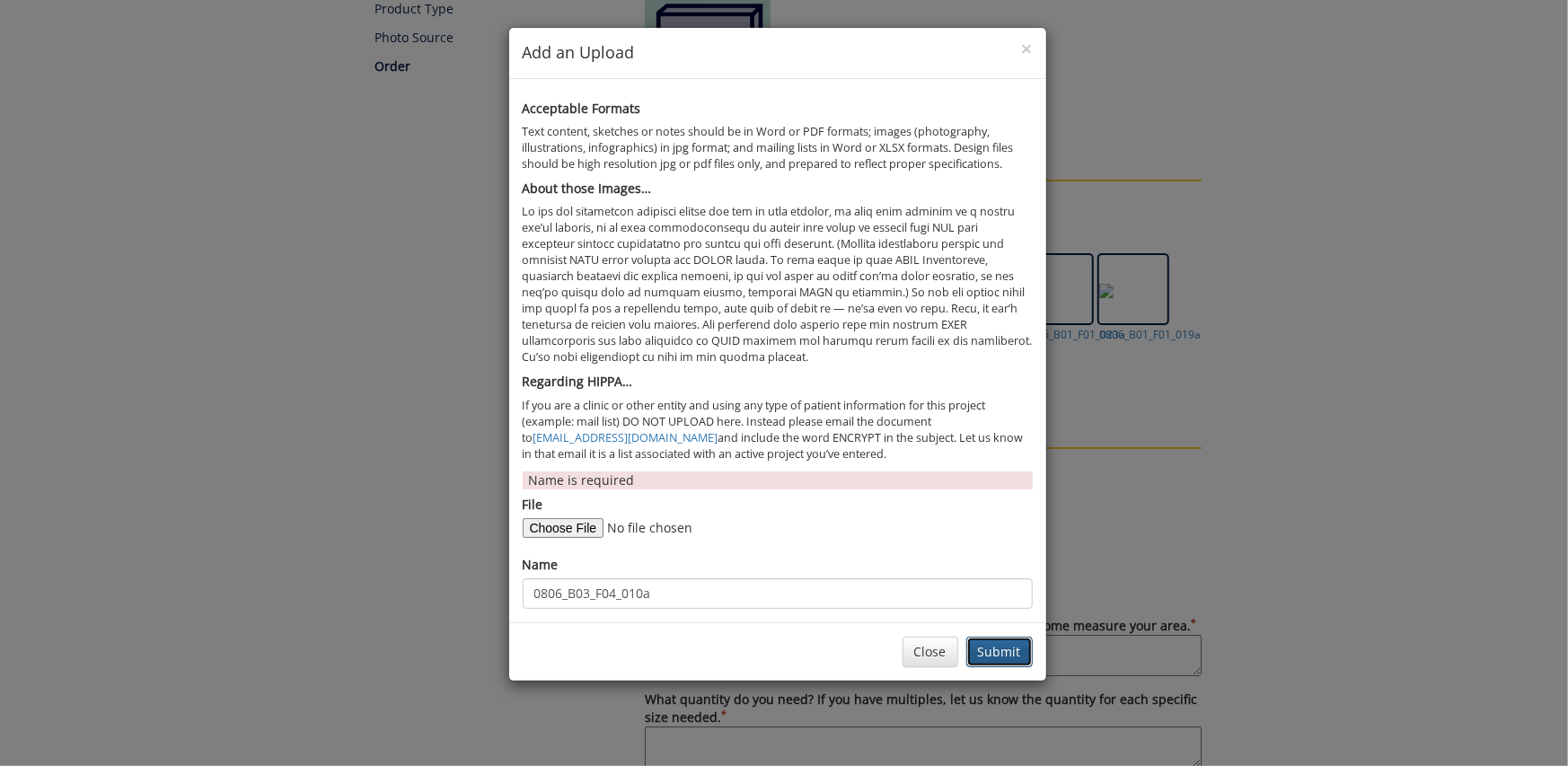
click at [1015, 653] on button "Submit" at bounding box center [1000, 652] width 66 height 30
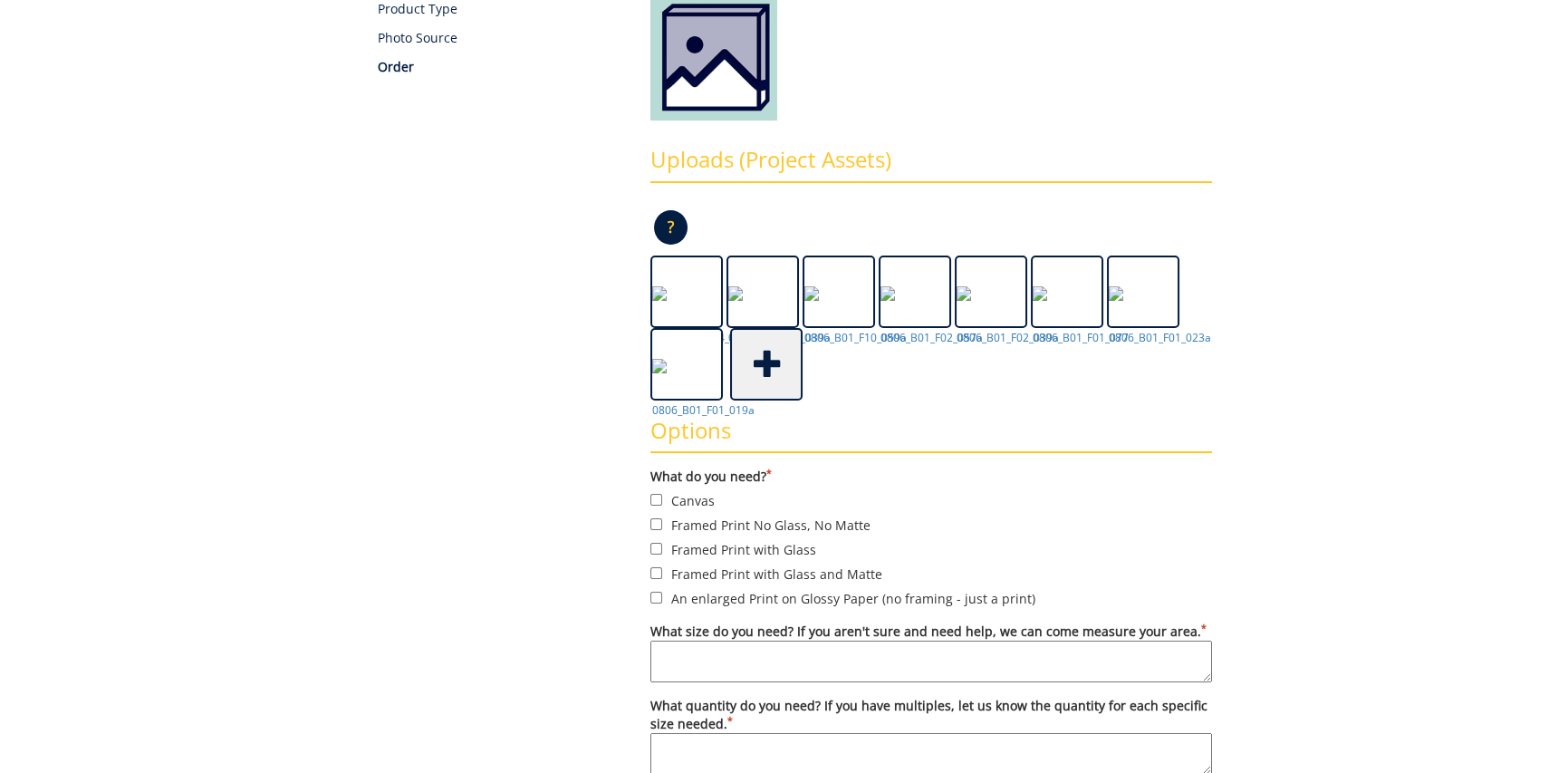
click at [775, 366] on span at bounding box center [769, 363] width 73 height 63
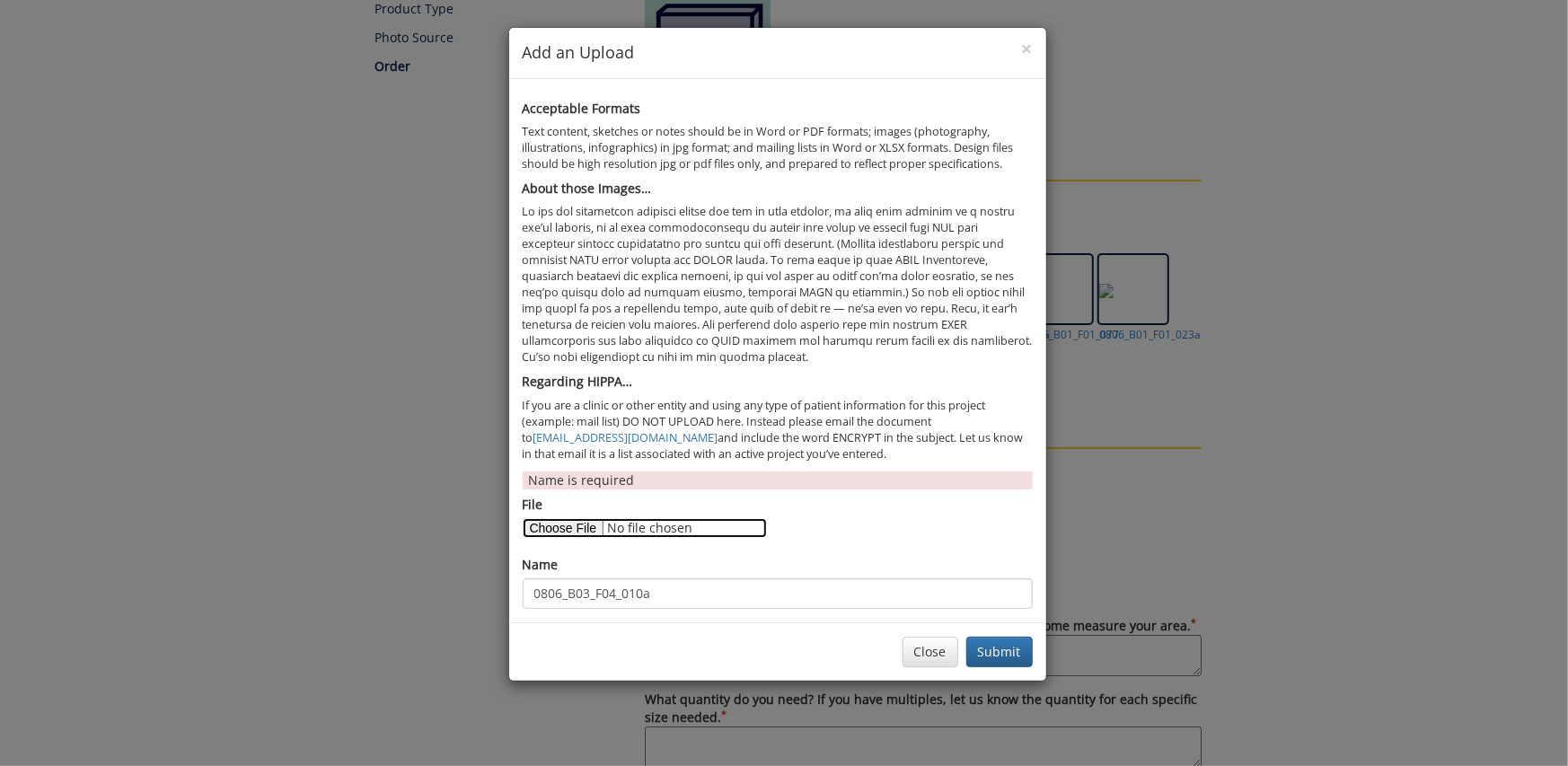
click at [584, 523] on input "File" at bounding box center [645, 528] width 244 height 20
type input "C:\fakepath\0806_B03_F04_033a.tif"
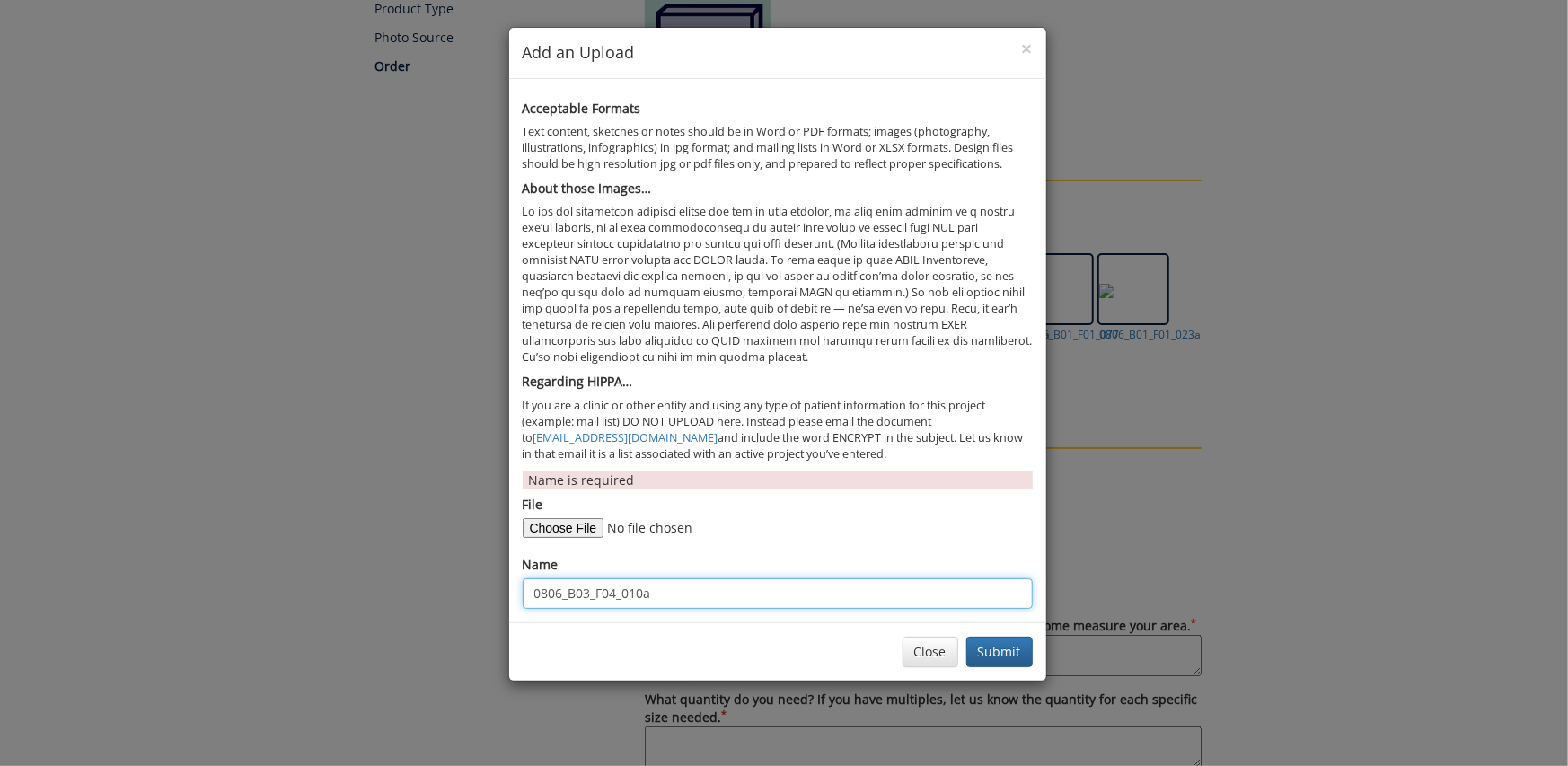
click at [633, 593] on input "0806_B03_F04_010a" at bounding box center [778, 593] width 510 height 30
type input "0806_B03_F04_033a"
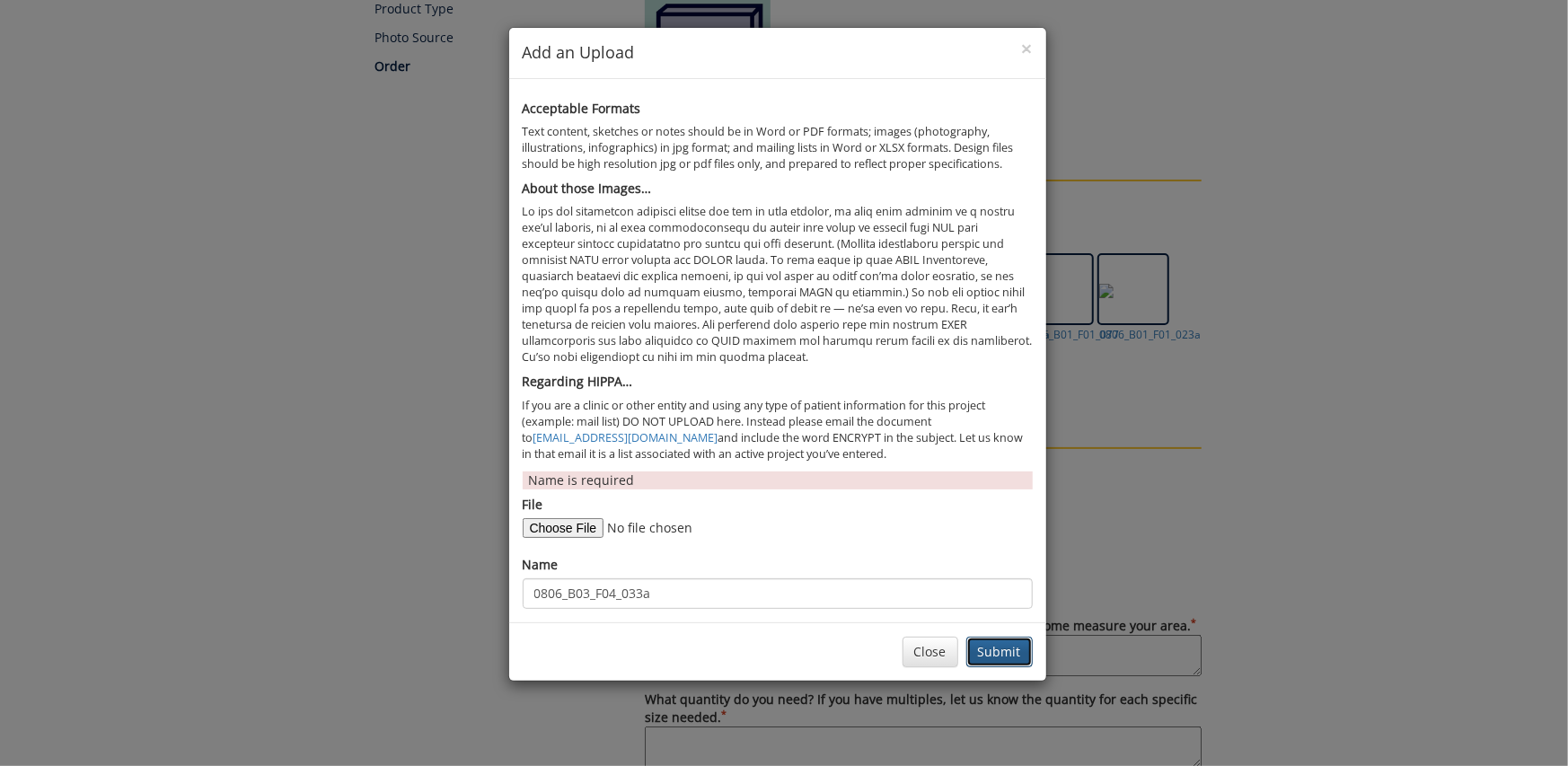
click at [992, 646] on button "Submit" at bounding box center [1000, 652] width 66 height 30
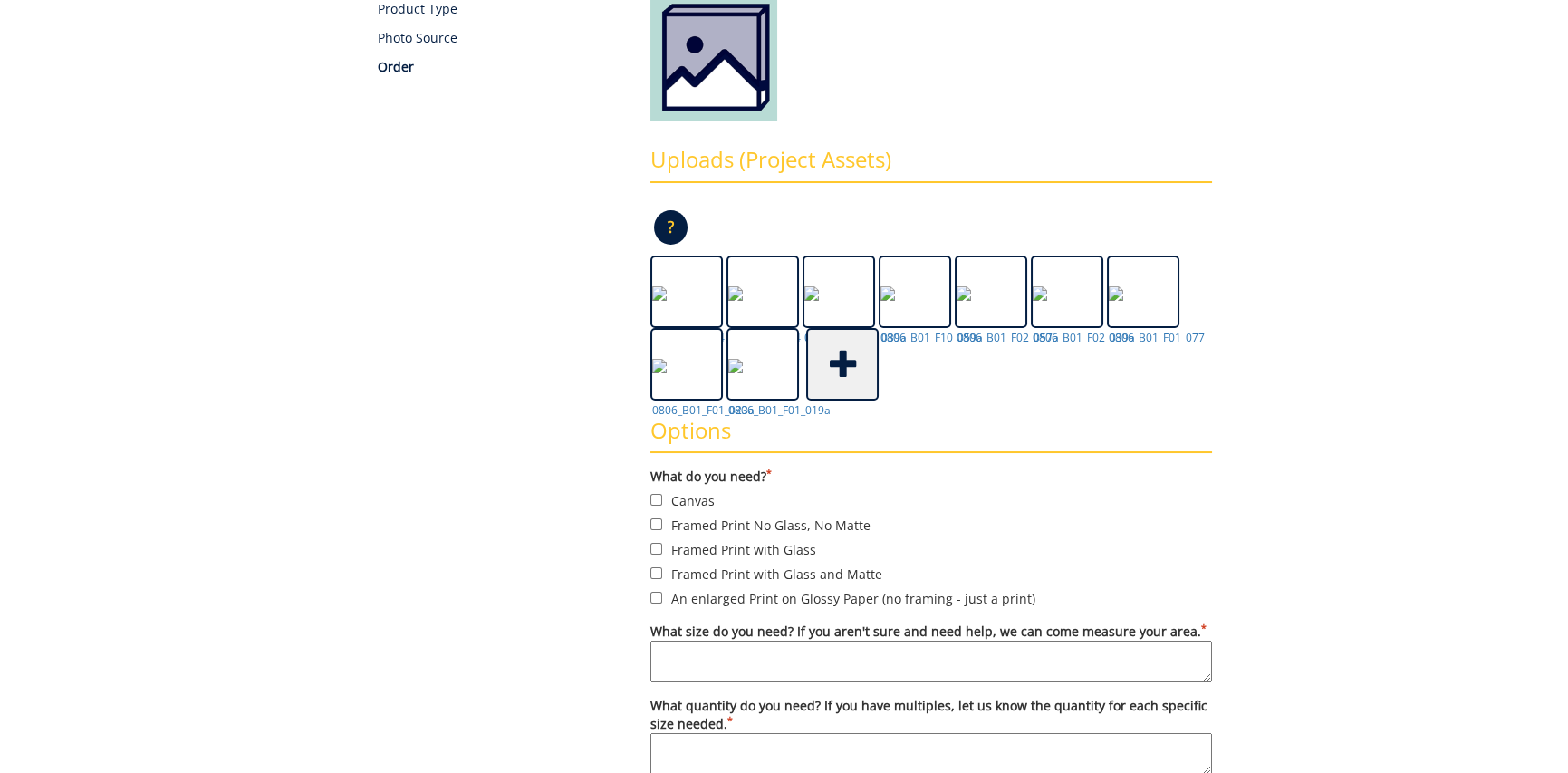
click at [838, 370] on span at bounding box center [844, 363] width 73 height 63
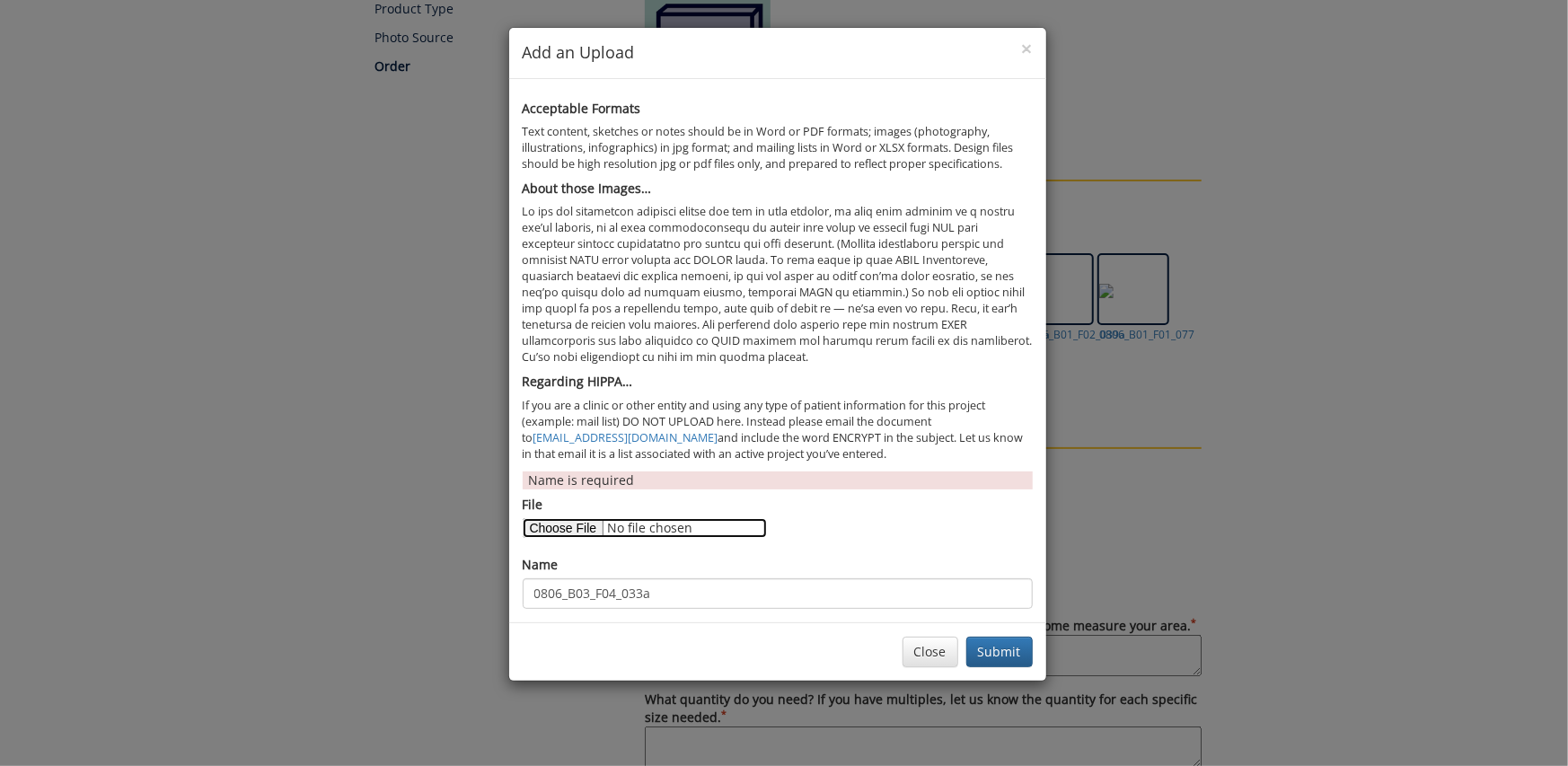
click at [587, 524] on input "File" at bounding box center [645, 528] width 244 height 20
type input "C:\fakepath\0806_B03_F11_021a.tif"
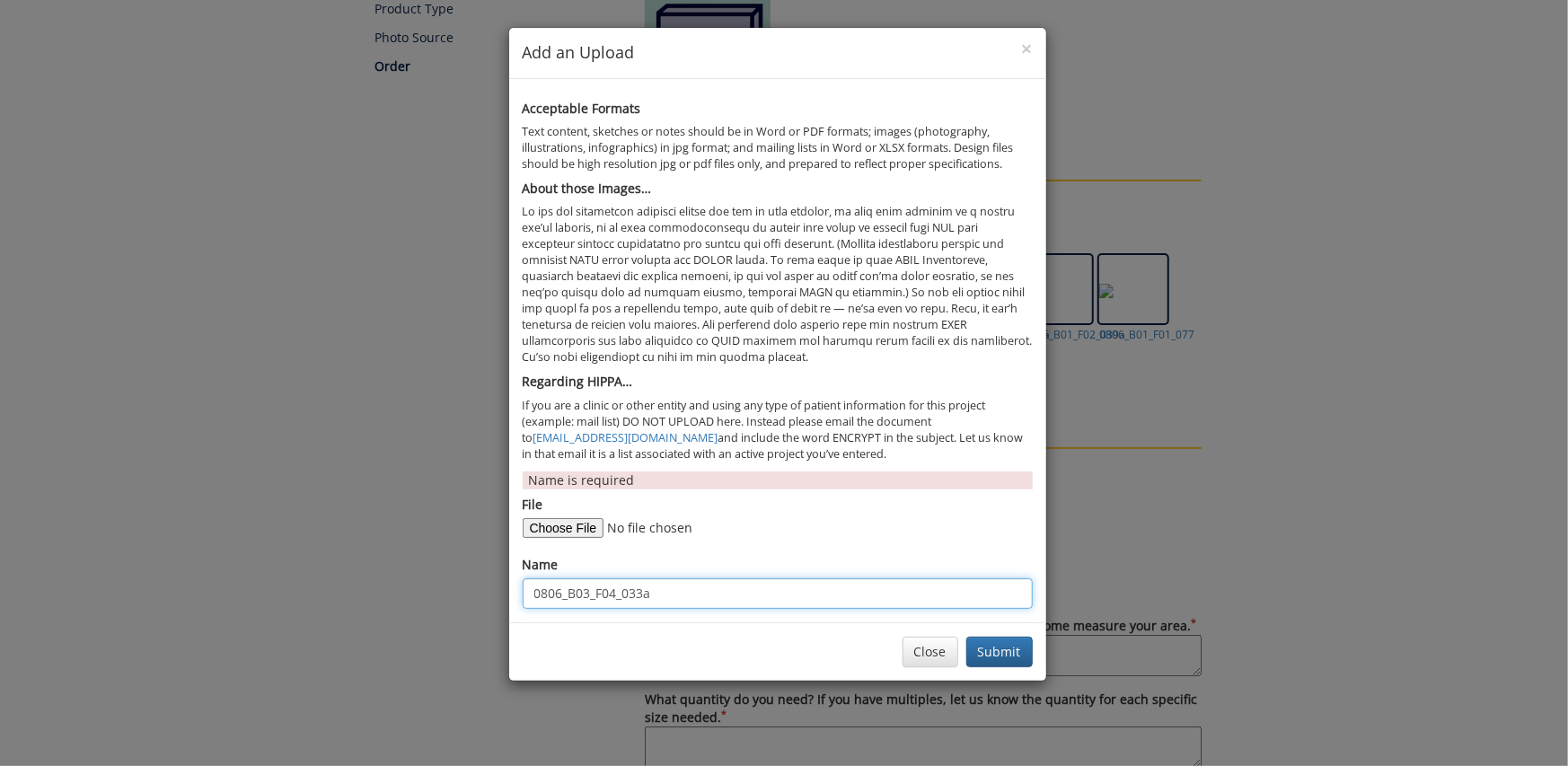
click at [615, 598] on input "0806_B03_F04_033a" at bounding box center [778, 593] width 510 height 30
type input "0806_B03_F11_021a"
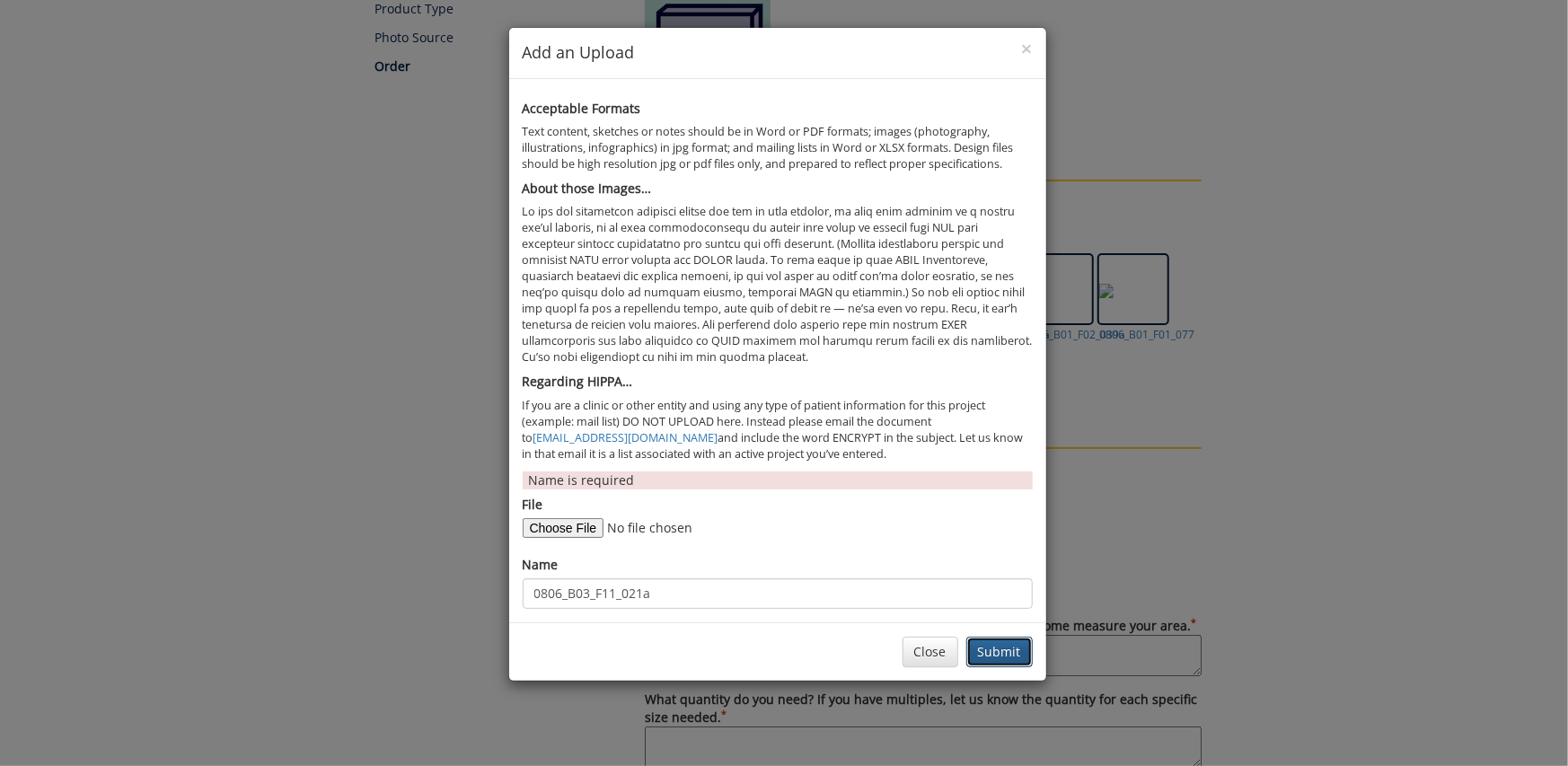
click at [987, 652] on button "Submit" at bounding box center [1000, 652] width 66 height 30
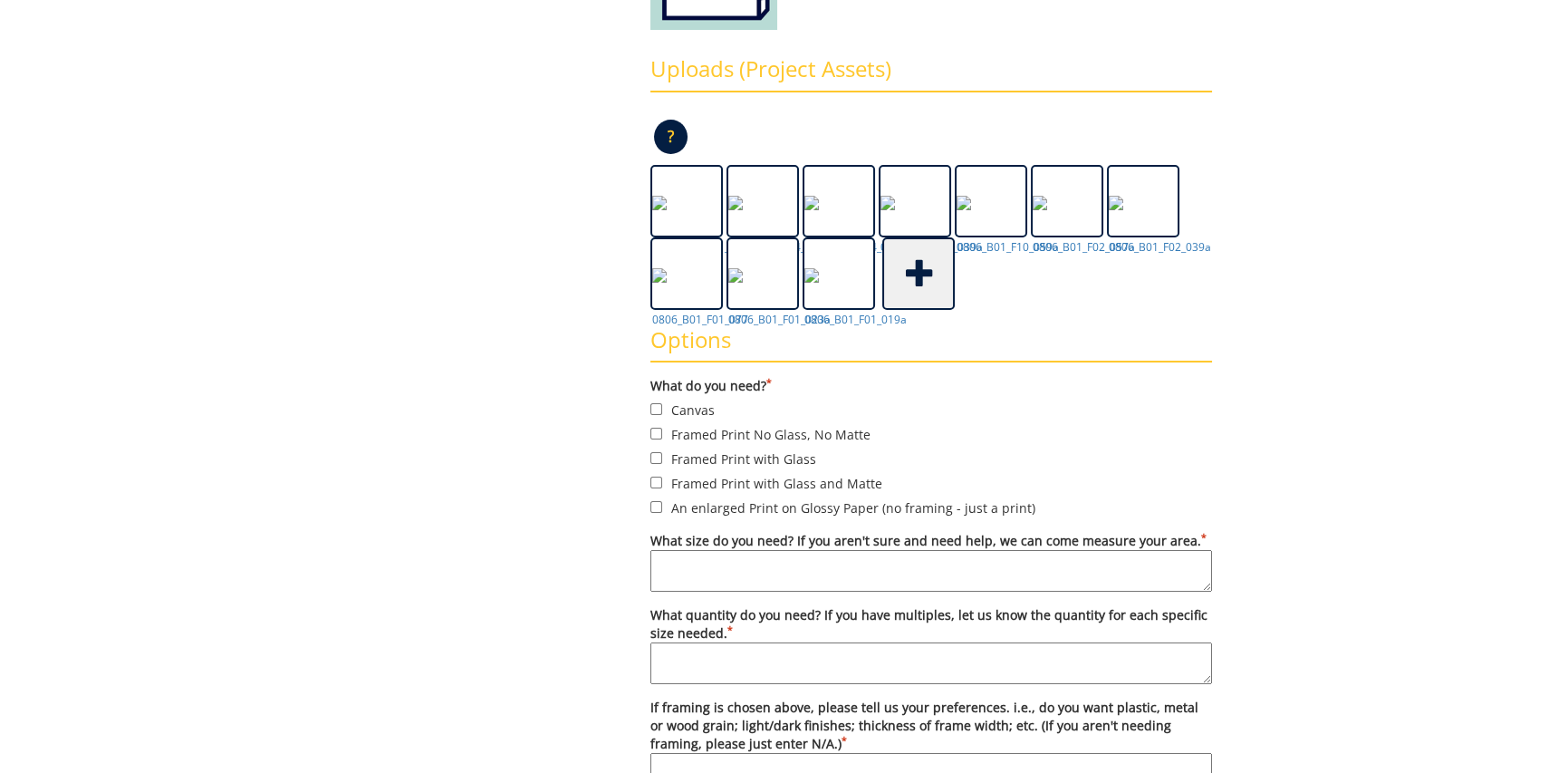
scroll to position [492, 0]
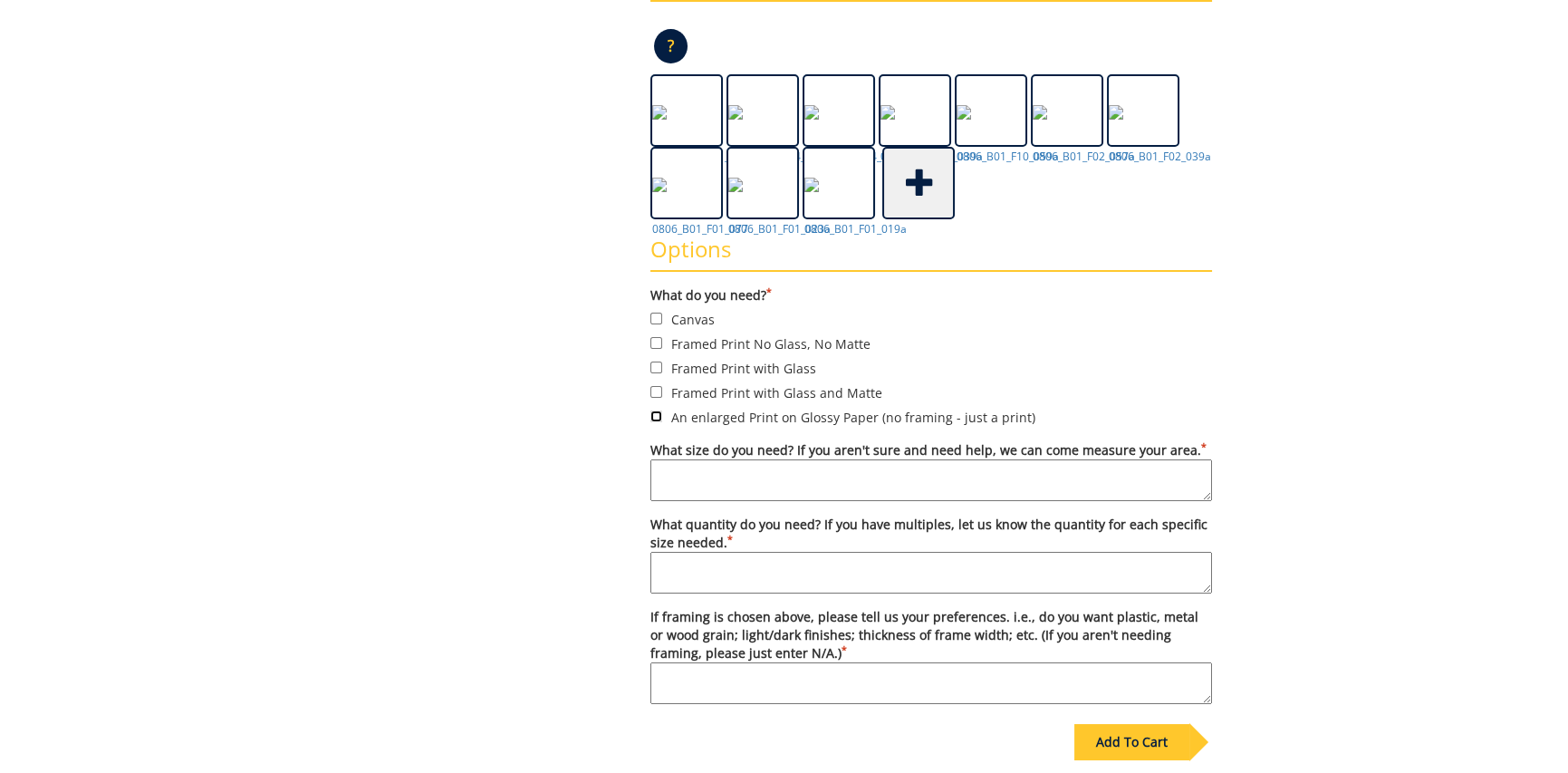
click at [657, 412] on input "An enlarged Print on Glossy Paper (no framing - just a print)" at bounding box center [656, 416] width 11 height 11
checkbox input "true"
click at [683, 467] on textarea "What size do you need? If you aren't sure and need help, we can come measure yo…" at bounding box center [931, 480] width 562 height 42
type textarea "11x14"
click at [700, 567] on textarea "What quantity do you need? If you have multiples, let us know the quantity for …" at bounding box center [931, 573] width 562 height 42
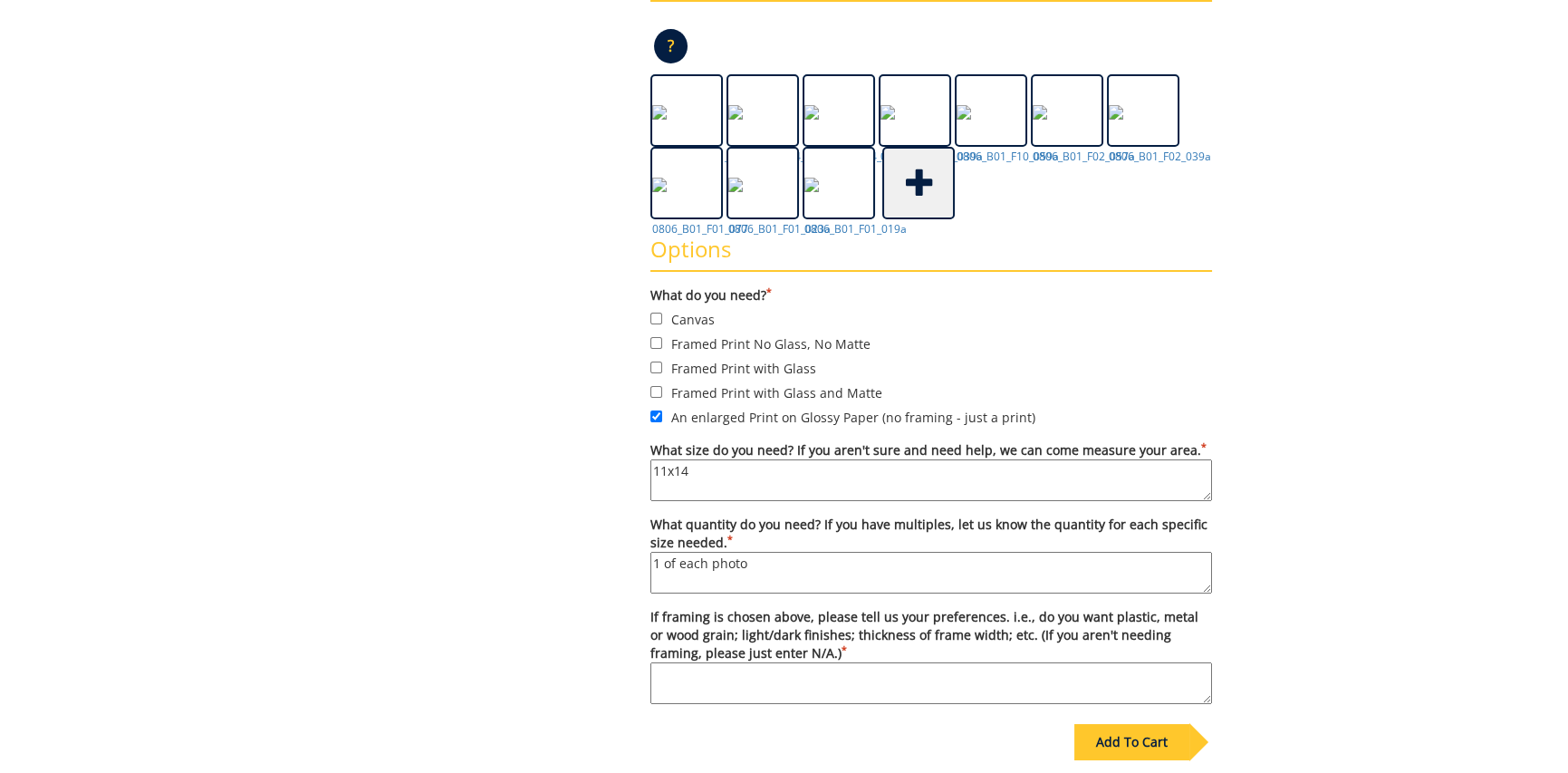
type textarea "1 of each photo"
click at [676, 686] on textarea "If framing is chosen above, please tell us your preferences. i.e., do you want …" at bounding box center [931, 684] width 562 height 42
type textarea "n/a"
click at [1111, 748] on div "Add To Cart" at bounding box center [1132, 742] width 115 height 36
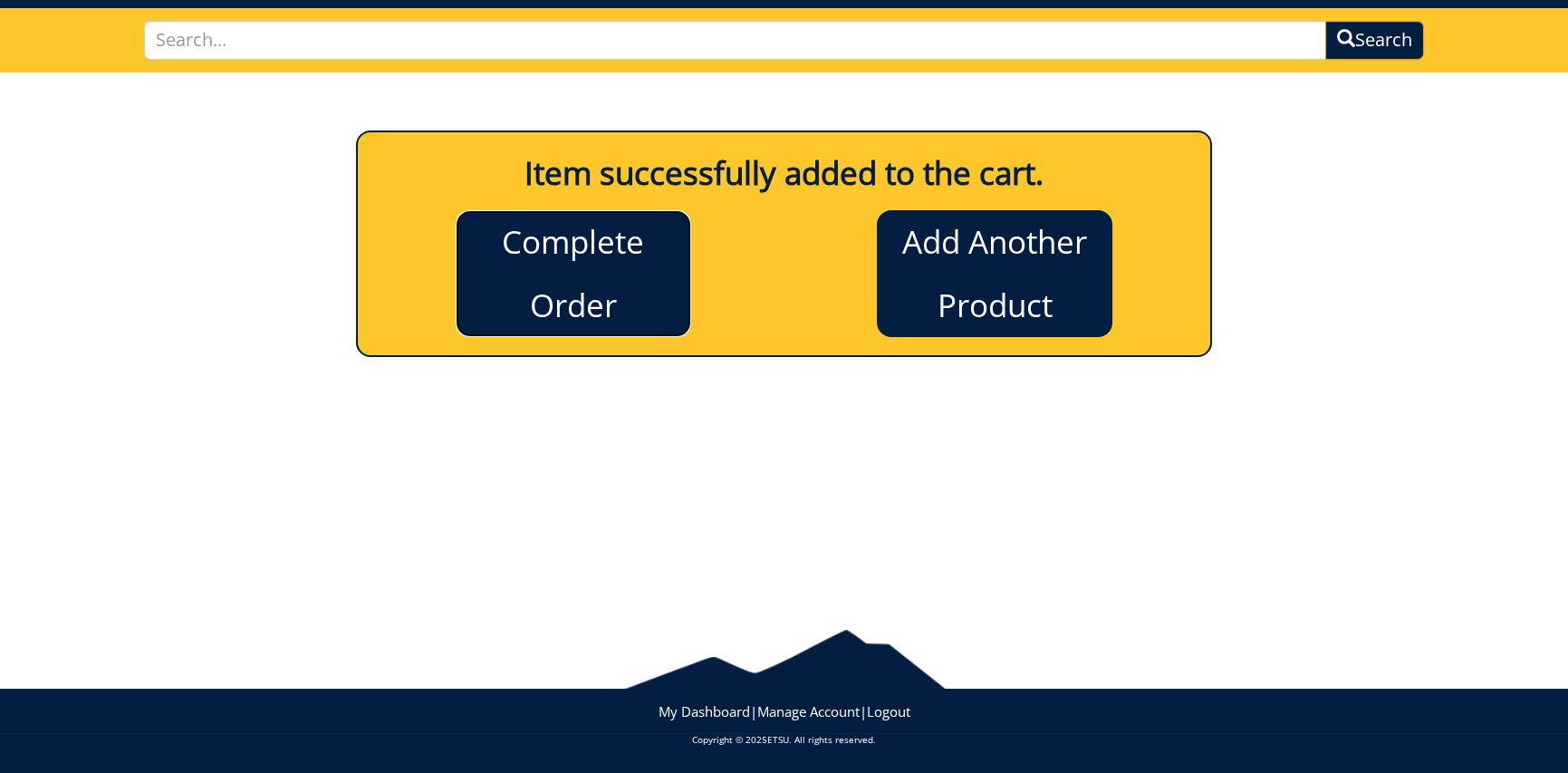
click at [579, 293] on link "Complete Order" at bounding box center [574, 274] width 235 height 127
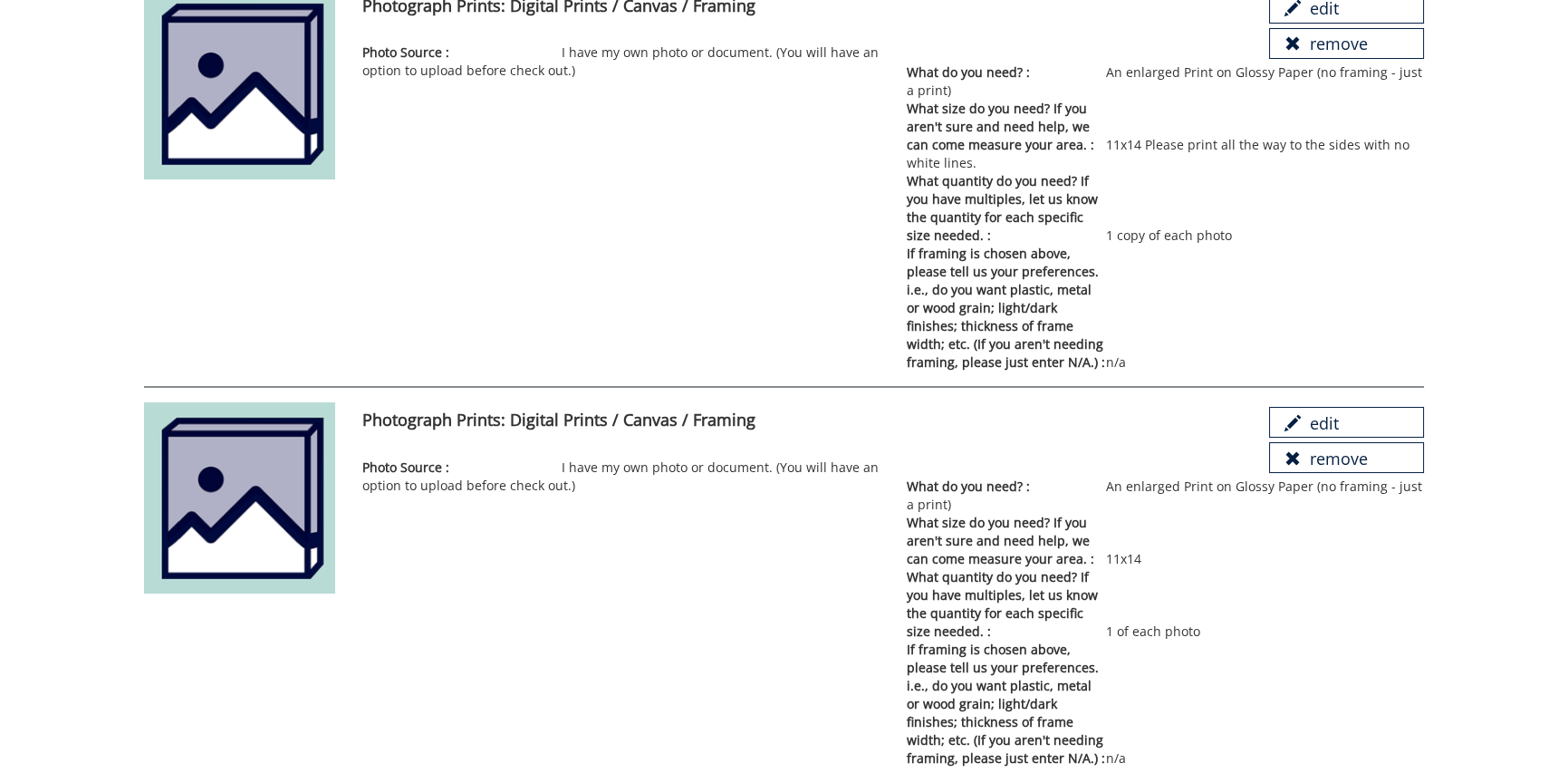
scroll to position [410, 0]
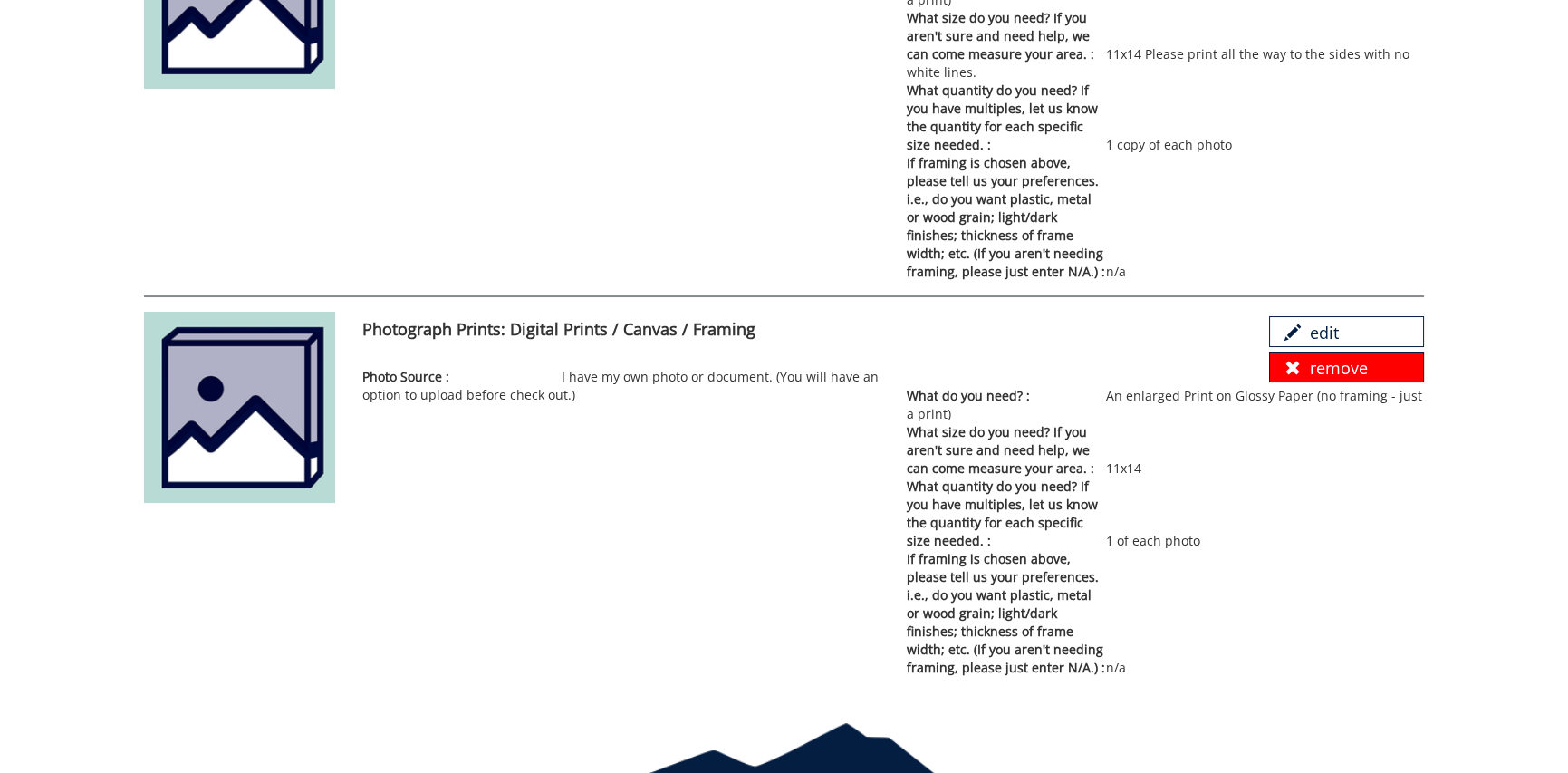
click at [1358, 370] on link "remove" at bounding box center [1346, 367] width 154 height 31
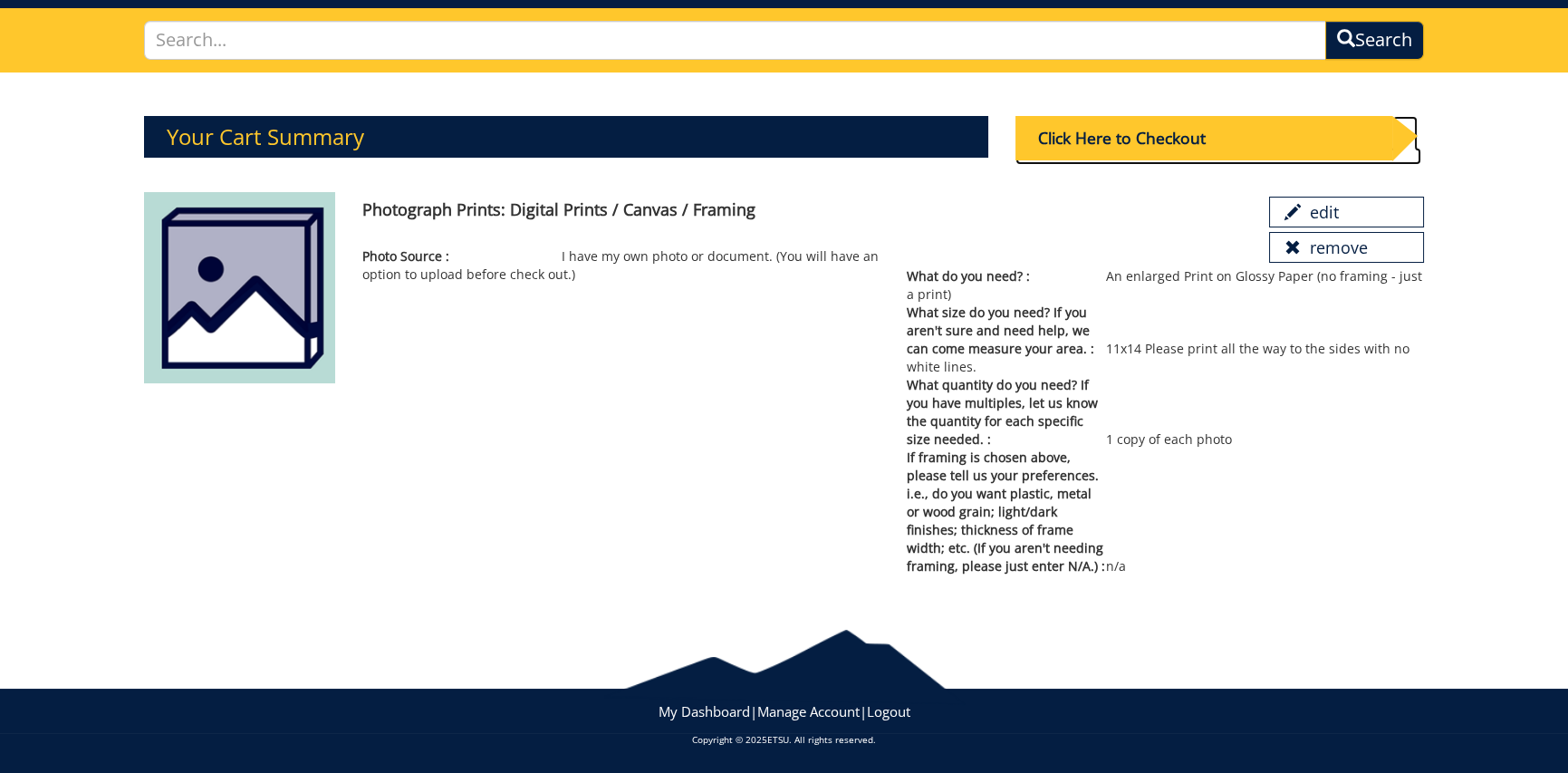
click at [1247, 128] on div "Click Here to Checkout" at bounding box center [1204, 138] width 377 height 44
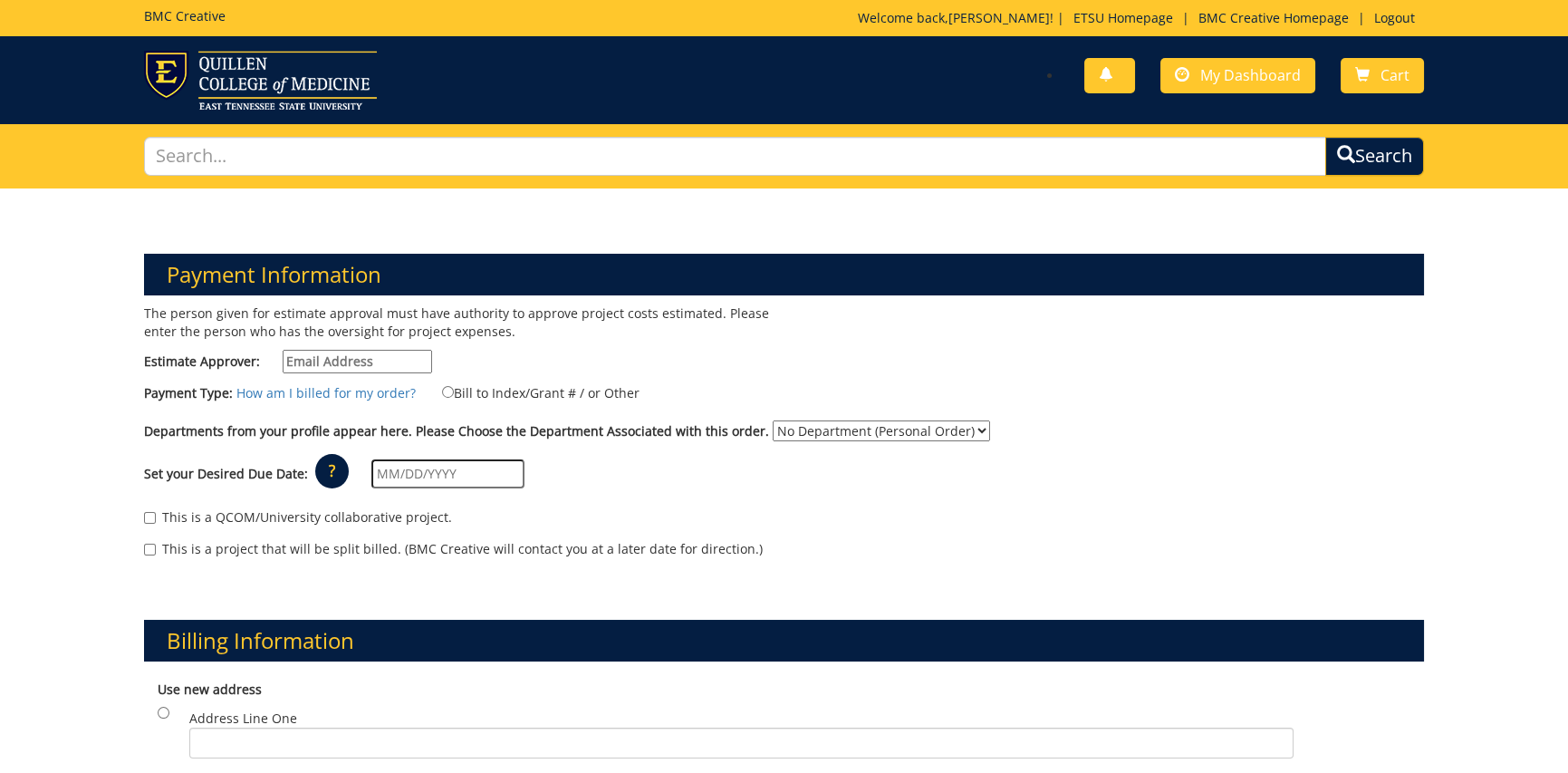
click at [310, 355] on input "Estimate Approver:" at bounding box center [358, 362] width 149 height 24
type input "[EMAIL_ADDRESS][DOMAIN_NAME]"
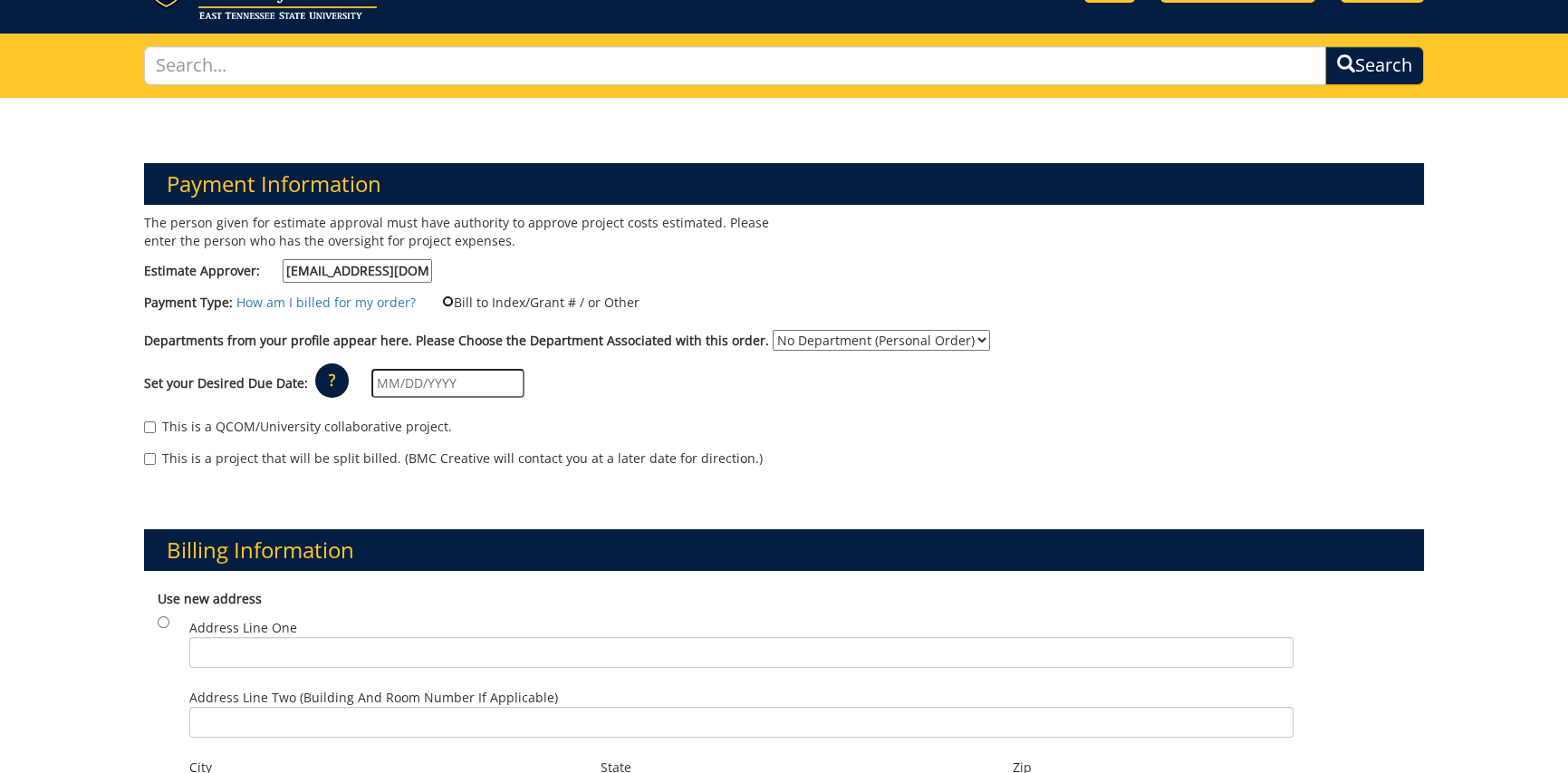
click at [442, 301] on input "Bill to Index/Grant # / or Other" at bounding box center [447, 301] width 11 height 11
radio input "true"
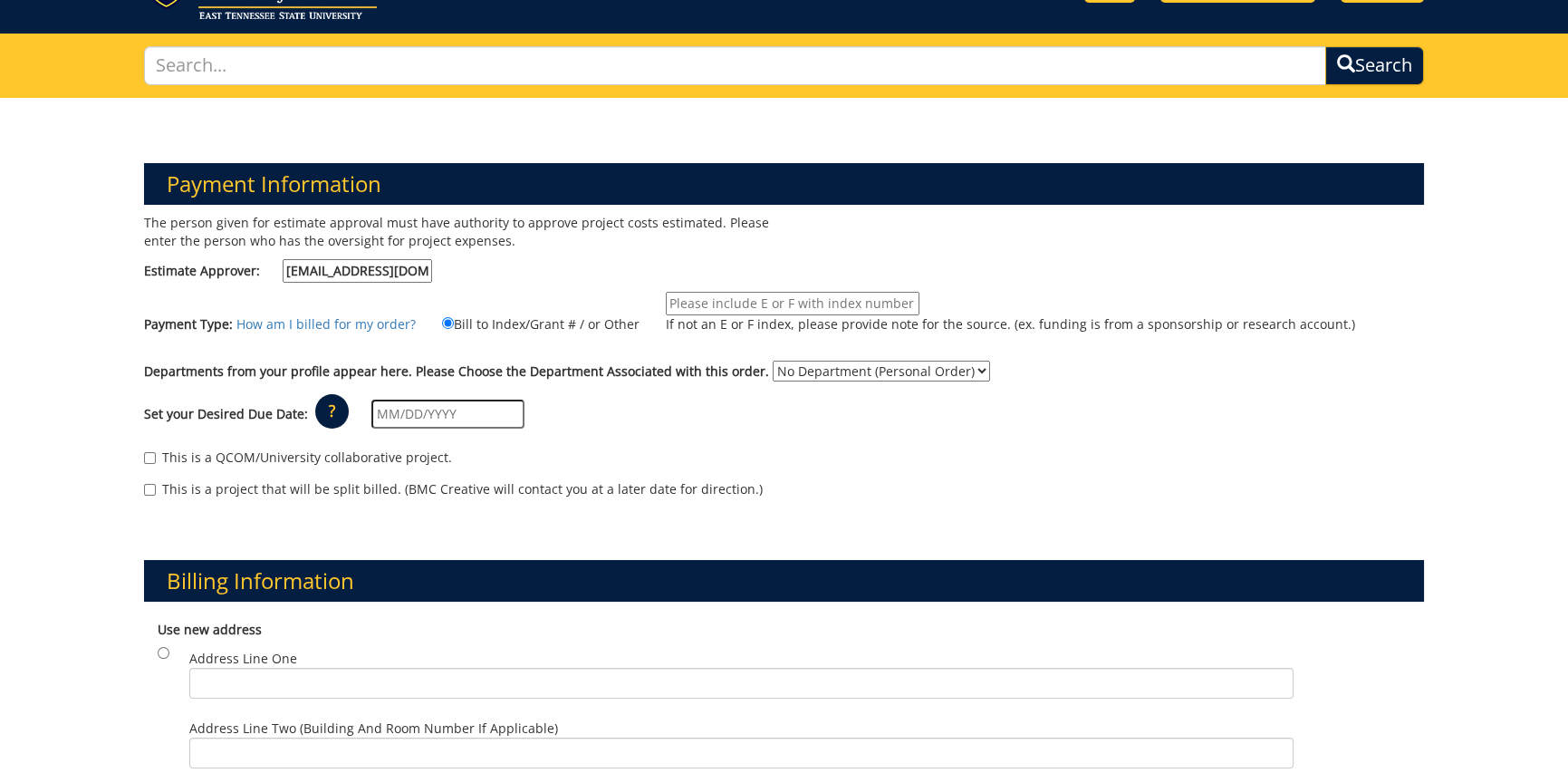
click at [701, 302] on input "If not an E or F index, please provide note for the source. (ex. funding is fro…" at bounding box center [793, 303] width 253 height 24
drag, startPoint x: 701, startPoint y: 303, endPoint x: 619, endPoint y: 303, distance: 82.0
click at [619, 303] on div "Payment Type: How am I billed for my order? Bill to Index/Grant # / or Other 46…" at bounding box center [783, 321] width 1307 height 60
paste input "10-46020-100000-100-75450-350-999-999-999"
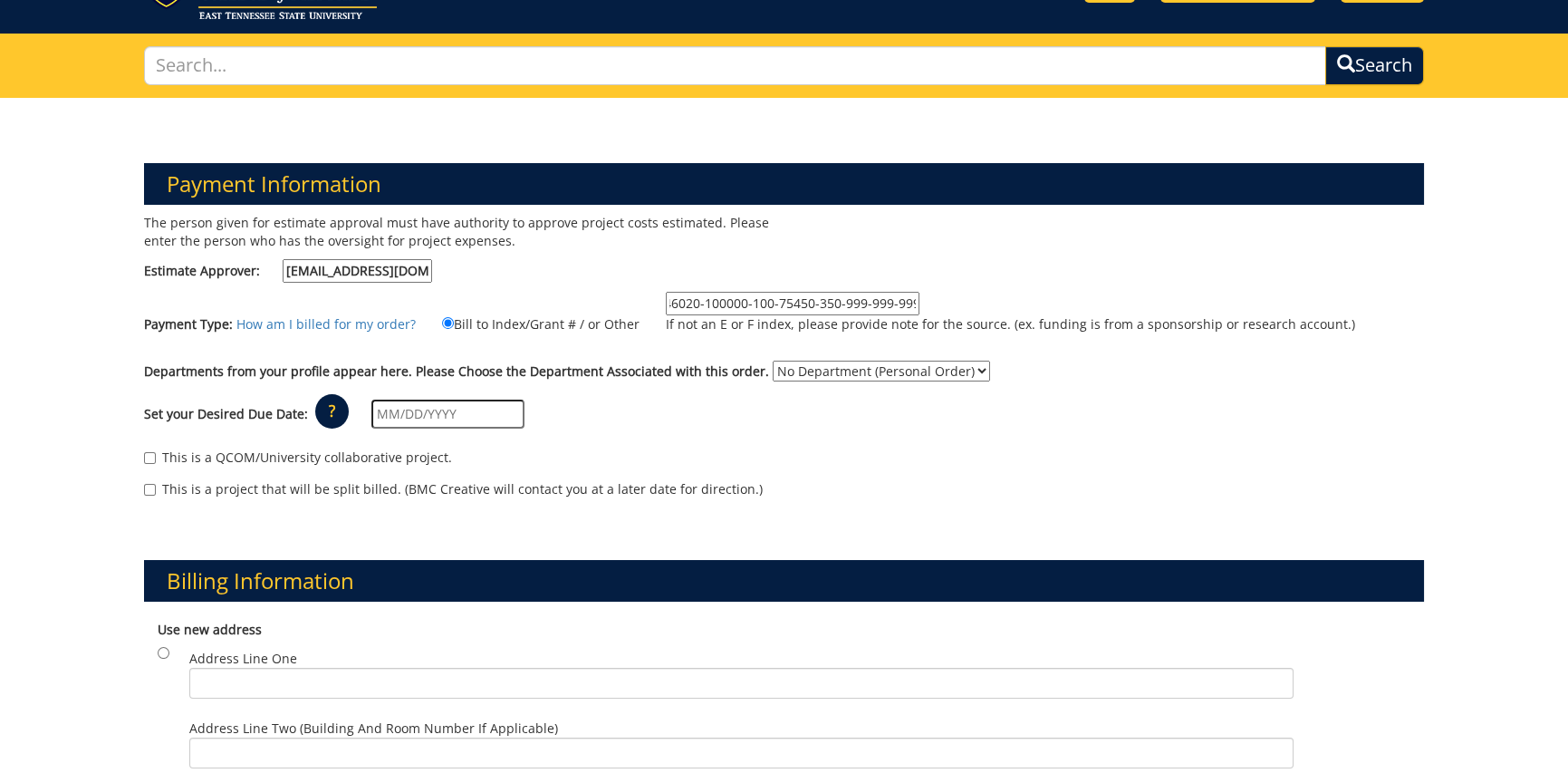
type input "10-46020-100000-100-75450-350-999-999-999"
click at [958, 369] on select "No Department (Personal Order) Archives of Appalachia" at bounding box center [881, 371] width 217 height 21
select select "13"
click at [773, 361] on select "No Department (Personal Order) Archives of Appalachia" at bounding box center [881, 371] width 217 height 21
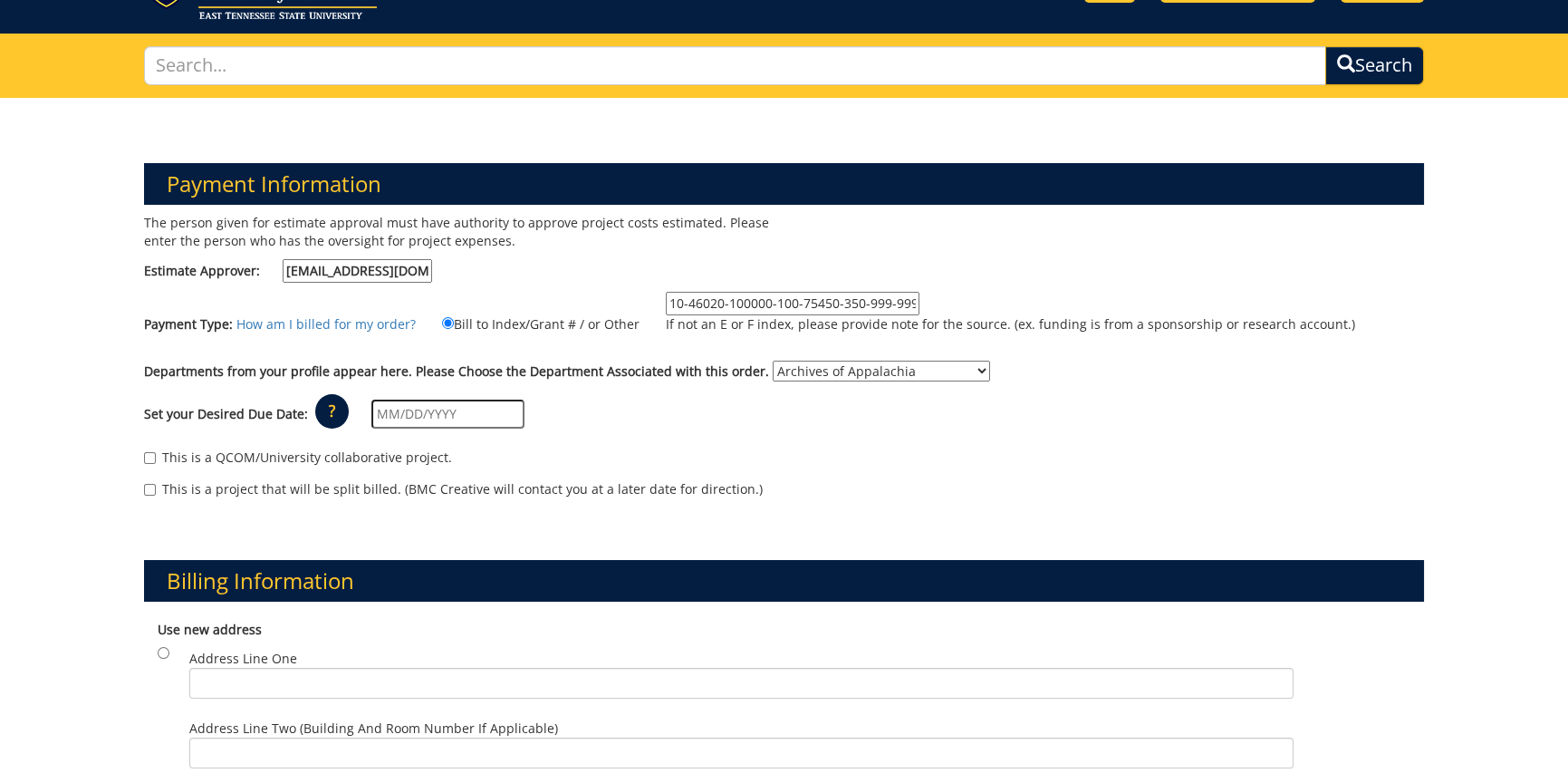
scroll to position [182, 0]
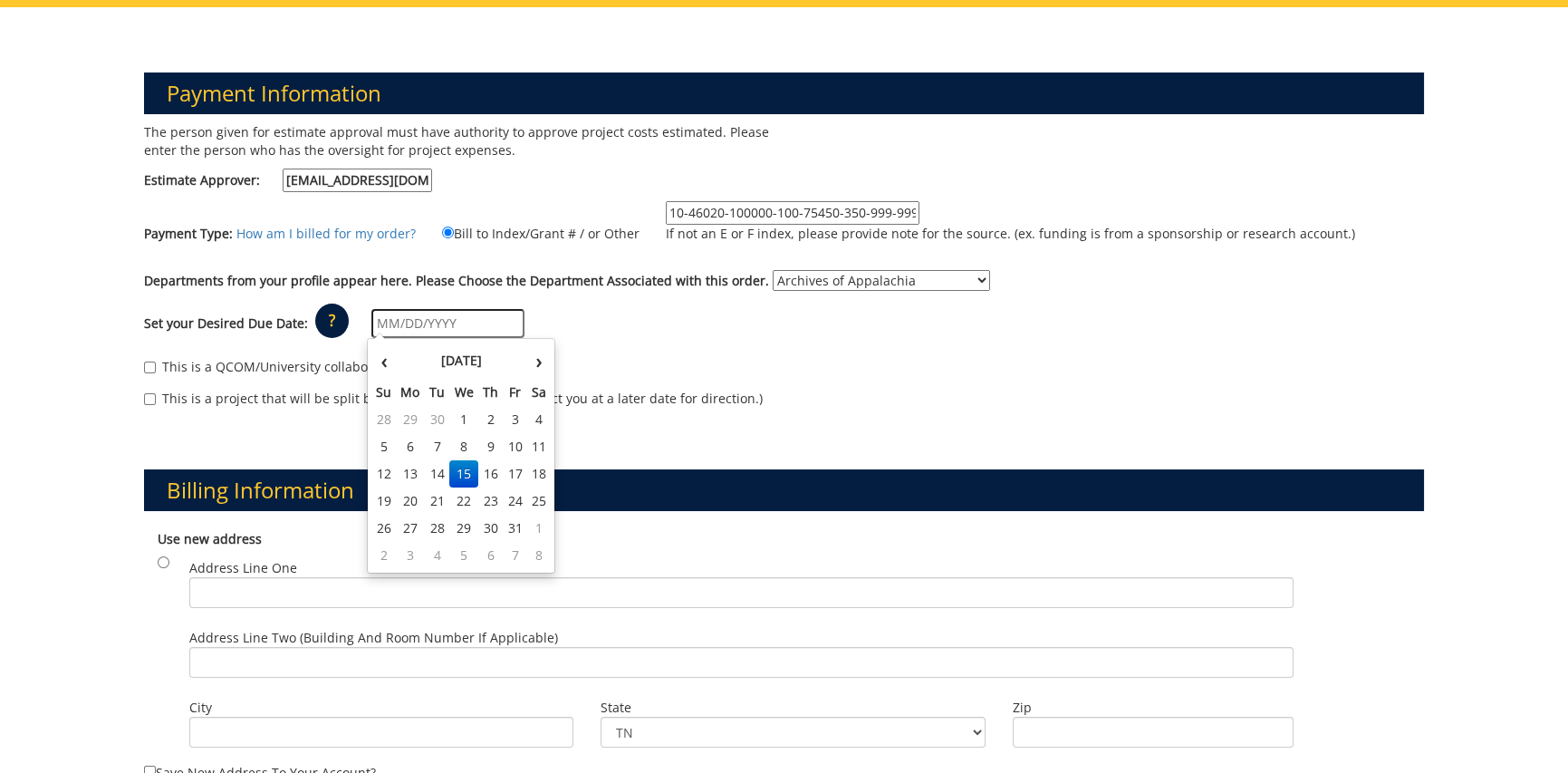
click at [374, 320] on input "text" at bounding box center [448, 323] width 153 height 29
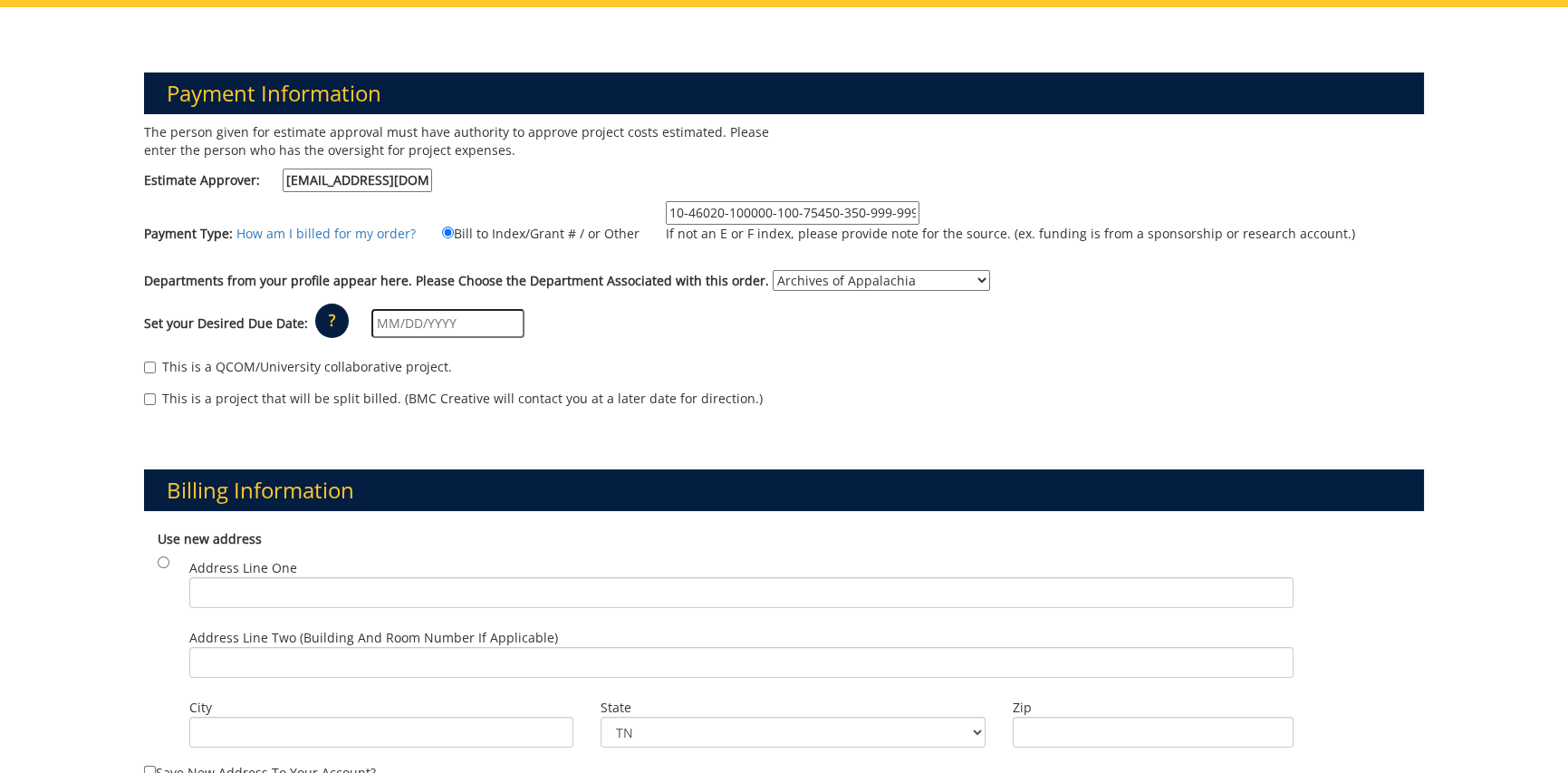
click at [787, 389] on div "This is a project that will be split billed. (BMC Creative will contact you at …" at bounding box center [784, 403] width 1280 height 27
click at [373, 314] on input "text" at bounding box center [448, 323] width 153 height 29
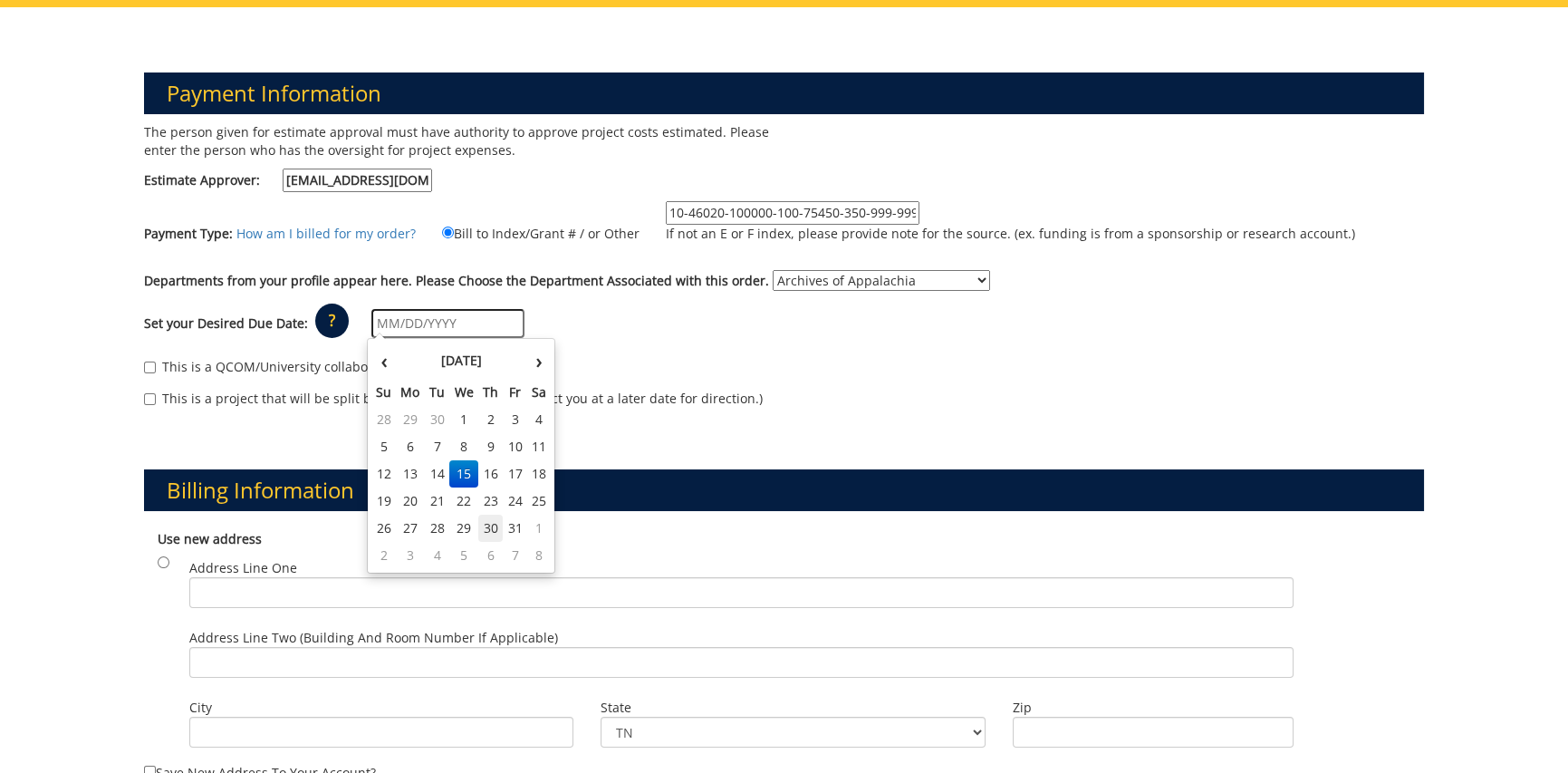
click at [482, 528] on td "30" at bounding box center [490, 528] width 26 height 27
type input "[DATE]"
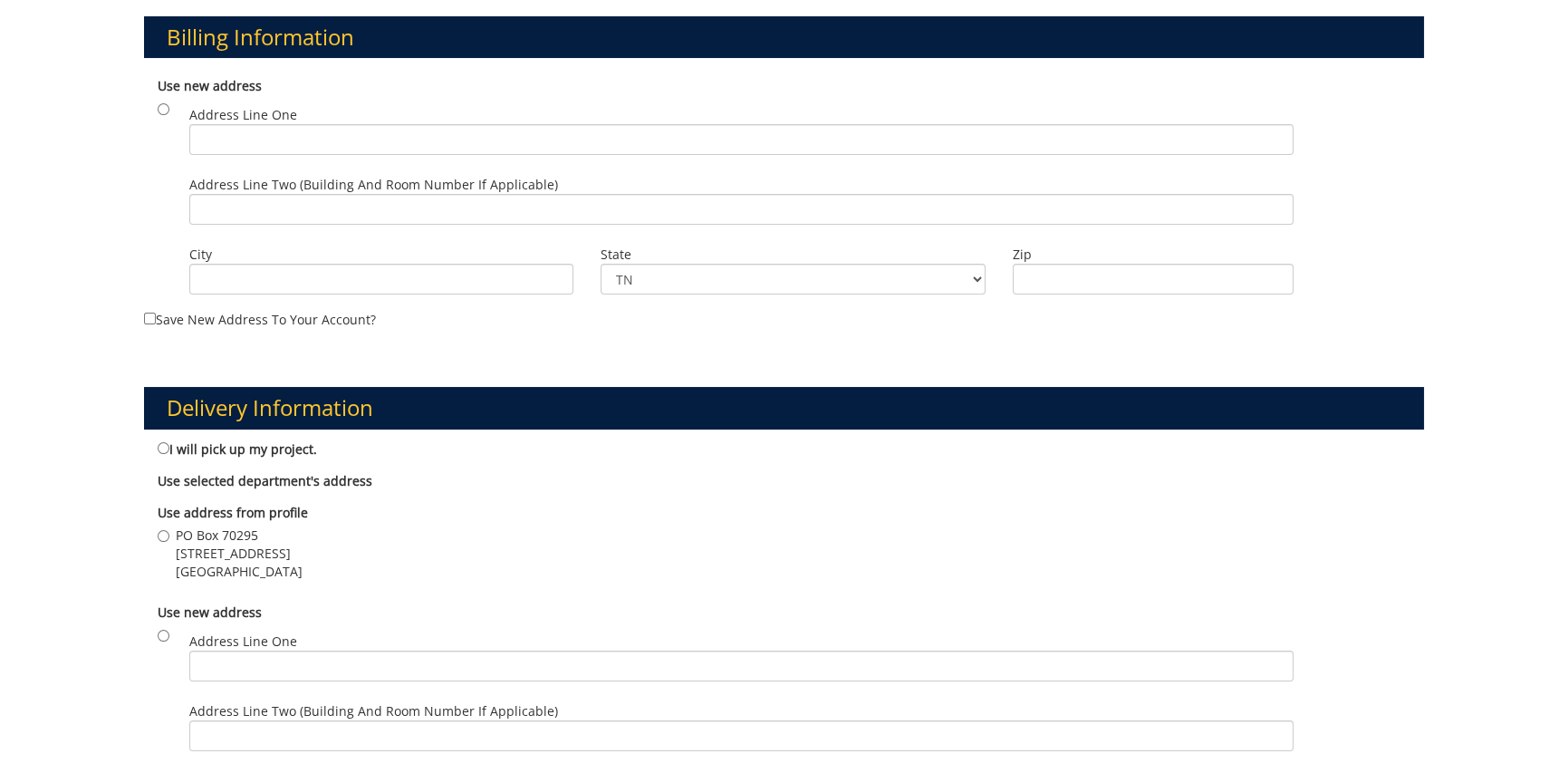
scroll to position [816, 0]
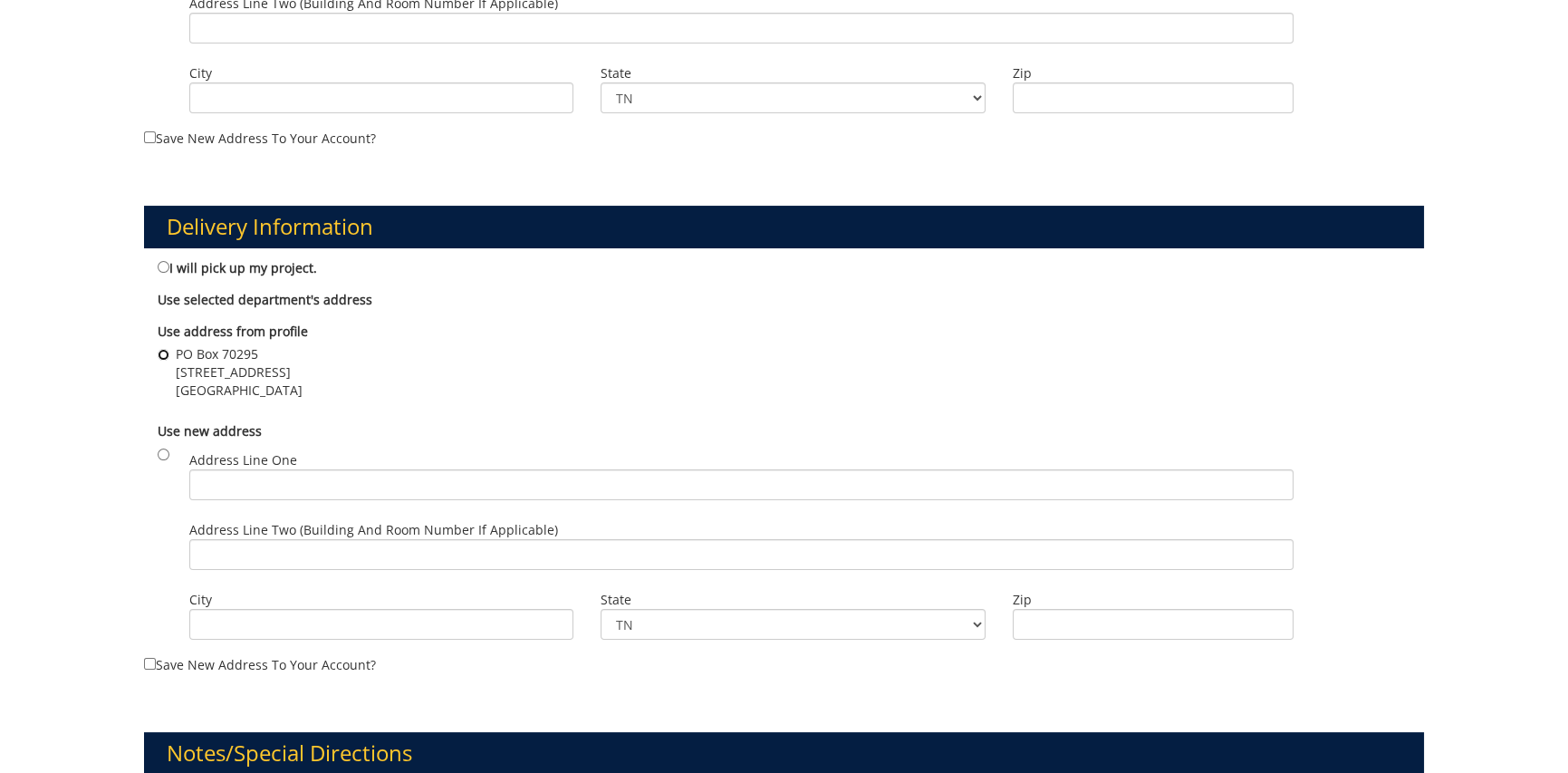
click at [163, 354] on input "[STREET_ADDRESS]" at bounding box center [163, 355] width 11 height 11
radio input "true"
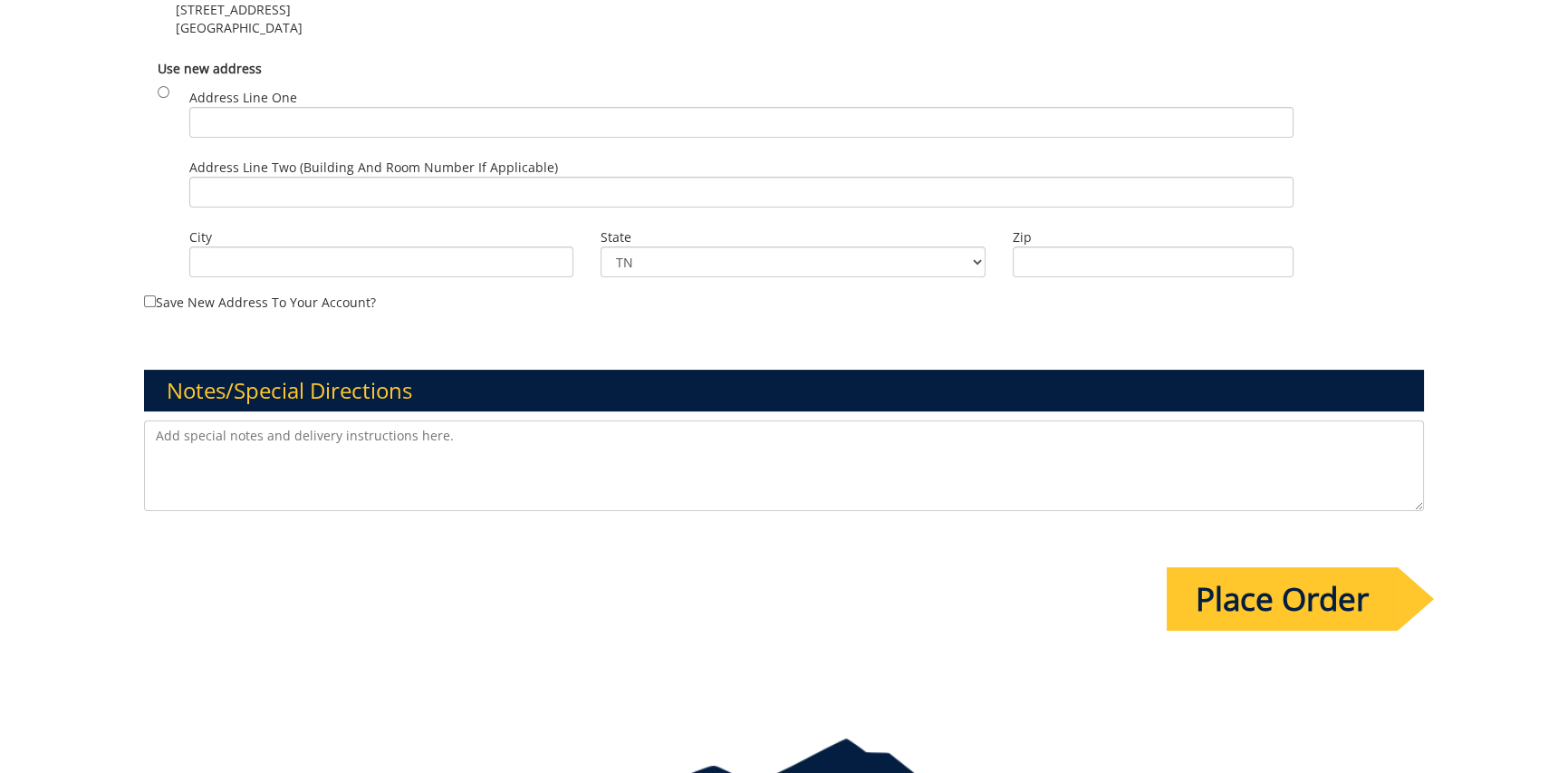
scroll to position [1270, 0]
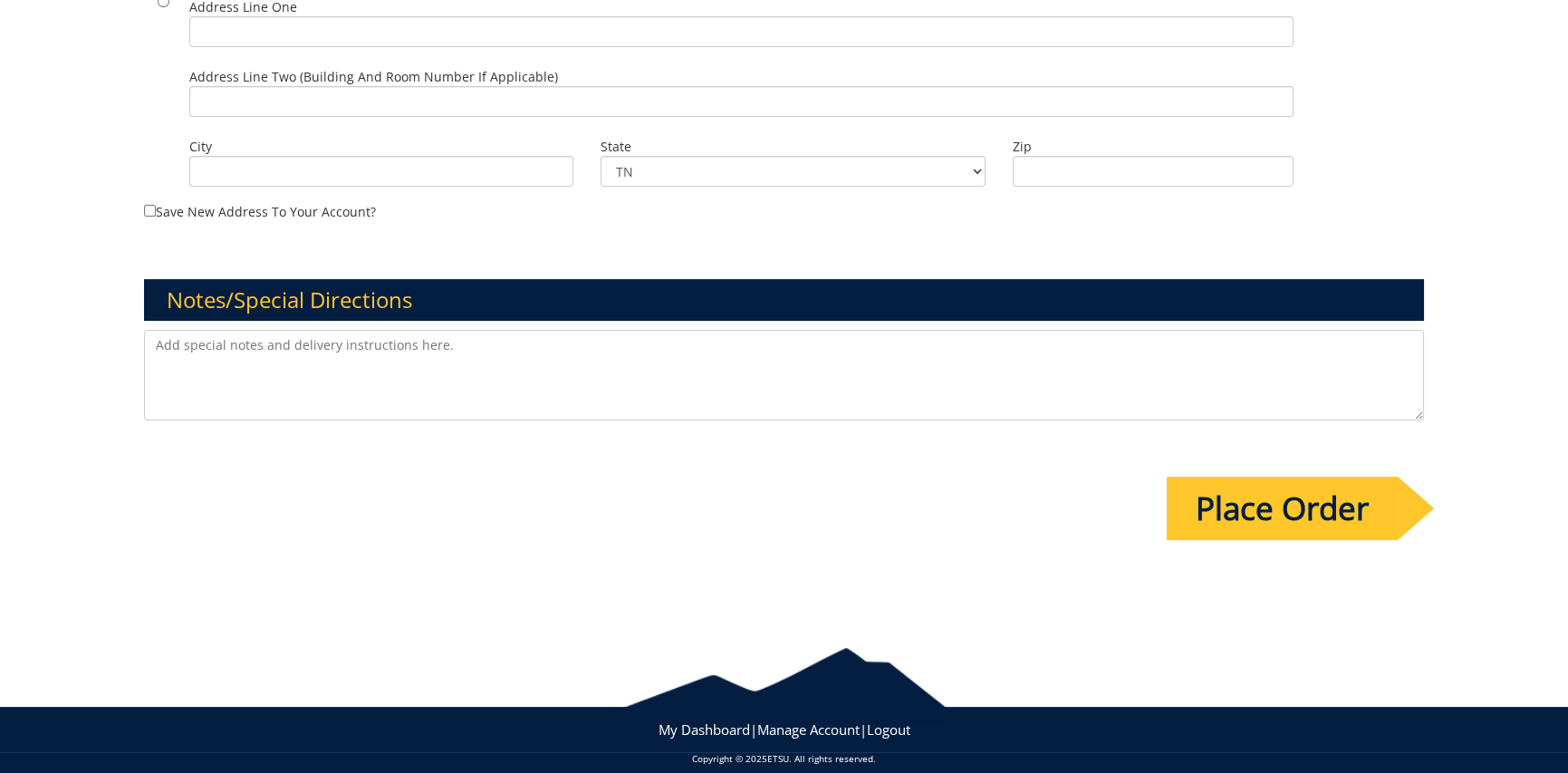
click at [1258, 517] on input "Place Order" at bounding box center [1283, 508] width 231 height 63
